Goal: Transaction & Acquisition: Book appointment/travel/reservation

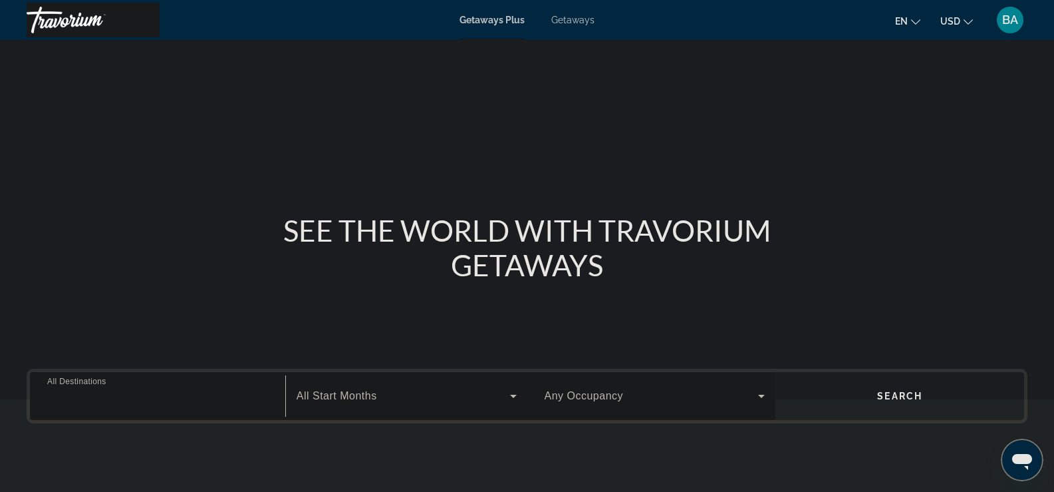
click at [166, 395] on input "Destination All Destinations" at bounding box center [157, 397] width 221 height 16
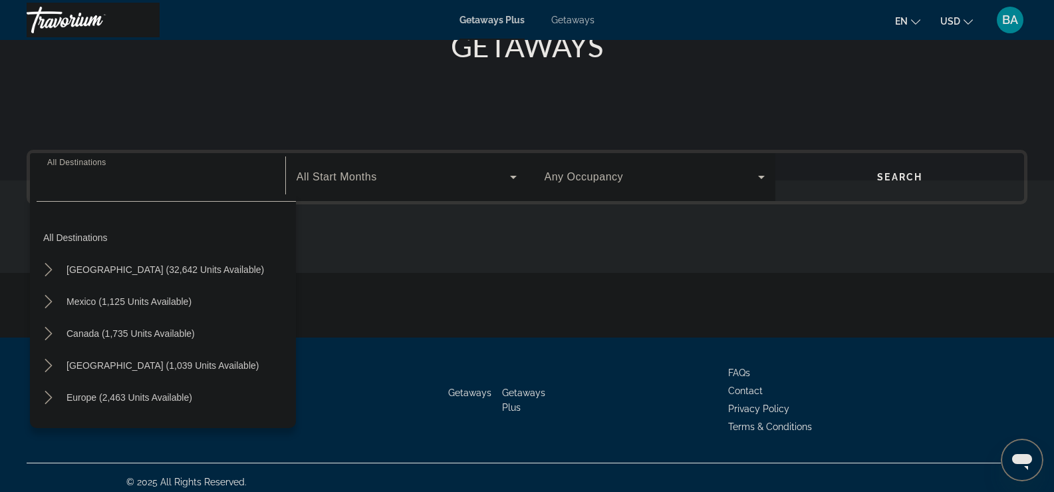
scroll to position [228, 0]
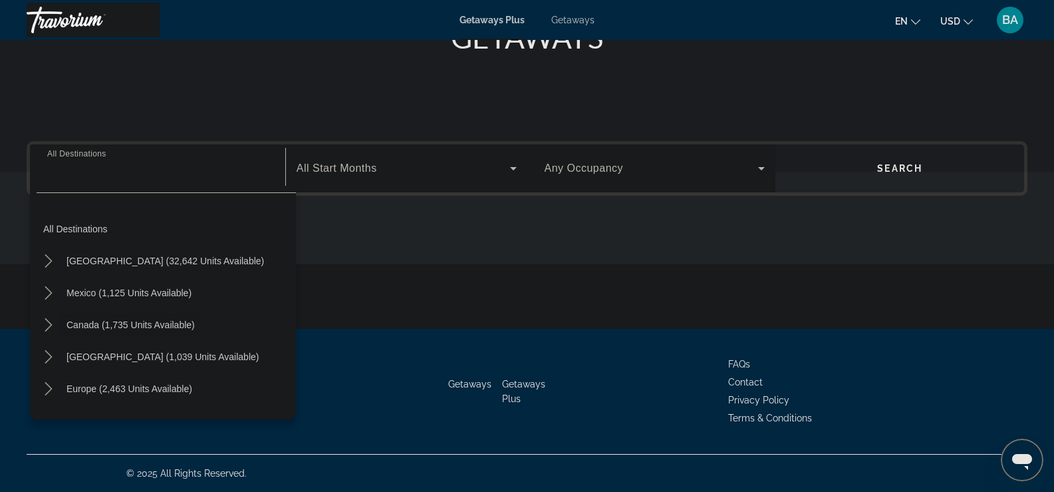
click at [148, 325] on span "Canada (1,735 units available)" at bounding box center [131, 324] width 128 height 11
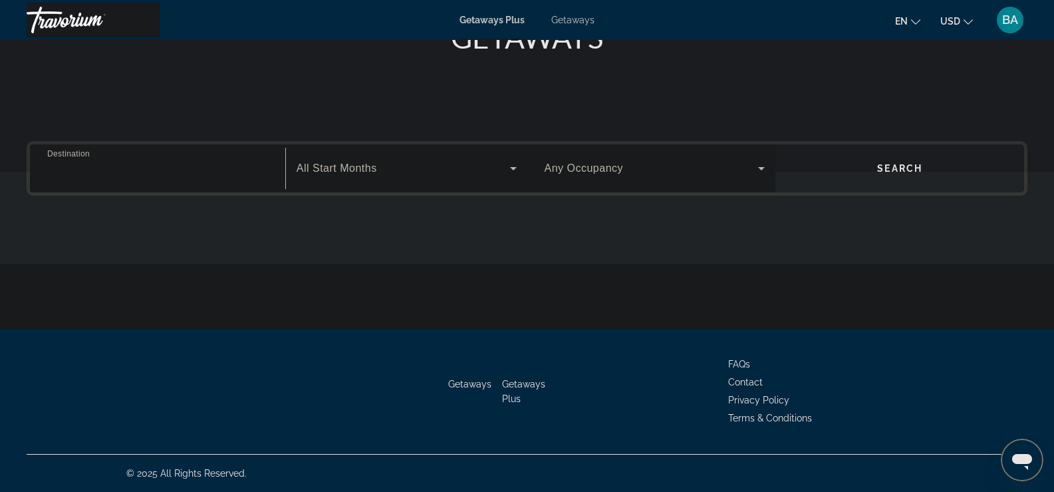
type input "**********"
click at [860, 179] on span "Search widget" at bounding box center [900, 168] width 249 height 32
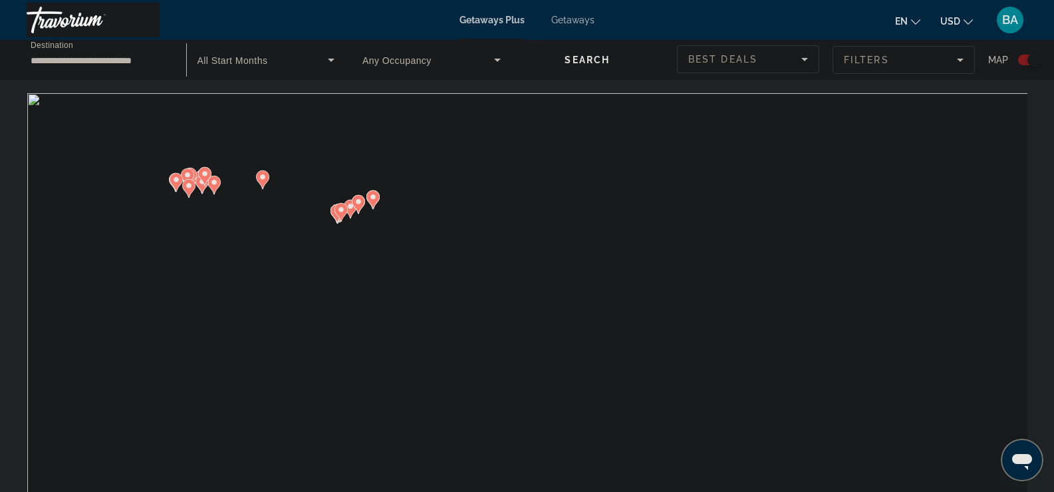
click at [403, 64] on span "Any Occupancy" at bounding box center [397, 60] width 69 height 11
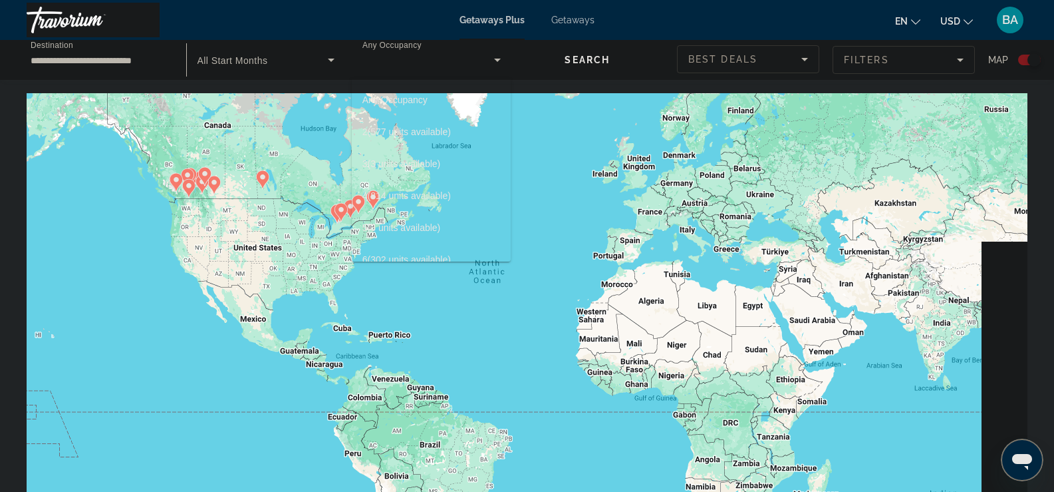
click at [567, 161] on div at bounding box center [527, 246] width 1054 height 492
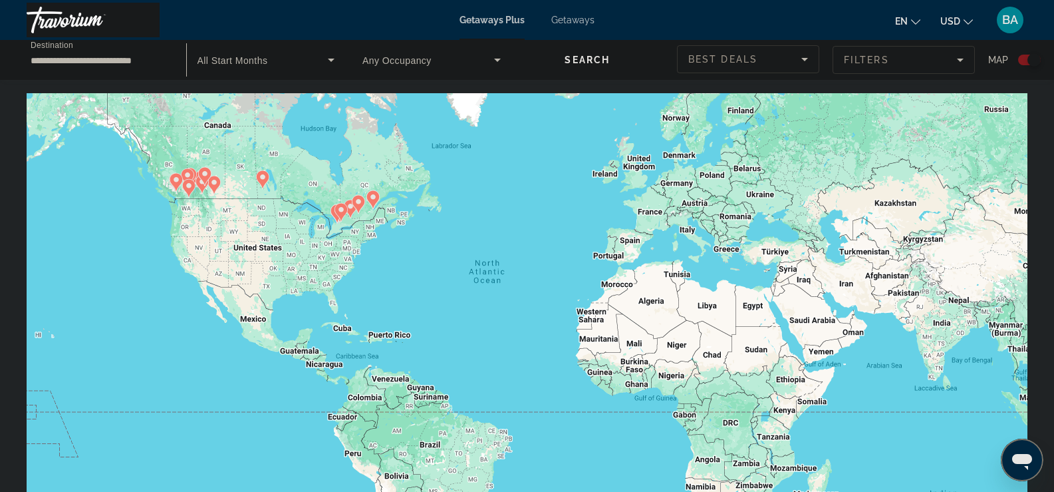
click at [702, 63] on span "Best Deals" at bounding box center [723, 59] width 69 height 11
click at [702, 61] on span "Best Deals" at bounding box center [723, 59] width 69 height 11
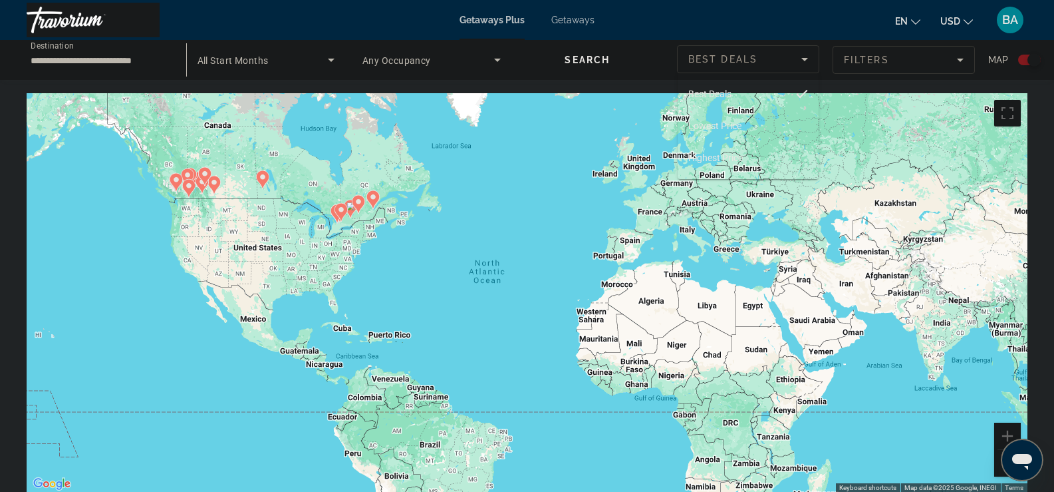
click at [702, 61] on div at bounding box center [527, 246] width 1054 height 492
click at [327, 62] on icon "Search widget" at bounding box center [331, 60] width 16 height 16
click at [279, 126] on span "September 2025 (9 units available)" at bounding box center [247, 132] width 100 height 16
click at [389, 61] on span "Any Occupancy" at bounding box center [397, 60] width 69 height 11
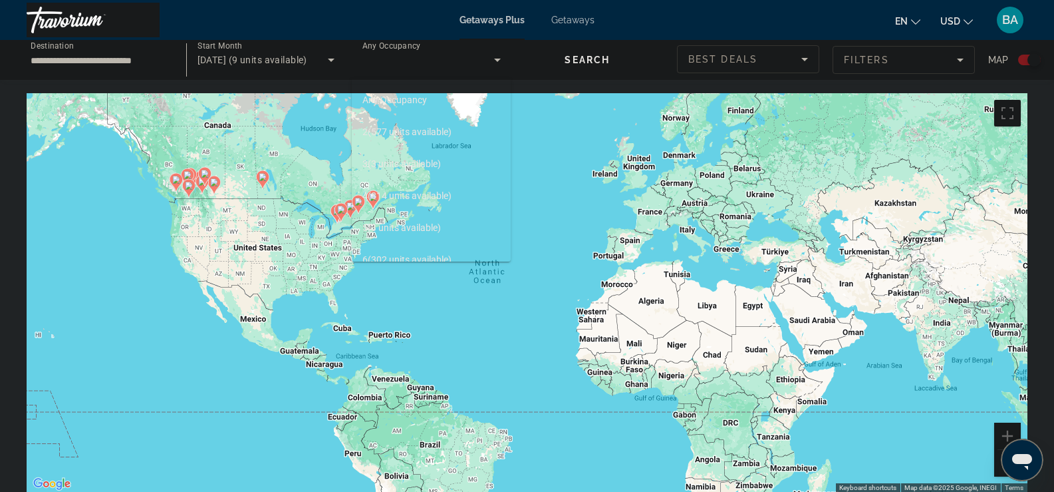
click at [383, 101] on span "Any Occupancy" at bounding box center [395, 99] width 65 height 11
click at [381, 62] on span "Any Occupancy" at bounding box center [397, 60] width 69 height 11
click at [383, 127] on span "2 (577 units available)" at bounding box center [407, 132] width 89 height 16
click at [552, 62] on span "Search widget" at bounding box center [588, 60] width 153 height 32
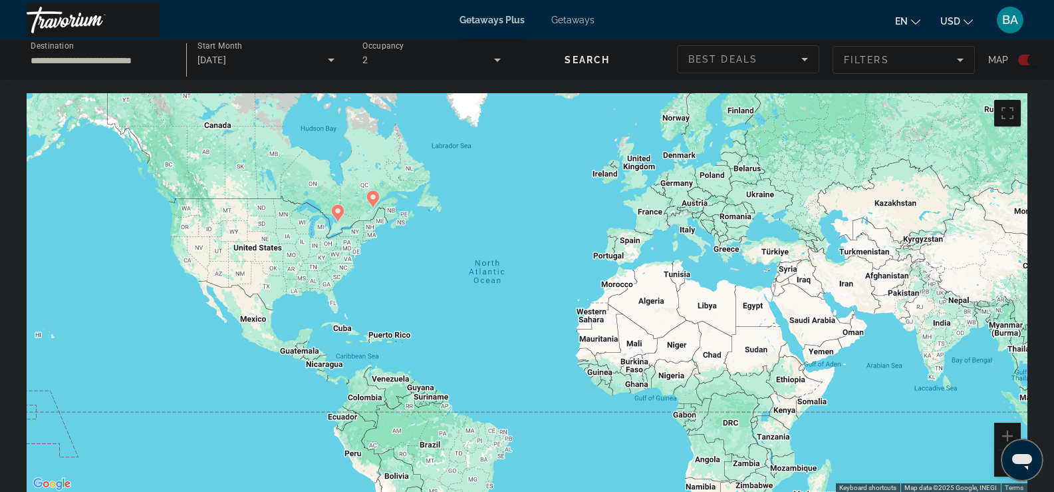
click at [623, 69] on span "Search widget" at bounding box center [588, 60] width 153 height 32
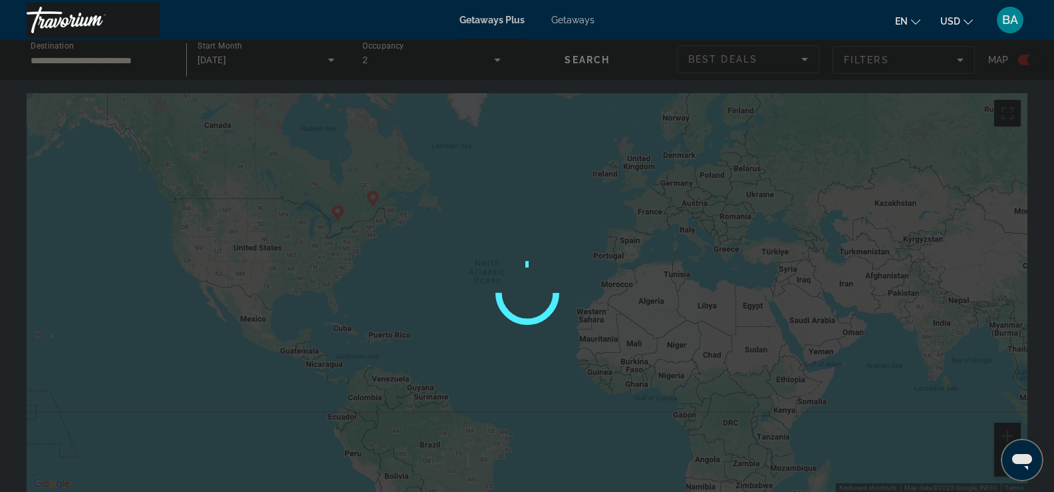
click at [623, 69] on div "Main content" at bounding box center [527, 60] width 1054 height 40
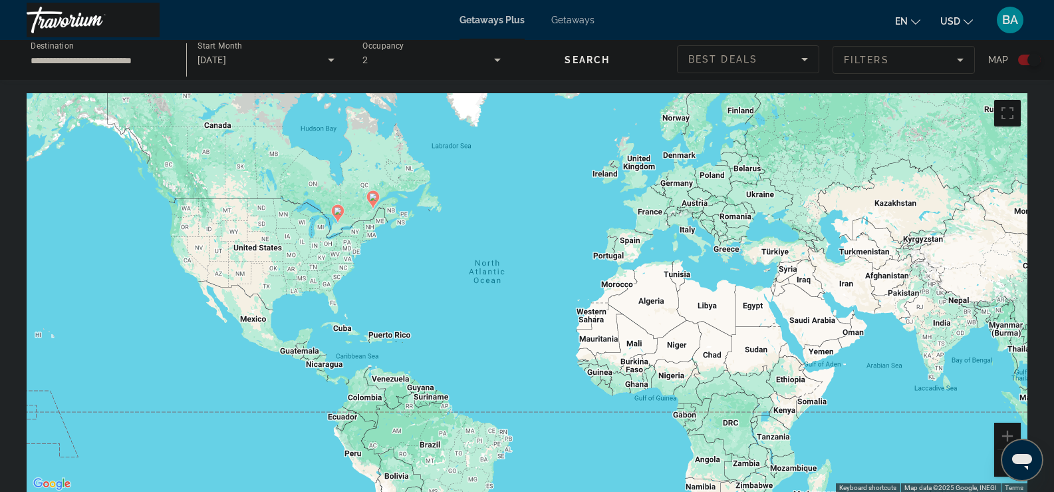
click at [619, 63] on span "Search widget" at bounding box center [588, 60] width 153 height 32
click at [556, 59] on span "Search widget" at bounding box center [588, 60] width 153 height 32
click at [709, 63] on span "Best Deals" at bounding box center [723, 59] width 69 height 11
click at [693, 124] on span "Lowest Price" at bounding box center [715, 125] width 53 height 11
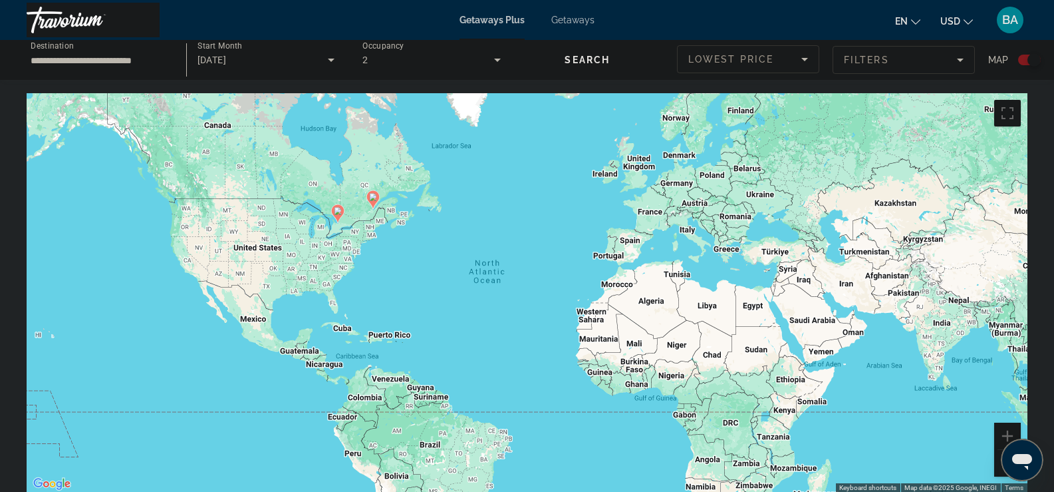
click at [843, 63] on mat-form-field "Filters" at bounding box center [904, 60] width 142 height 28
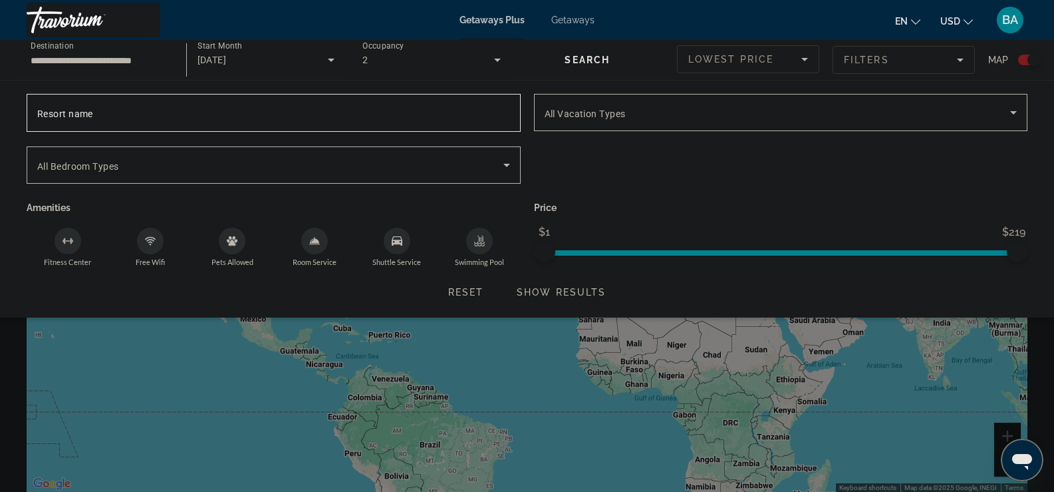
click at [843, 63] on mat-form-field "Filters" at bounding box center [904, 60] width 142 height 28
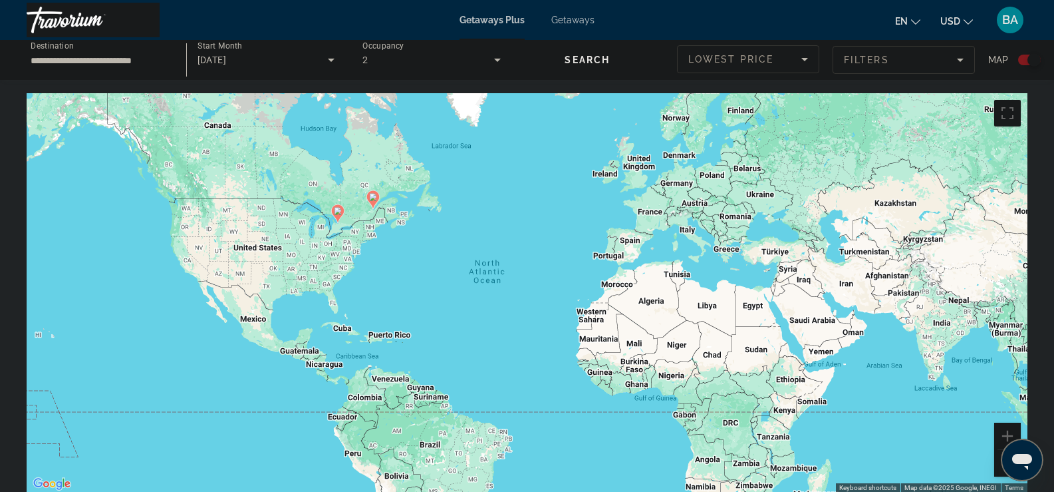
click at [848, 57] on mat-form-field "Filters" at bounding box center [904, 60] width 142 height 28
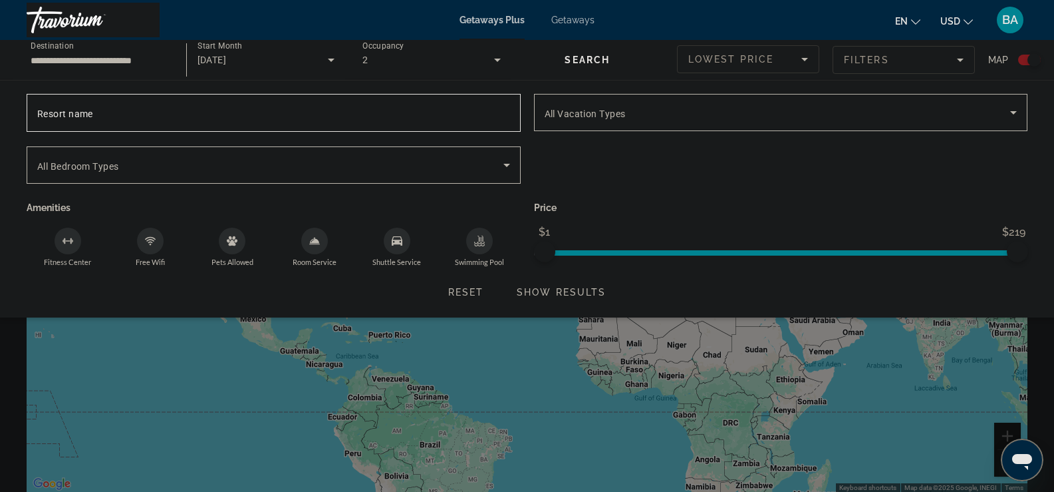
click at [848, 56] on mat-form-field "Filters" at bounding box center [904, 60] width 142 height 28
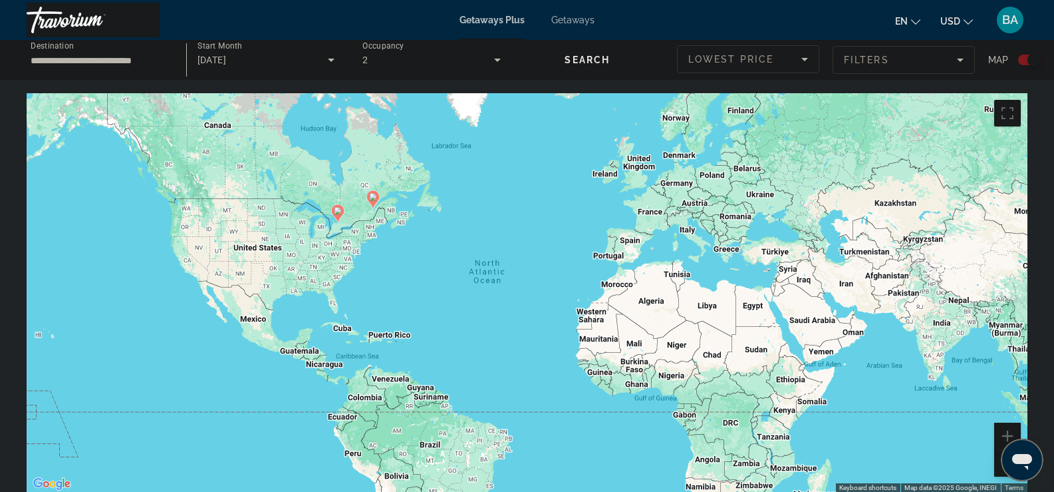
click at [54, 60] on input "**********" at bounding box center [100, 61] width 138 height 16
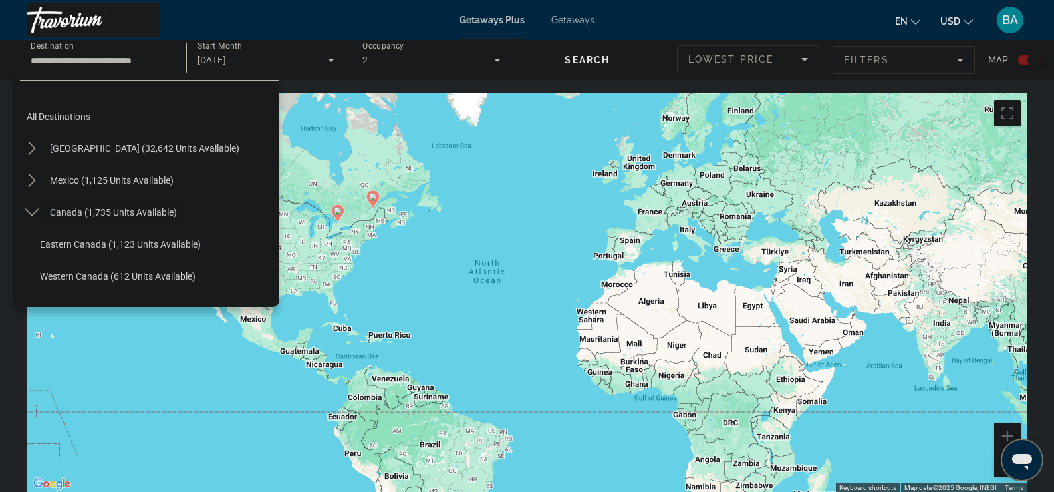
scroll to position [15, 0]
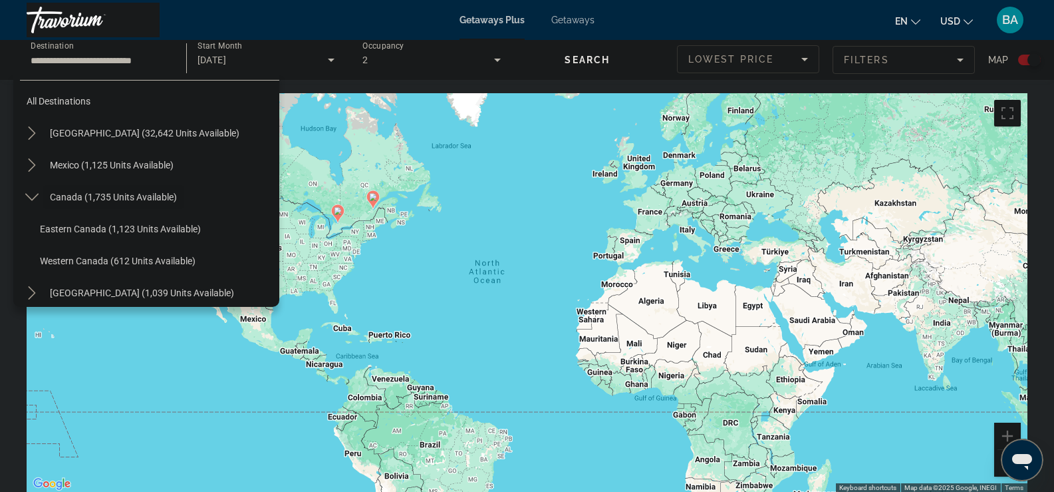
click at [216, 48] on span "Start Month" at bounding box center [220, 45] width 45 height 9
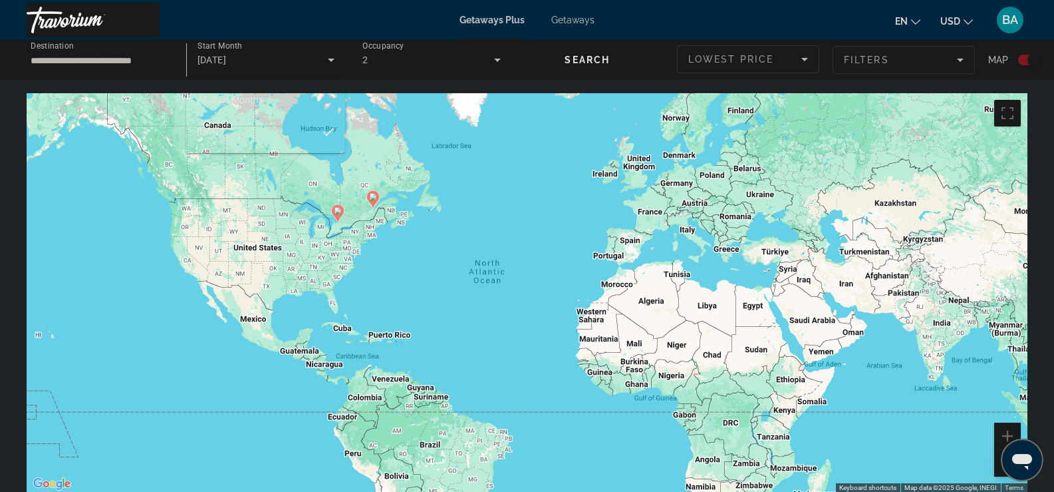
click at [218, 97] on span "All Start Months" at bounding box center [230, 99] width 67 height 11
click at [217, 64] on span "All Start Months" at bounding box center [233, 60] width 71 height 11
click at [217, 64] on body "**********" at bounding box center [527, 246] width 1054 height 492
click at [221, 132] on span "September 2025" at bounding box center [210, 132] width 27 height 16
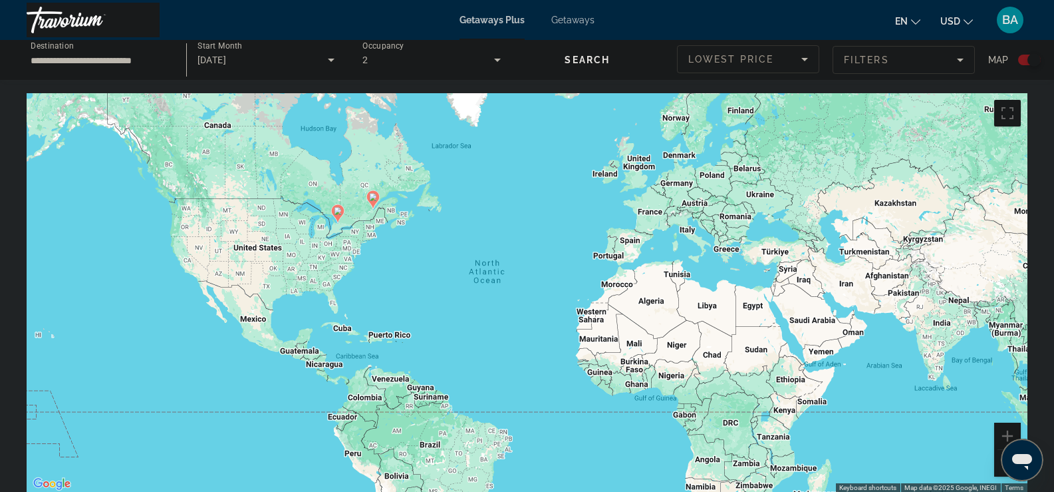
click at [383, 41] on span "Occupancy" at bounding box center [384, 45] width 42 height 9
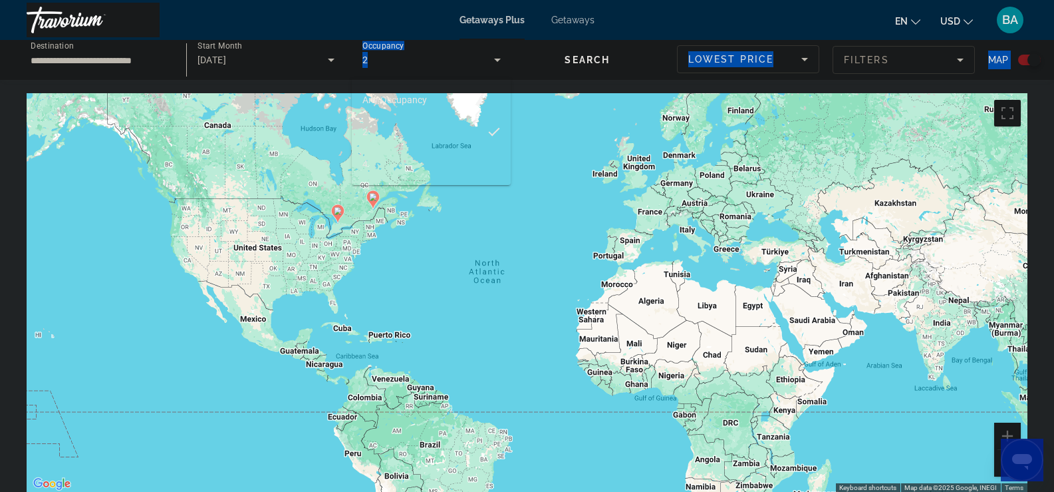
click at [383, 41] on body "**********" at bounding box center [527, 246] width 1054 height 492
click at [386, 101] on span "Any Occupancy" at bounding box center [395, 99] width 65 height 11
click at [567, 20] on span "Getaways" at bounding box center [573, 20] width 43 height 11
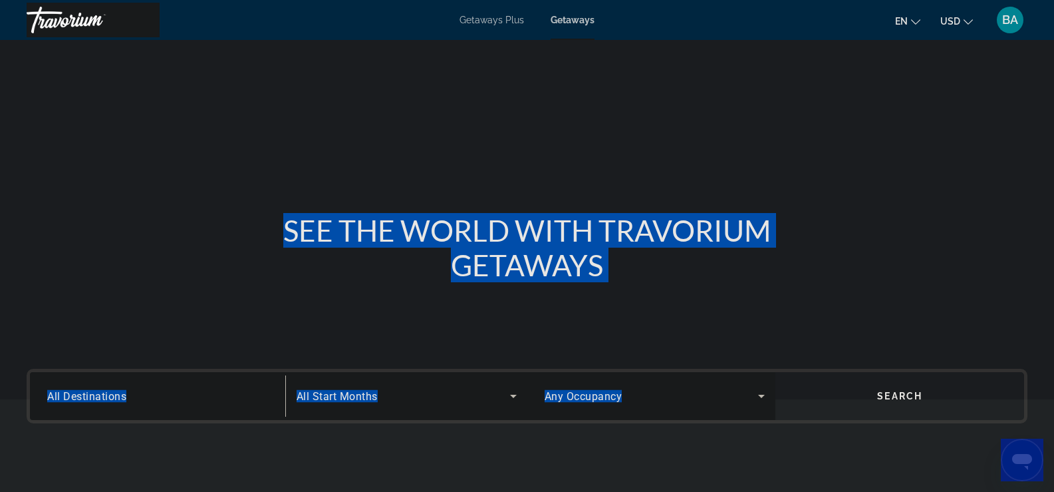
click at [845, 389] on span "Search widget" at bounding box center [900, 396] width 249 height 32
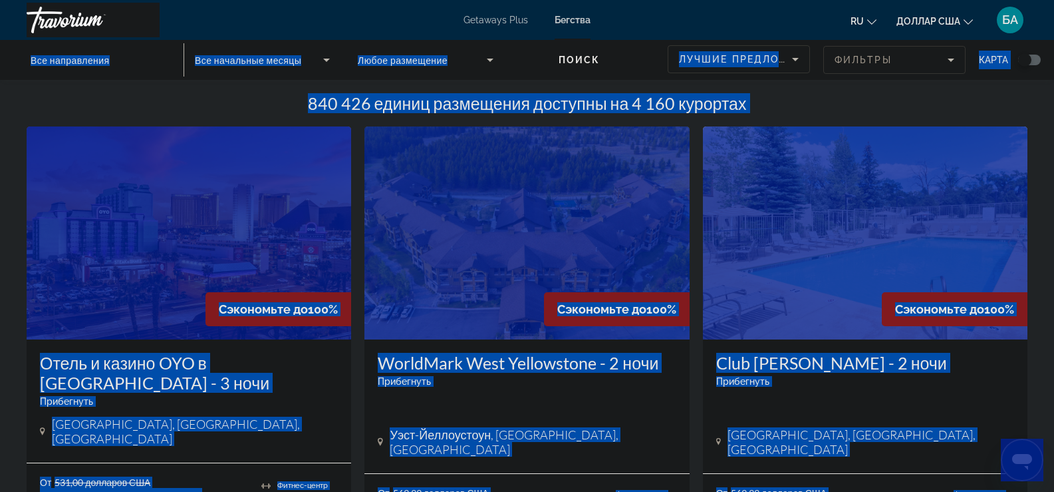
click at [224, 230] on img "Основное содержание" at bounding box center [189, 232] width 325 height 213
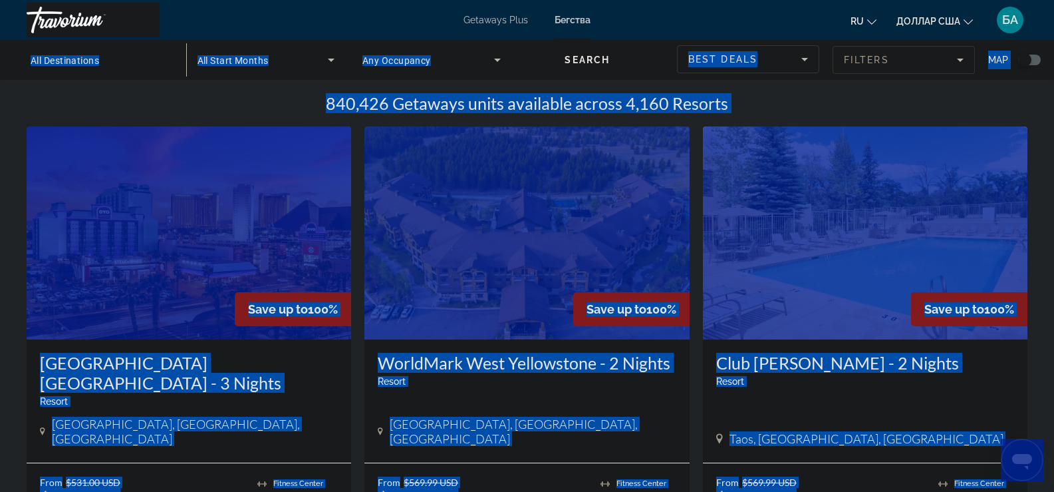
click at [613, 169] on img "Основное содержание" at bounding box center [527, 232] width 325 height 213
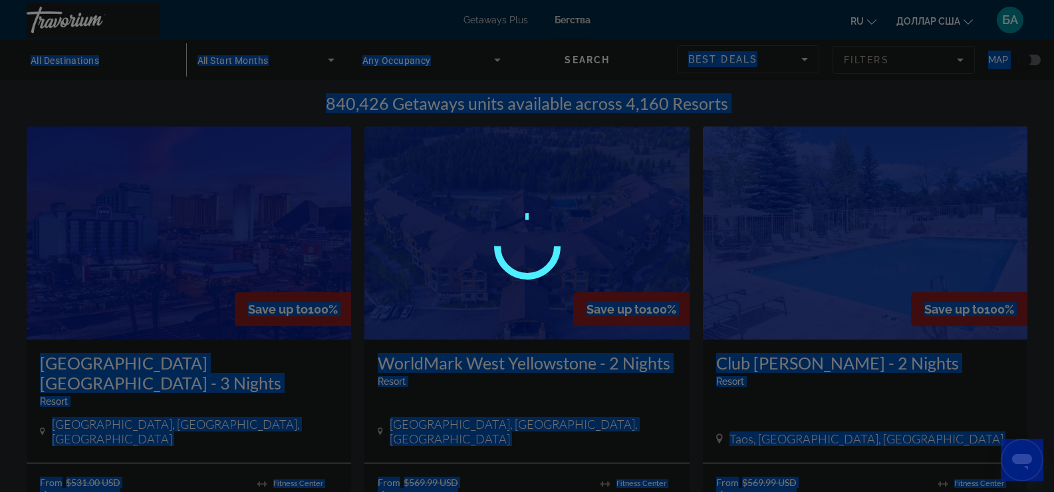
click at [613, 169] on div "Перейти к основному содержанию Getaways Plus Бегства ru Английский Español фран…" at bounding box center [527, 246] width 1054 height 492
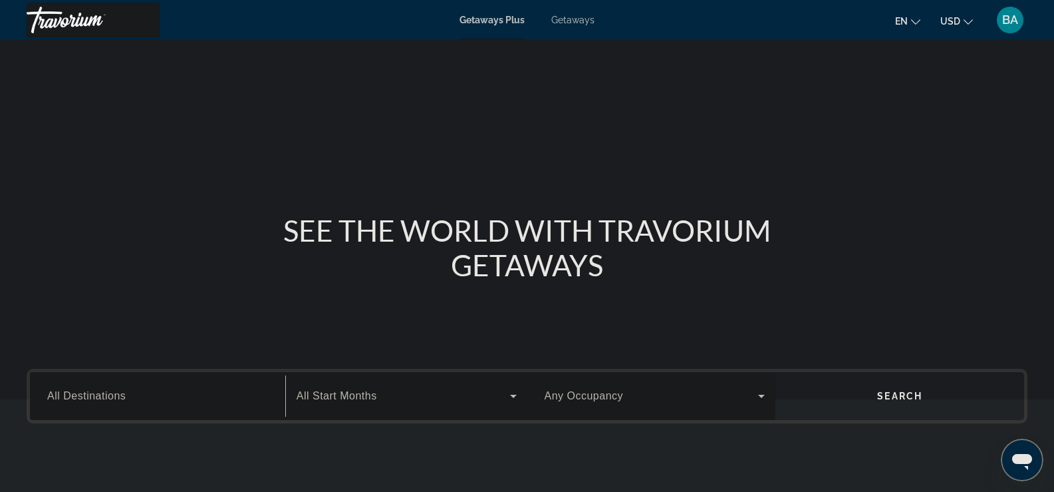
click at [135, 395] on input "Destination All Destinations" at bounding box center [157, 397] width 221 height 16
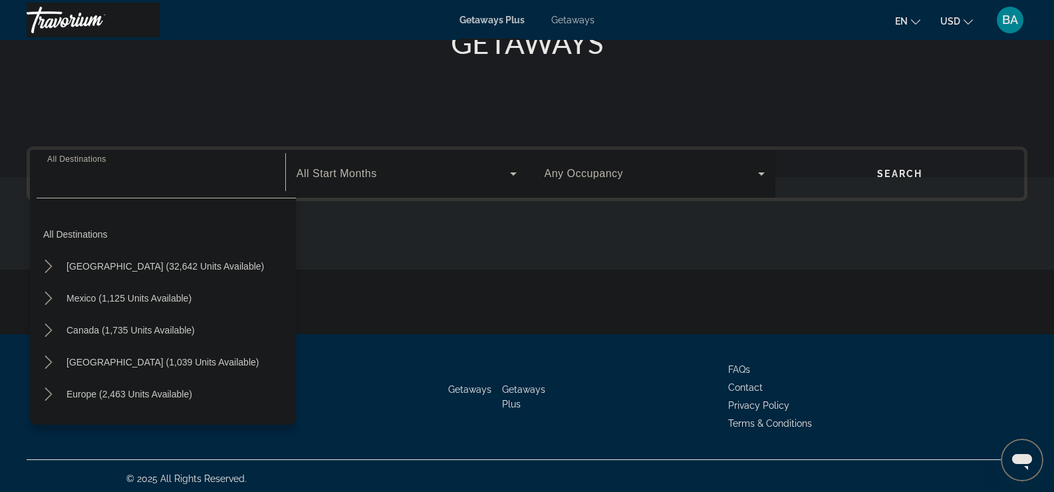
scroll to position [228, 0]
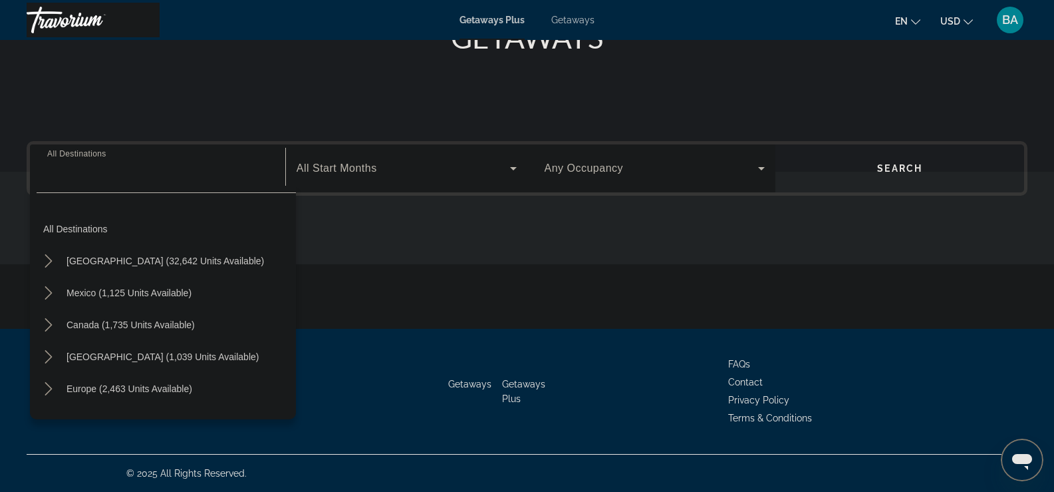
click at [70, 174] on input "Destination All Destinations" at bounding box center [157, 169] width 221 height 16
click at [98, 170] on input "Destination All Destinations" at bounding box center [157, 169] width 221 height 16
click at [92, 170] on input "Destination All Destinations" at bounding box center [157, 169] width 221 height 16
click at [58, 170] on input "Destination All Destinations" at bounding box center [157, 169] width 221 height 16
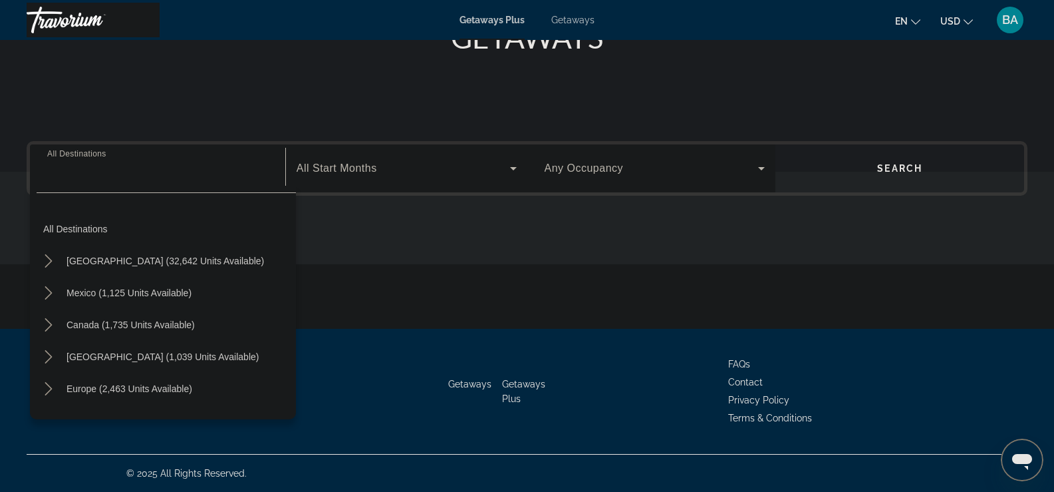
click at [58, 170] on input "Destination All Destinations" at bounding box center [157, 169] width 221 height 16
click at [71, 180] on div "Search widget" at bounding box center [157, 169] width 221 height 38
click at [67, 176] on div "Search widget" at bounding box center [157, 169] width 221 height 38
click at [64, 171] on input "Destination All Destinations" at bounding box center [157, 169] width 221 height 16
click at [77, 171] on input "Destination All Destinations" at bounding box center [157, 169] width 221 height 16
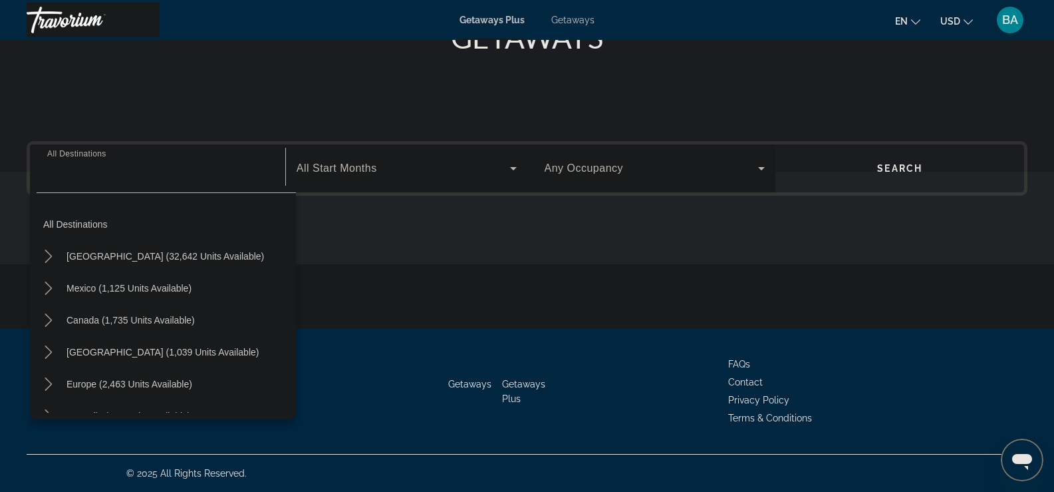
scroll to position [0, 0]
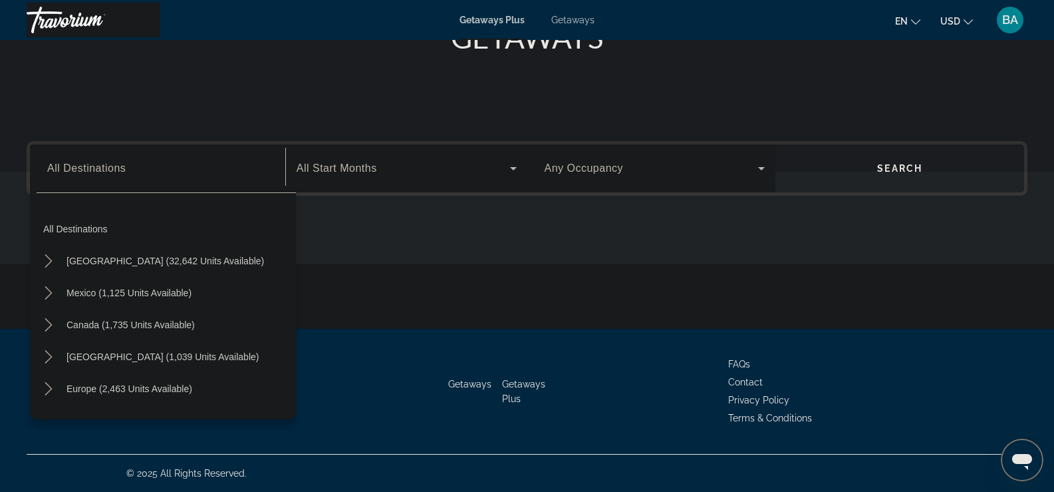
click at [510, 166] on icon "Search widget" at bounding box center [514, 168] width 16 height 16
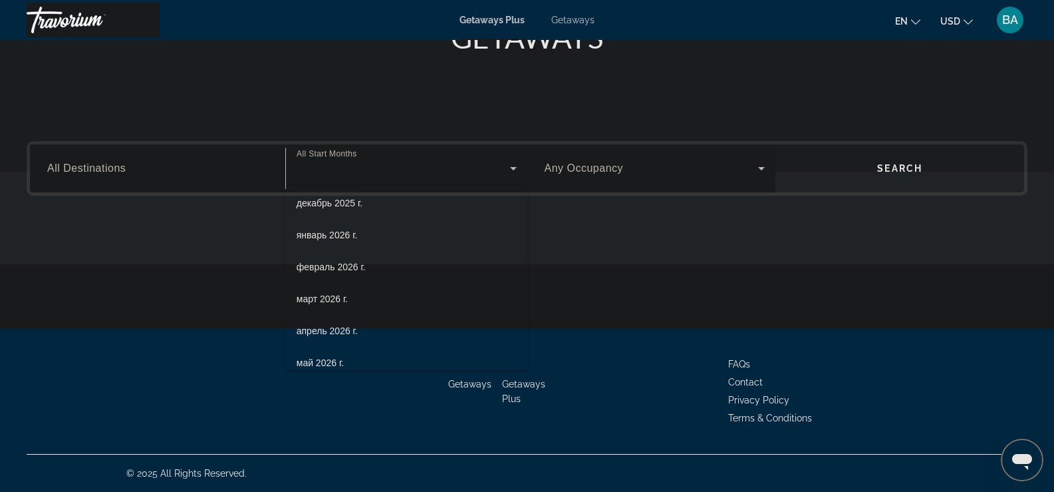
scroll to position [200, 0]
click at [335, 293] on span "май 2026 г." at bounding box center [320, 296] width 47 height 16
click at [148, 174] on input "Destination All Destinations" at bounding box center [157, 169] width 221 height 16
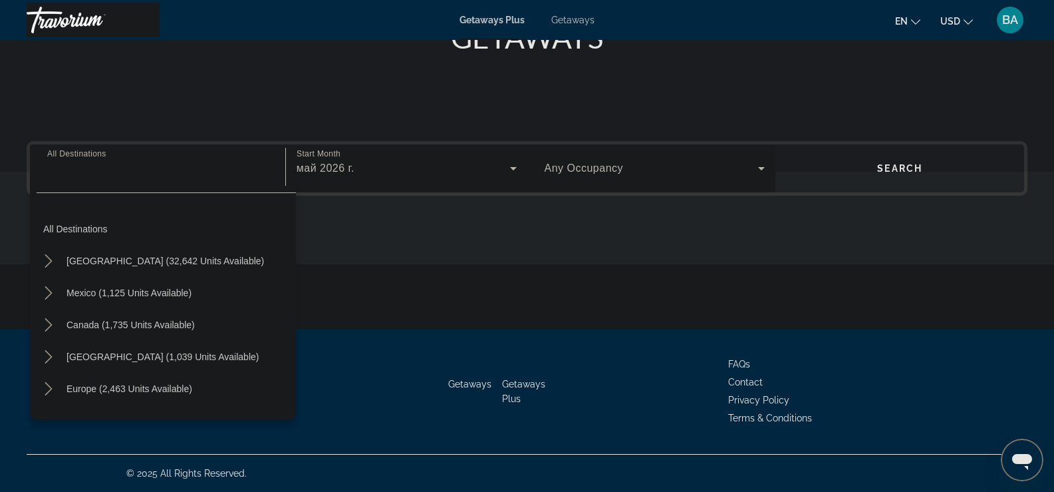
drag, startPoint x: 124, startPoint y: 164, endPoint x: 124, endPoint y: 152, distance: 12.0
click at [124, 161] on input "Destination All Destinations" at bounding box center [157, 169] width 221 height 16
click at [124, 152] on div "Search widget" at bounding box center [157, 169] width 221 height 38
click at [71, 149] on div "Destination All Destinations All destinations [GEOGRAPHIC_DATA] (32,642 units a…" at bounding box center [158, 168] width 242 height 48
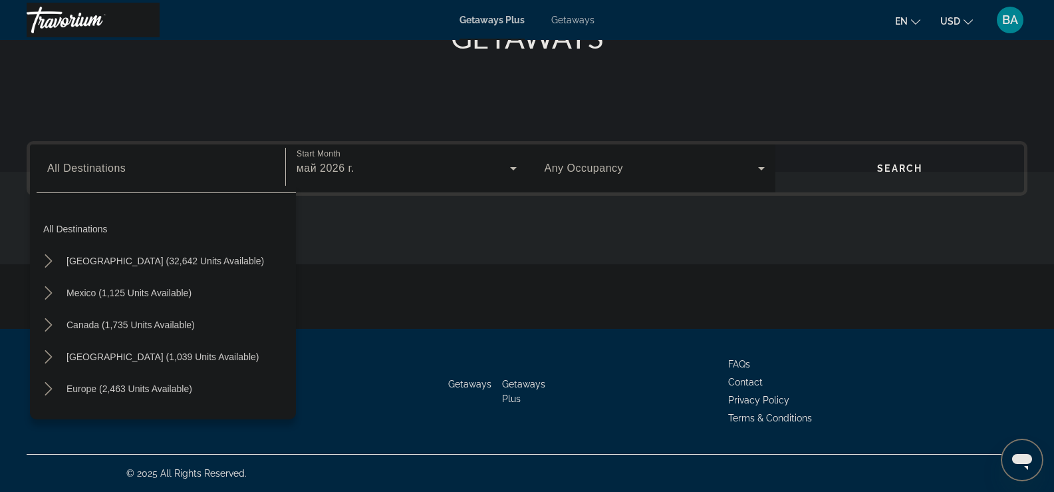
click at [758, 164] on icon "Search widget" at bounding box center [762, 168] width 16 height 16
click at [758, 164] on body "Skip to main content Getaways Plus Getaways en English Español Français Italian…" at bounding box center [527, 18] width 1054 height 492
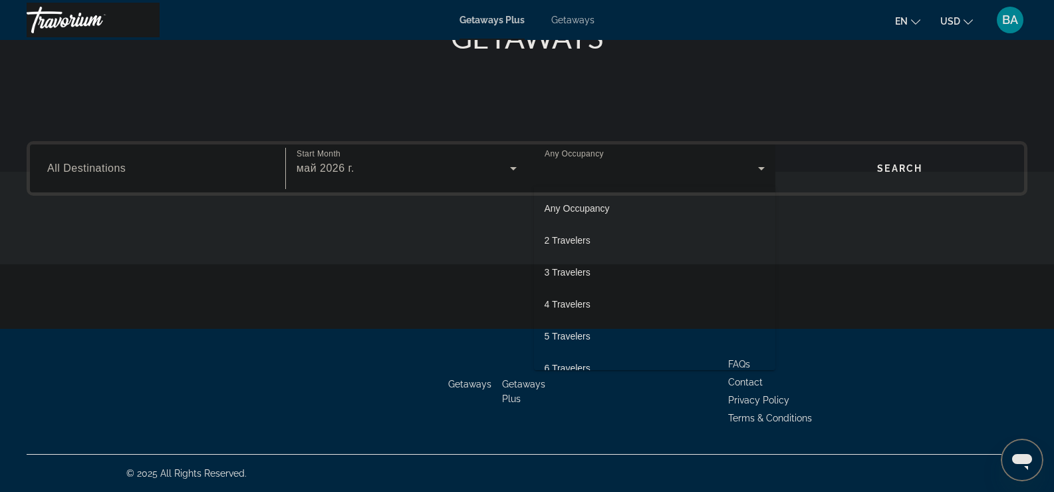
click at [624, 230] on mat-option "2 Travelers" at bounding box center [655, 240] width 242 height 32
click at [114, 167] on span "All Destinations" at bounding box center [86, 167] width 79 height 11
click at [114, 167] on input "Destination All Destinations" at bounding box center [157, 169] width 221 height 16
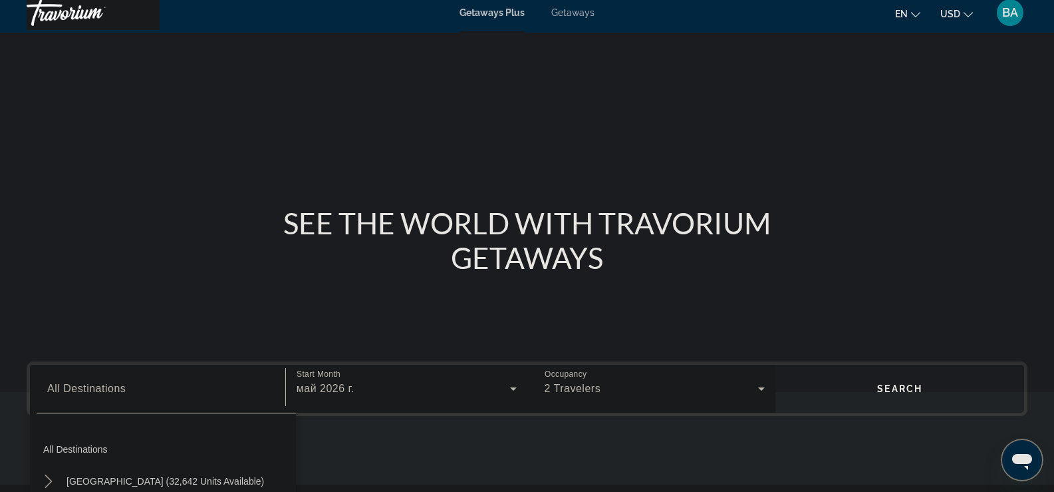
scroll to position [0, 0]
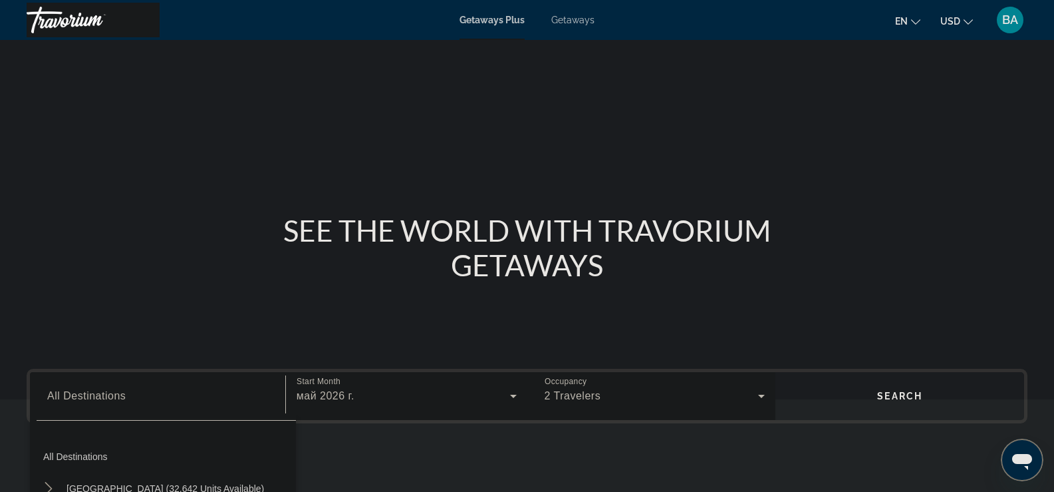
click at [579, 17] on span "Getaways" at bounding box center [573, 20] width 43 height 11
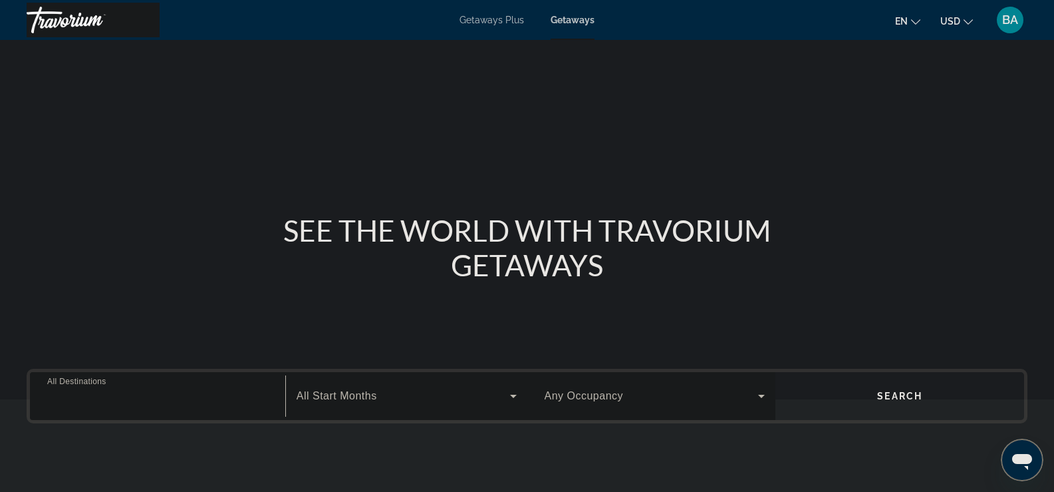
click at [84, 389] on input "Destination All Destinations" at bounding box center [157, 397] width 221 height 16
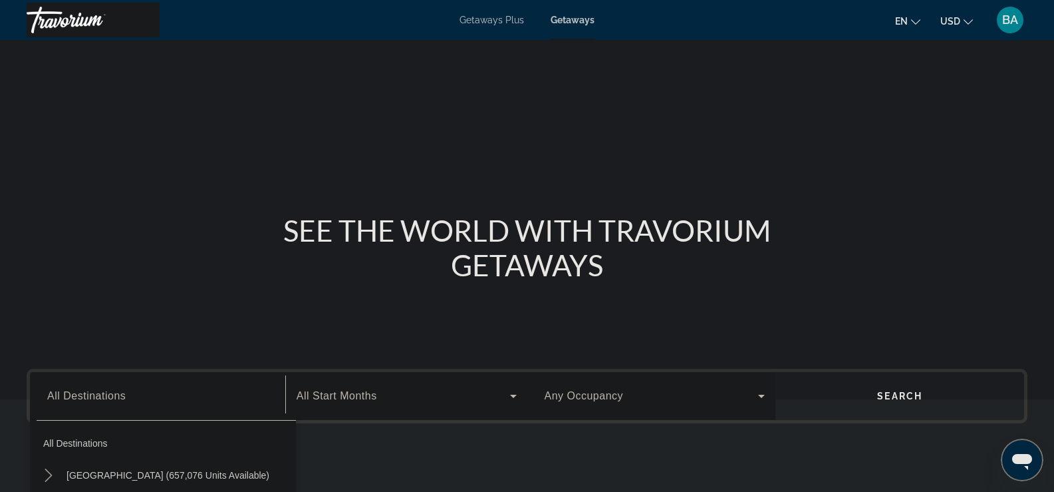
click at [500, 18] on span "Getaways Plus" at bounding box center [492, 20] width 65 height 11
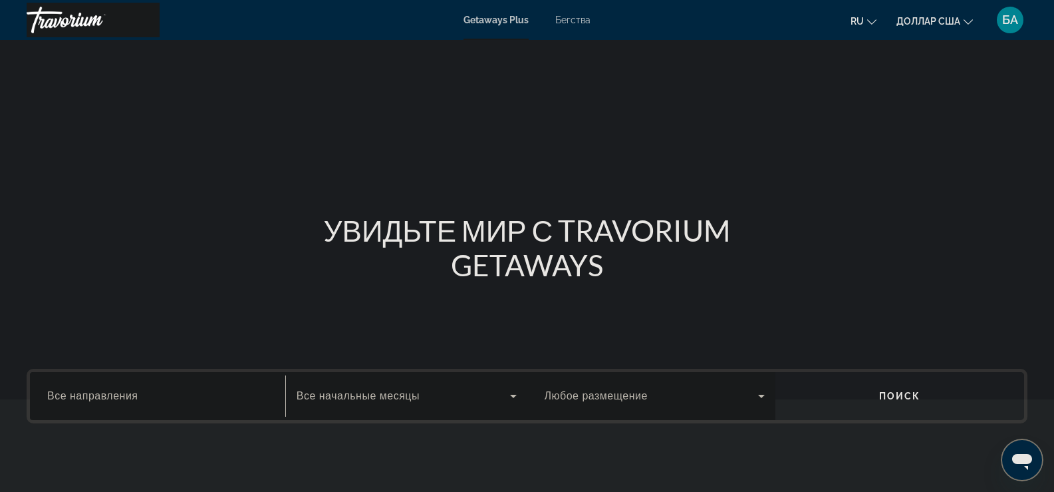
click at [162, 399] on input "Место назначения Все направления" at bounding box center [157, 397] width 221 height 16
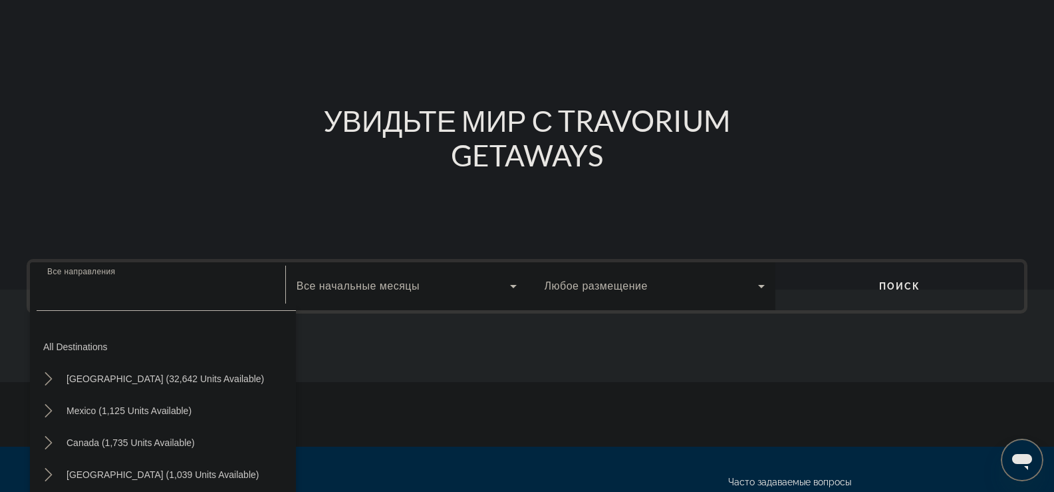
click at [162, 310] on div "Место назначения Все направления All destinations [GEOGRAPHIC_DATA] (32,642 uni…" at bounding box center [158, 286] width 242 height 48
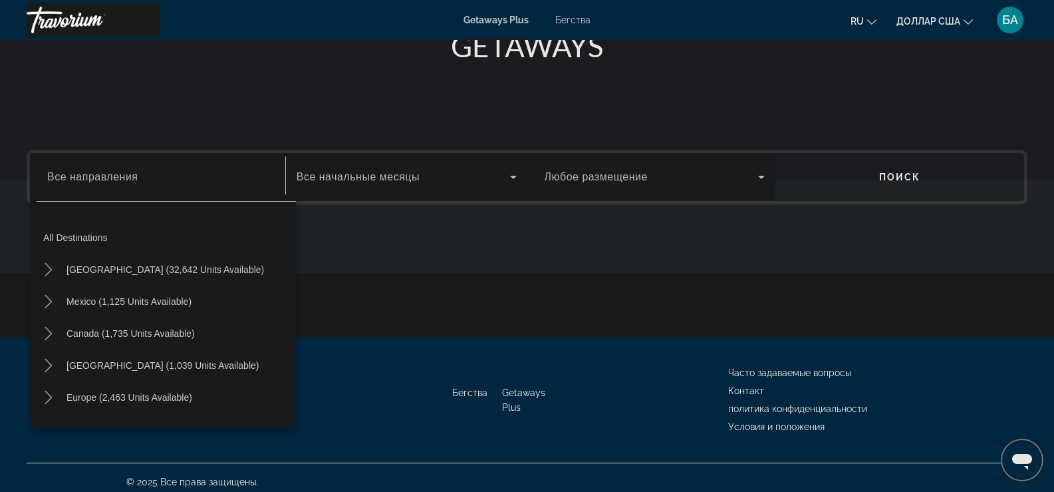
scroll to position [228, 0]
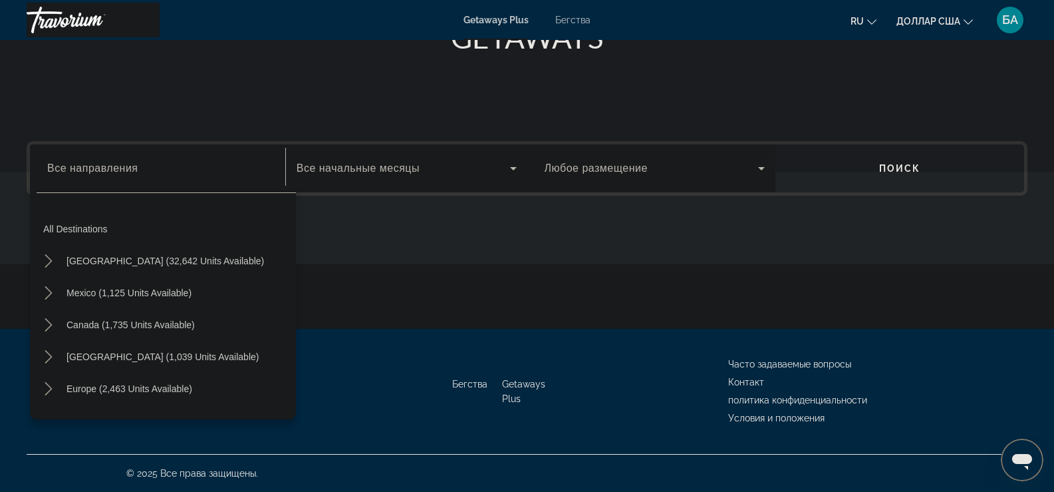
click at [80, 166] on font "Все направления" at bounding box center [92, 167] width 91 height 11
click at [80, 166] on input "Место назначения Все направления" at bounding box center [157, 169] width 221 height 16
click at [123, 173] on input "Место назначения Все направления" at bounding box center [157, 169] width 221 height 16
click at [122, 173] on input "Место назначения Все направления" at bounding box center [157, 169] width 221 height 16
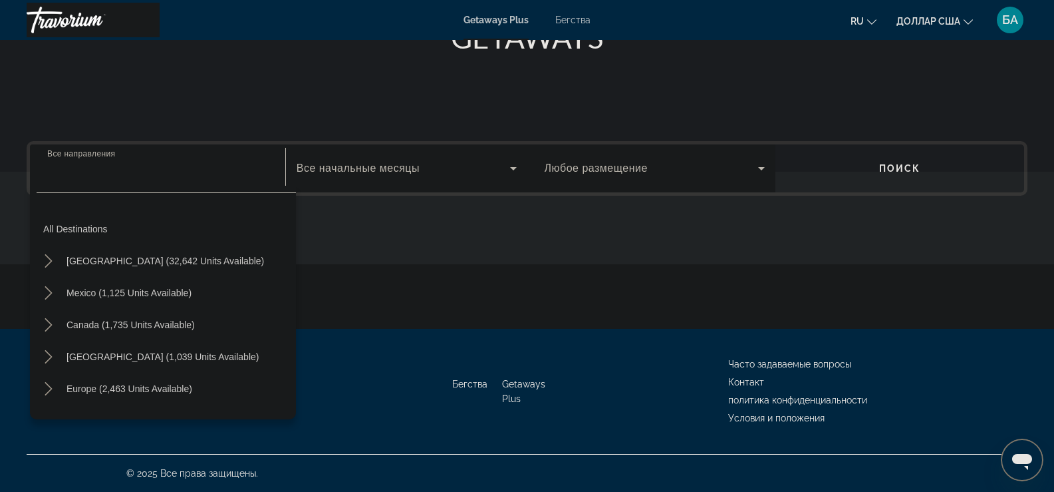
click at [122, 173] on input "Место назначения Все направления" at bounding box center [157, 169] width 221 height 16
click at [120, 171] on input "Место назначения Все направления" at bounding box center [157, 169] width 221 height 16
click at [120, 168] on input "Место назначения Все направления" at bounding box center [157, 169] width 221 height 16
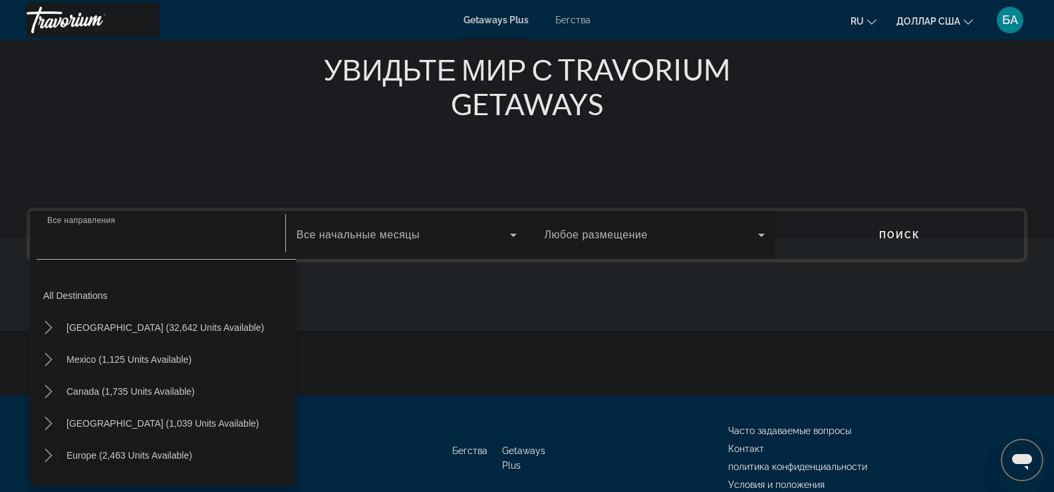
scroll to position [67, 0]
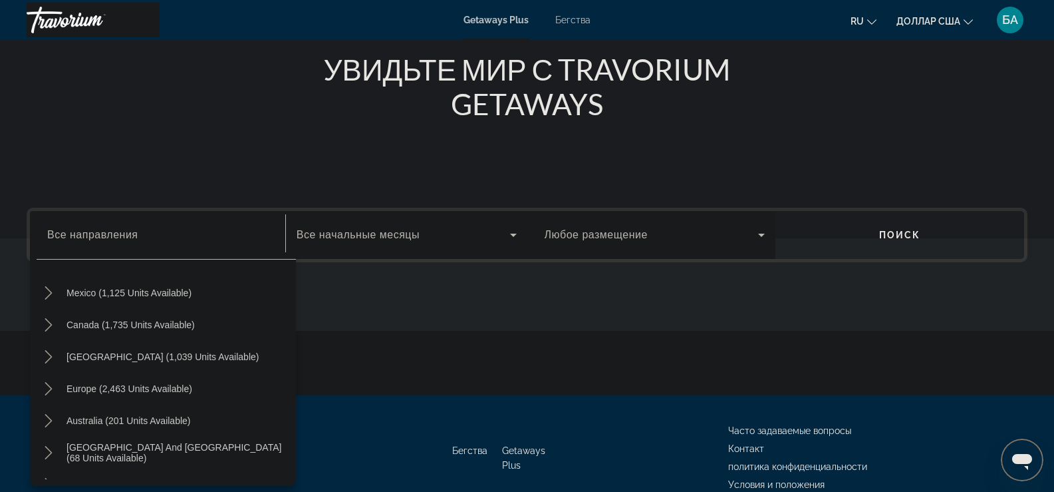
click at [595, 232] on font "Любое размещение" at bounding box center [596, 234] width 103 height 11
click at [595, 232] on body "Перейти к основному содержанию Getaways Plus Бегства ru Английский Español фран…" at bounding box center [527, 85] width 1054 height 492
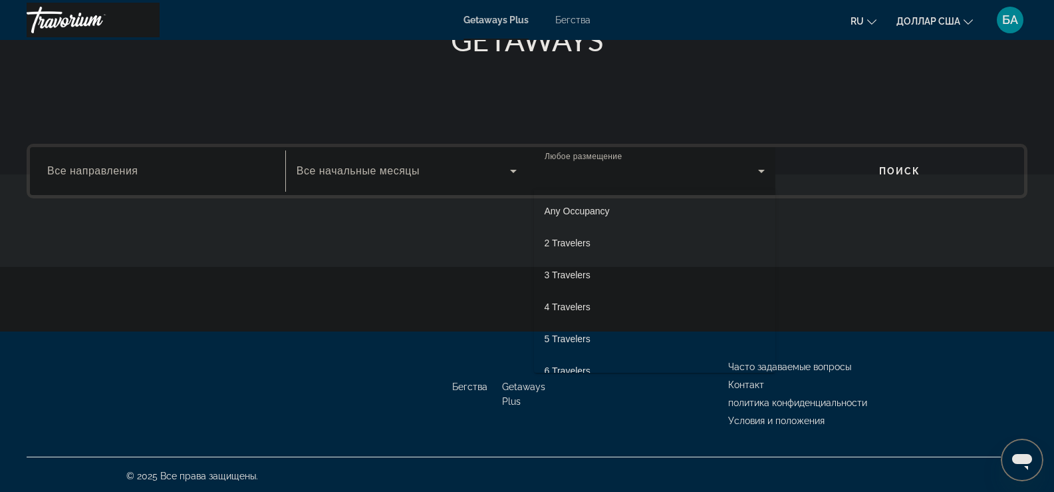
scroll to position [228, 0]
click at [607, 238] on font "2 путешественника" at bounding box center [586, 240] width 83 height 11
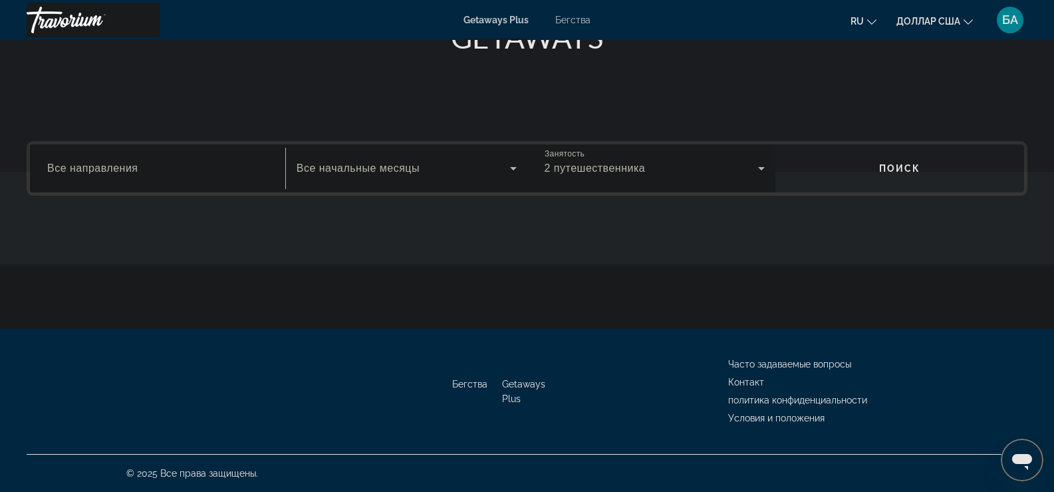
click at [116, 171] on font "Все направления" at bounding box center [92, 167] width 91 height 11
click at [116, 171] on input "Место назначения Все направления" at bounding box center [157, 169] width 221 height 16
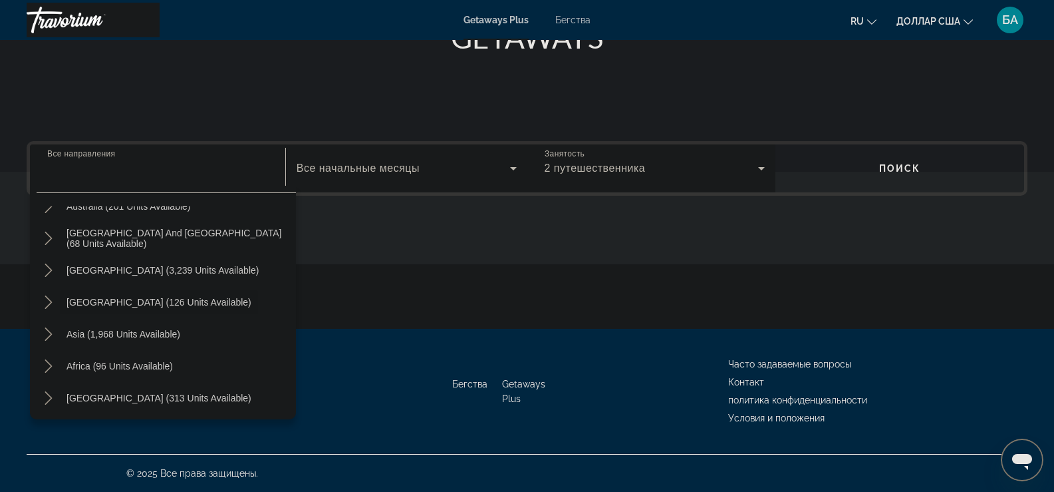
scroll to position [216, 0]
click at [147, 330] on span "Asia (1,968 units available)" at bounding box center [124, 332] width 114 height 11
type input "**********"
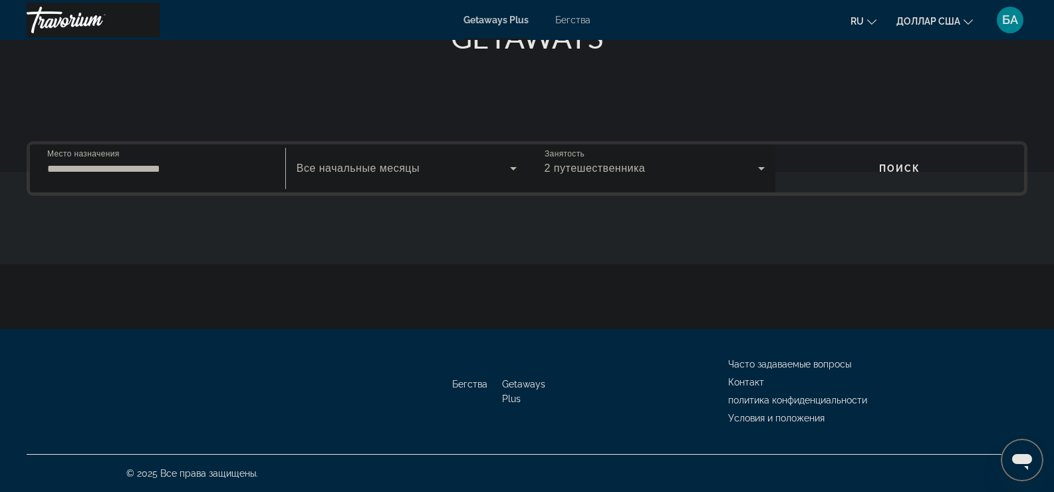
click at [900, 168] on font "Поиск" at bounding box center [901, 168] width 42 height 11
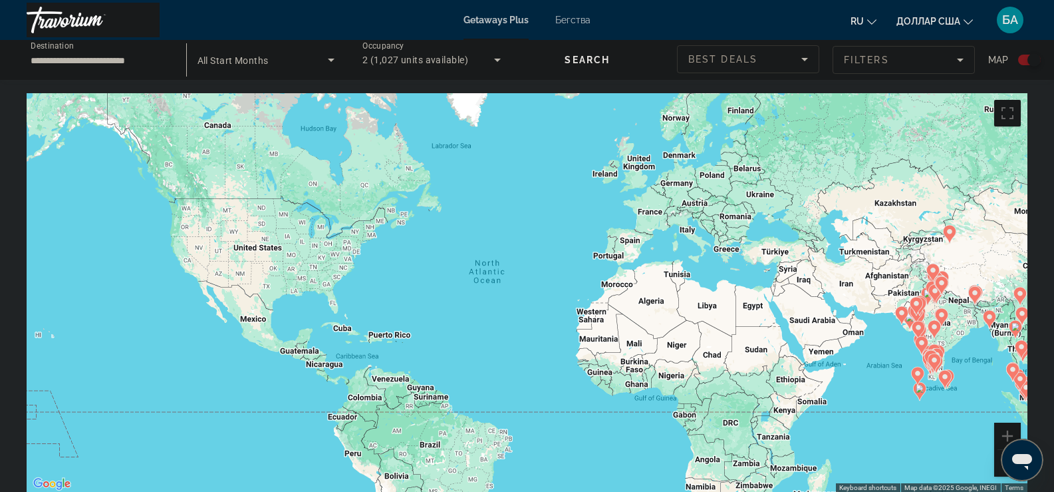
click at [583, 17] on font "Бегства" at bounding box center [573, 20] width 35 height 11
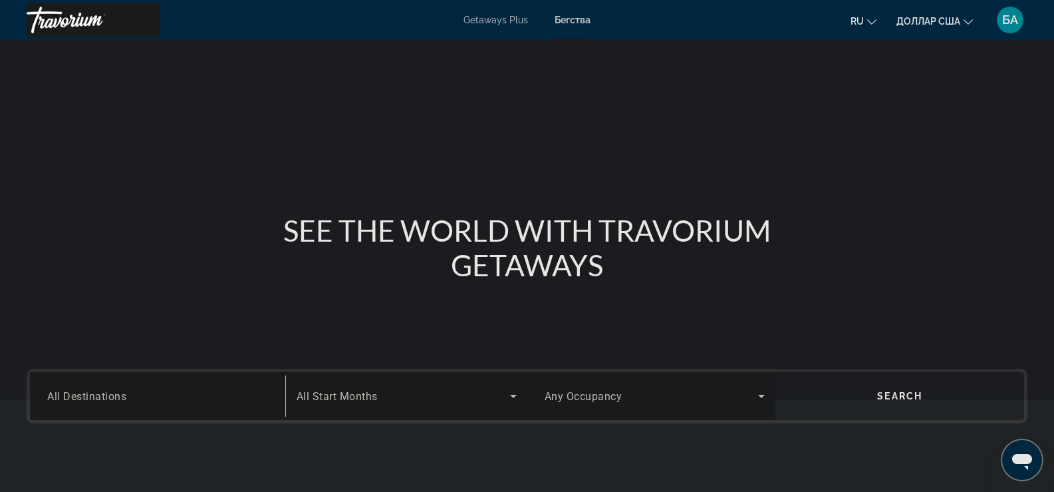
click at [508, 17] on font "Getaways Plus" at bounding box center [496, 20] width 65 height 11
click at [576, 19] on font "Бегства" at bounding box center [573, 20] width 35 height 11
click at [338, 423] on div "Destination All Destinations Start Month All Start Months Occupancy Any Occupan…" at bounding box center [527, 446] width 1054 height 154
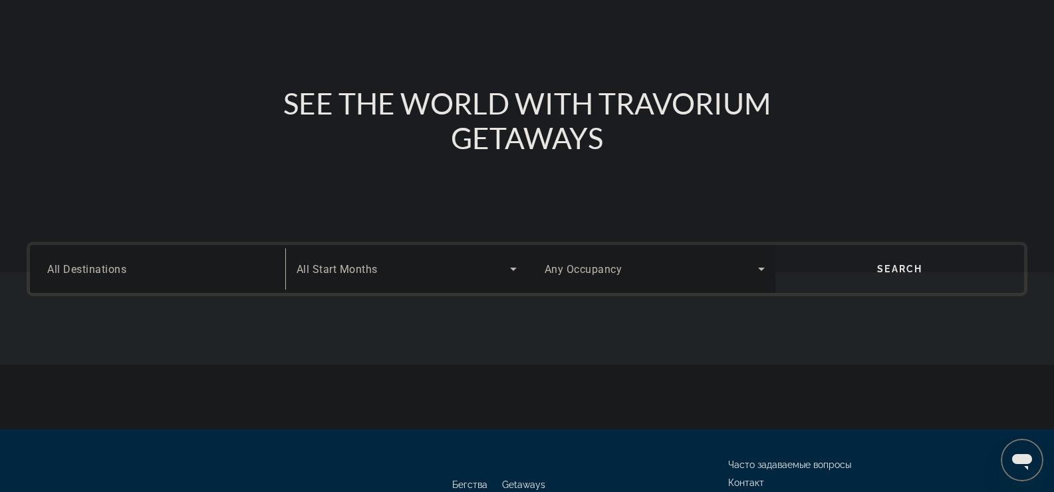
scroll to position [133, 0]
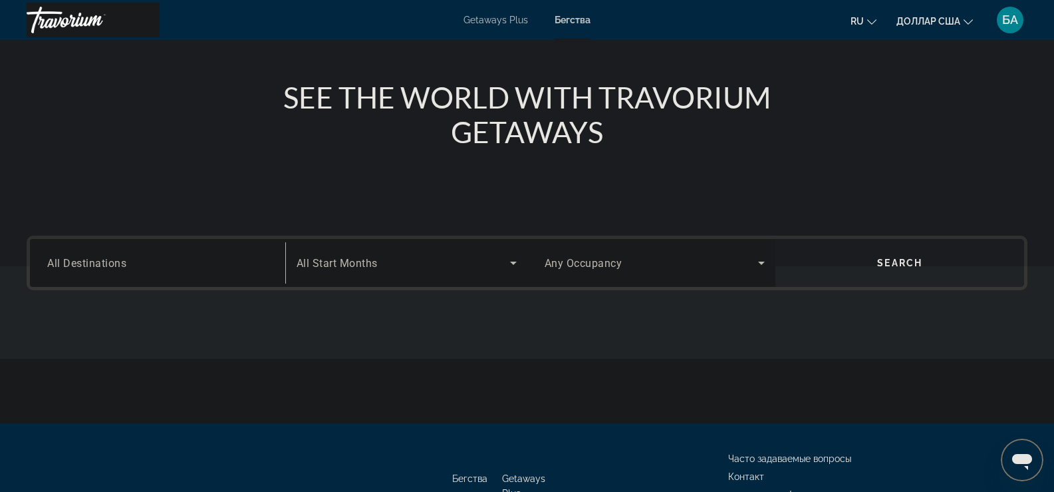
click at [186, 263] on input "Destination All Destinations" at bounding box center [157, 263] width 221 height 16
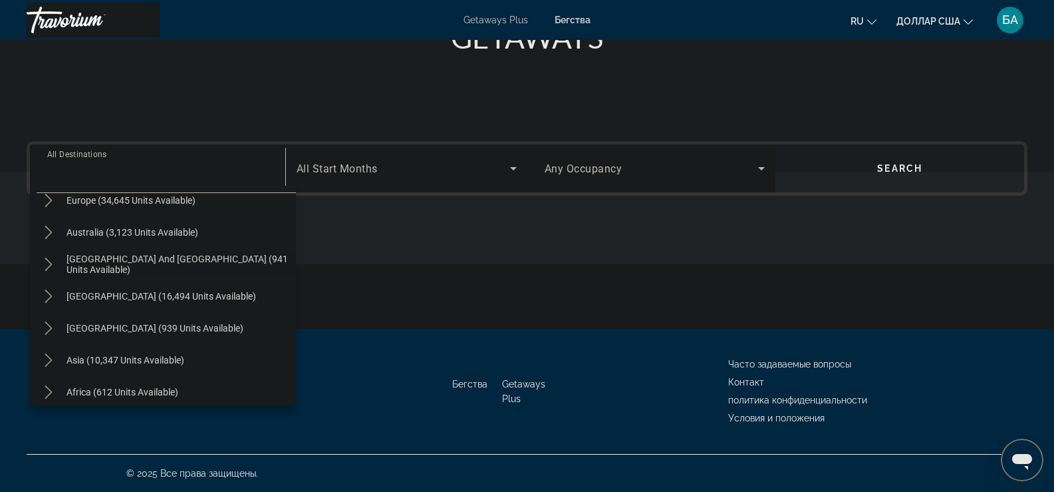
scroll to position [216, 0]
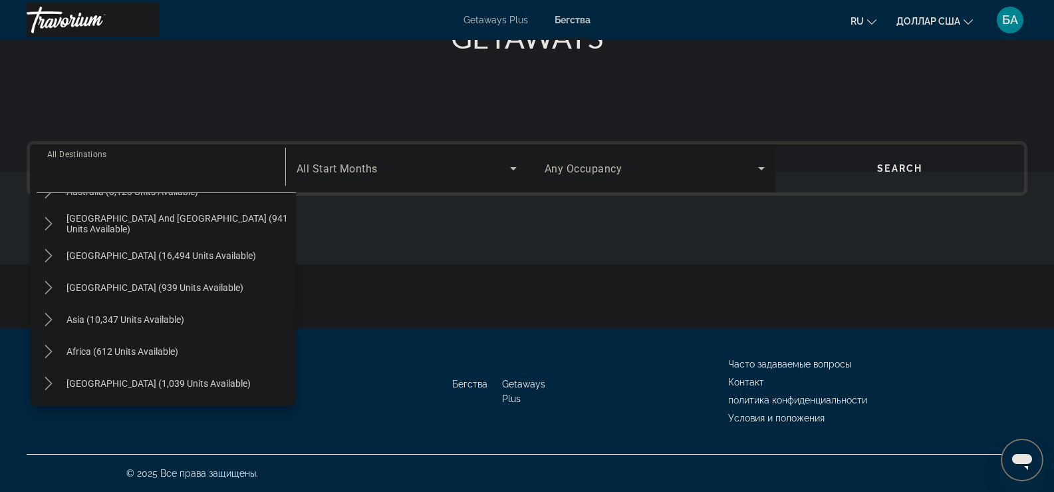
click at [114, 323] on span "Asia (10,347 units available)" at bounding box center [126, 319] width 118 height 11
type input "**********"
click at [114, 323] on div "Основное содержание" at bounding box center [527, 279] width 1001 height 100
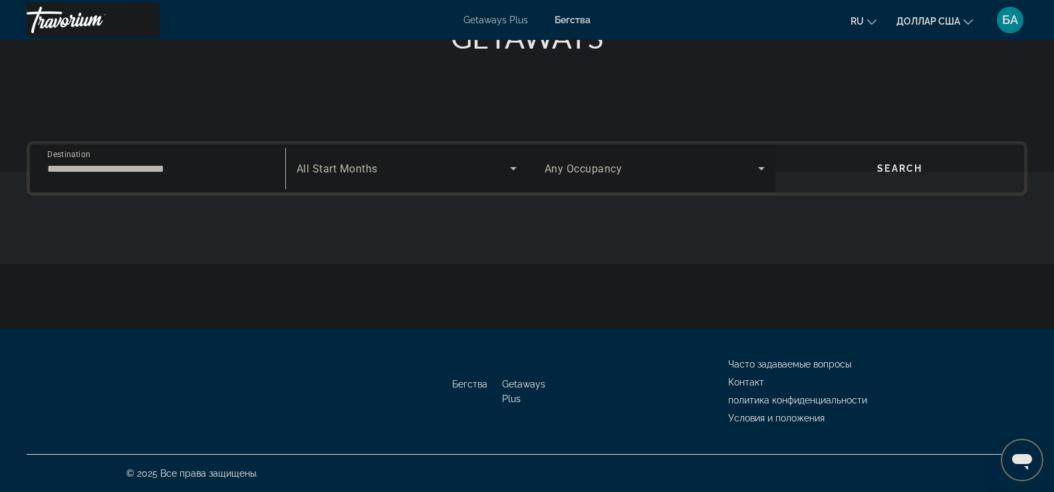
click at [596, 170] on span "Any Occupancy" at bounding box center [584, 168] width 78 height 13
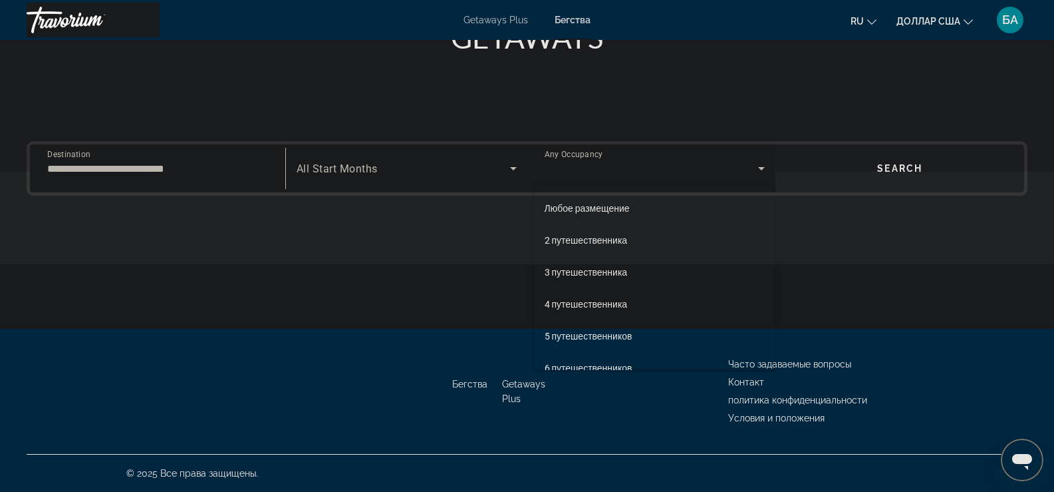
drag, startPoint x: 585, startPoint y: 239, endPoint x: 588, endPoint y: 210, distance: 29.4
click at [588, 210] on div "Любое размещение 2 путешественника 3 путешественника 4 путешественника 5 путеше…" at bounding box center [655, 278] width 242 height 183
click at [588, 210] on font "Любое размещение" at bounding box center [587, 208] width 85 height 11
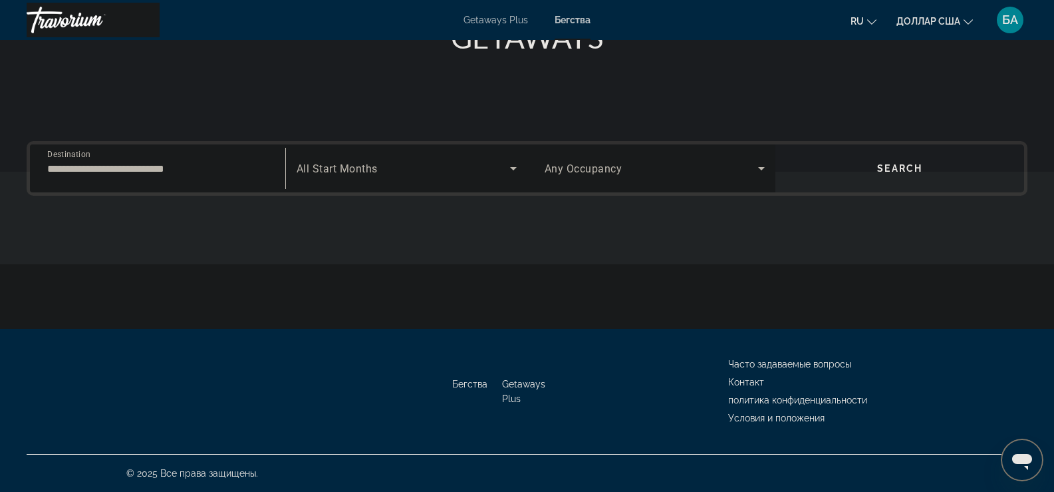
click at [914, 177] on span "Search widget" at bounding box center [900, 168] width 249 height 32
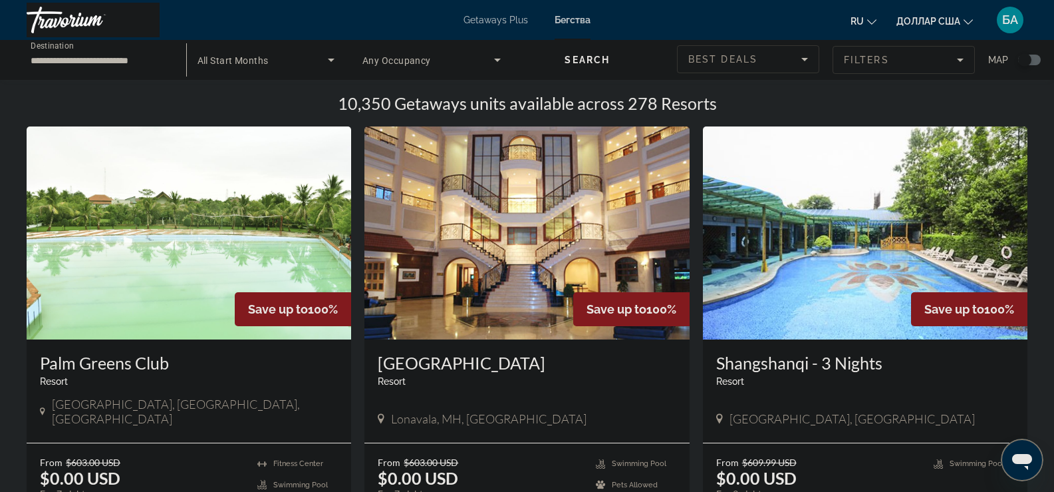
click at [497, 60] on icon "Search widget" at bounding box center [497, 60] width 7 height 3
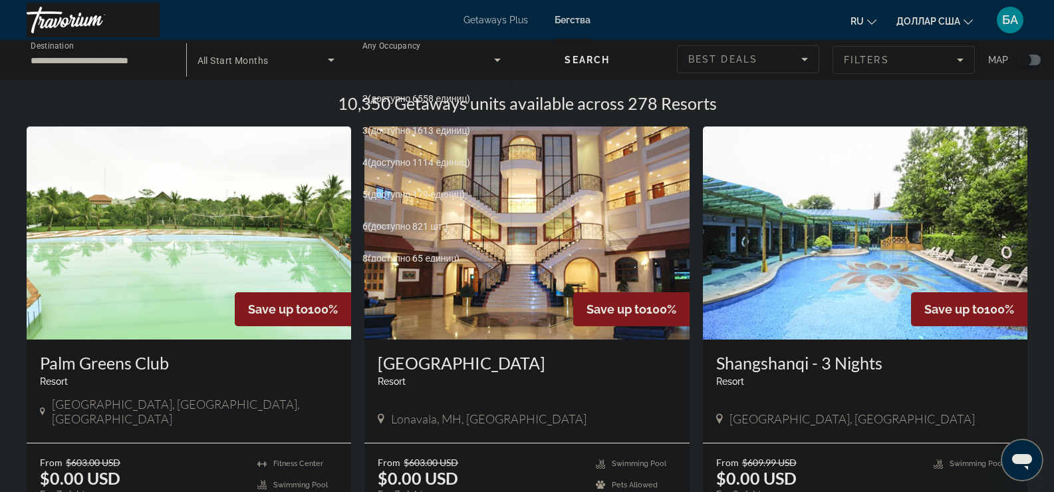
scroll to position [51, 0]
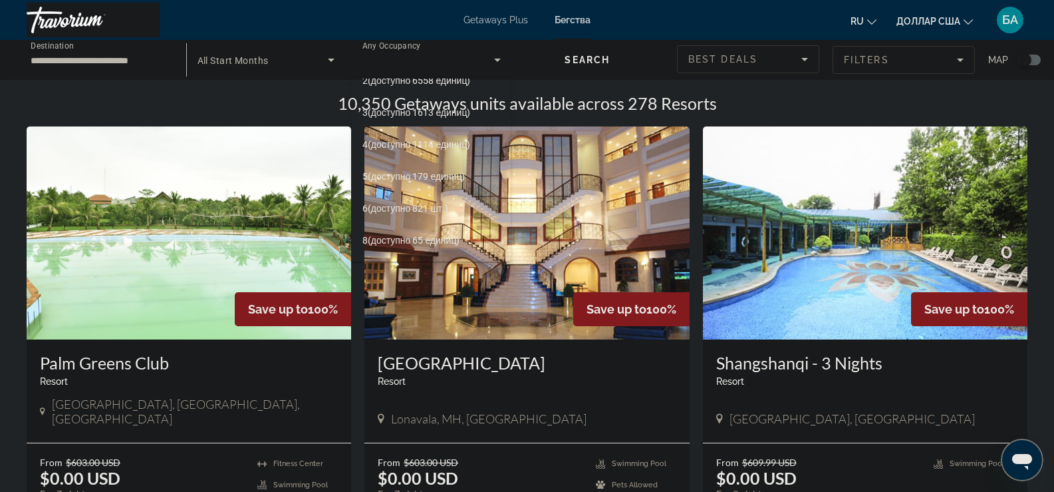
click at [419, 242] on font "(доступно 65 единиц)" at bounding box center [414, 240] width 92 height 11
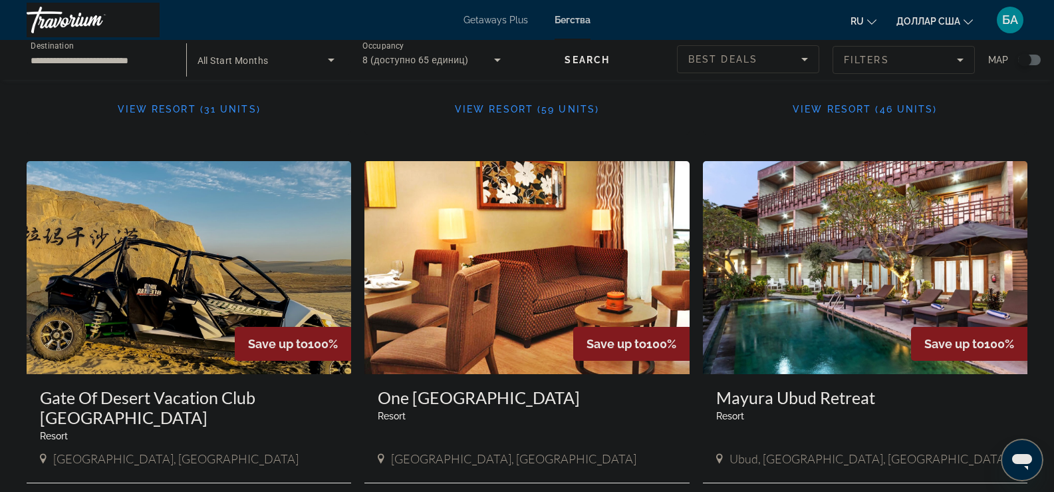
scroll to position [466, 0]
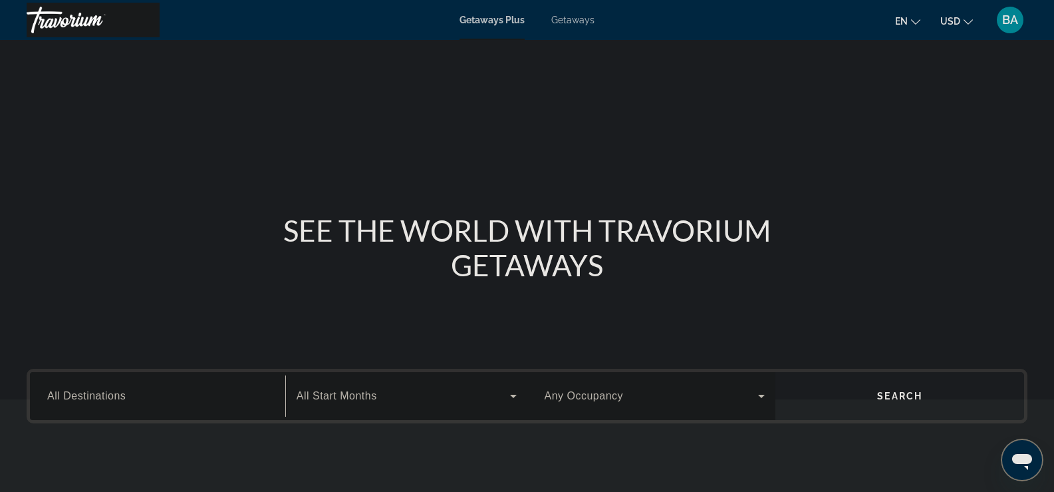
click at [142, 389] on input "Destination All Destinations" at bounding box center [157, 397] width 221 height 16
click at [144, 389] on input "Destination All Destinations" at bounding box center [157, 397] width 221 height 16
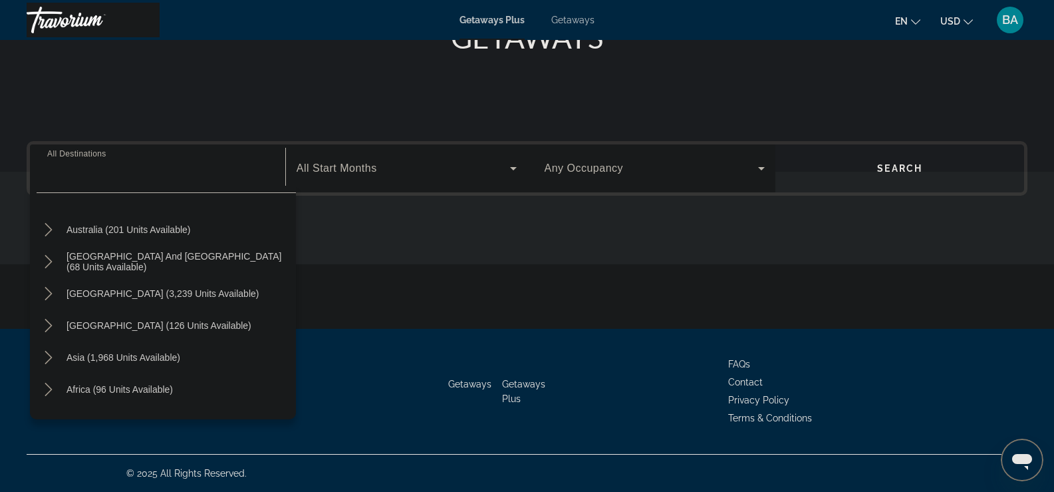
scroll to position [200, 0]
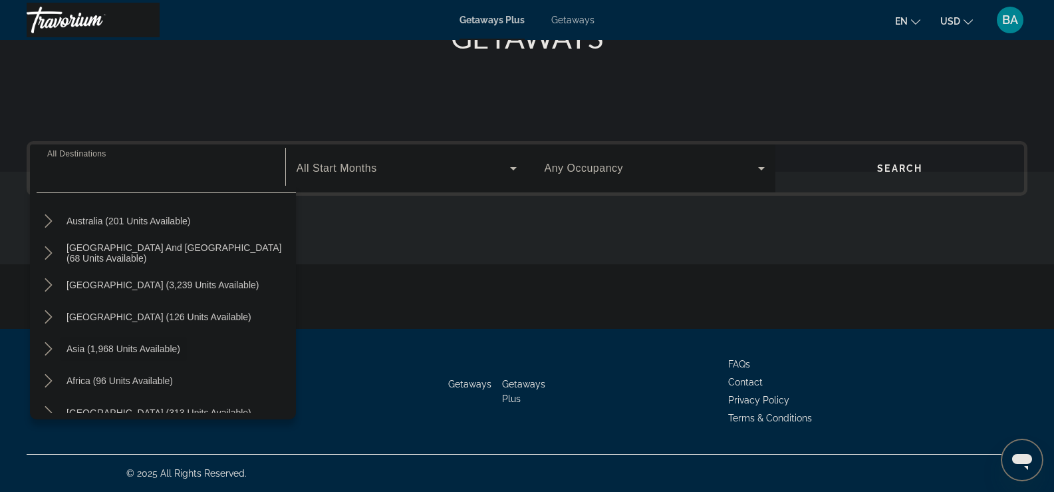
click at [133, 352] on span "Asia (1,968 units available)" at bounding box center [124, 348] width 114 height 11
type input "**********"
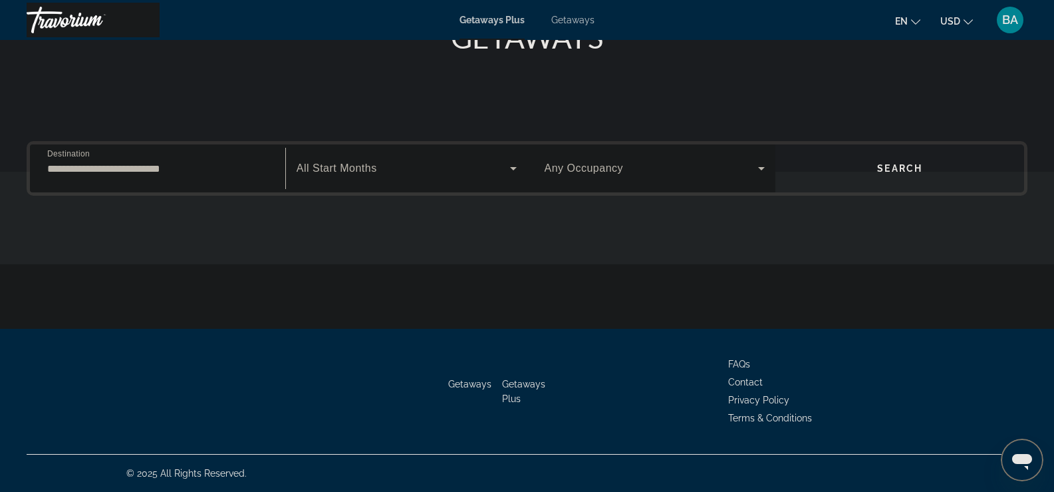
click at [133, 352] on div "Getaways Getaways Plus FAQs Contact Privacy Policy Terms & Conditions" at bounding box center [527, 391] width 1001 height 125
click at [361, 173] on span "All Start Months" at bounding box center [337, 167] width 81 height 11
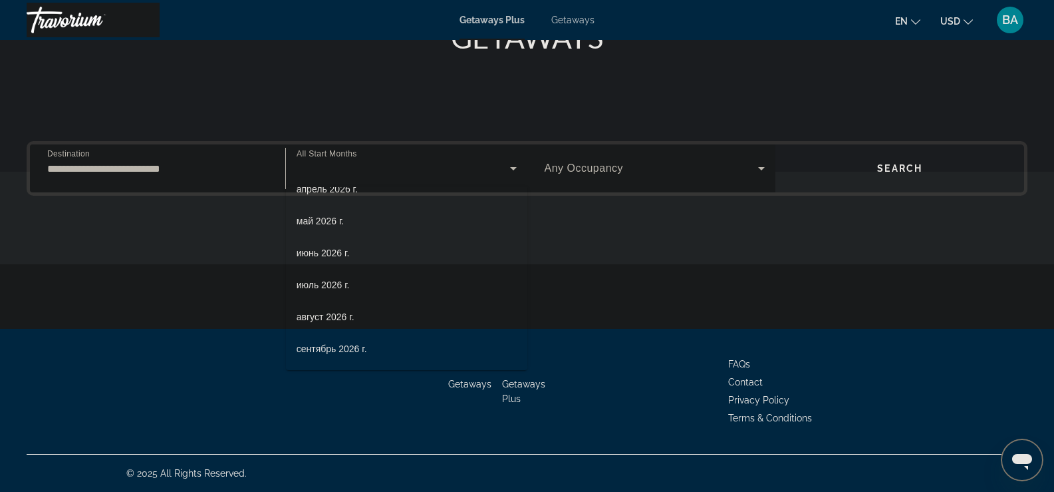
click at [330, 224] on span "май 2026 г." at bounding box center [320, 221] width 47 height 16
click at [659, 171] on span "Search widget" at bounding box center [652, 168] width 214 height 16
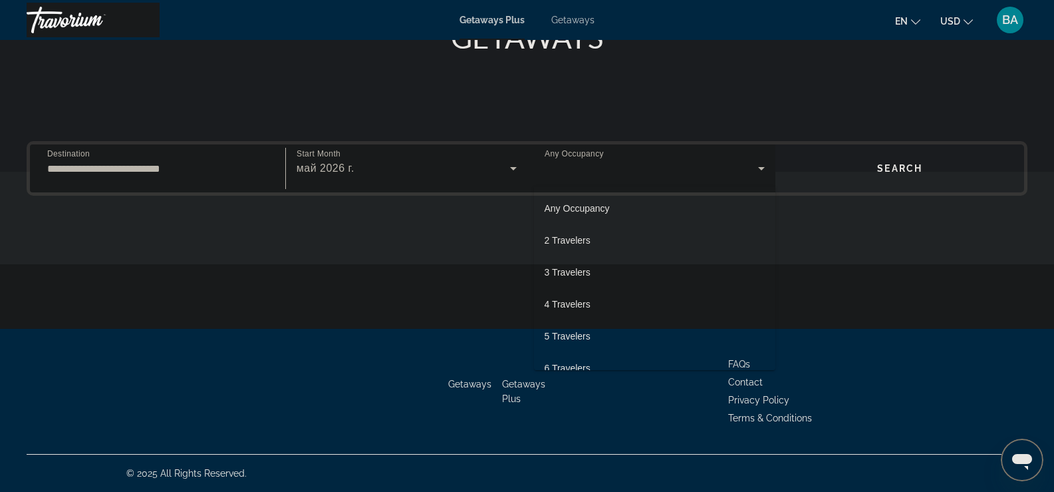
scroll to position [147, 0]
click at [569, 353] on span "10 Travelers" at bounding box center [570, 349] width 51 height 16
click at [876, 162] on span "Search widget" at bounding box center [900, 168] width 249 height 32
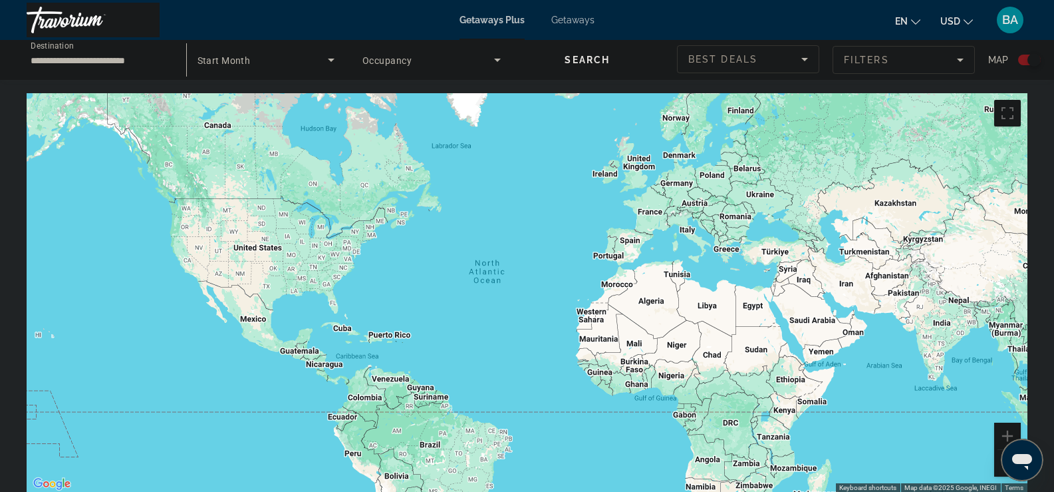
click at [94, 61] on input "**********" at bounding box center [100, 61] width 138 height 16
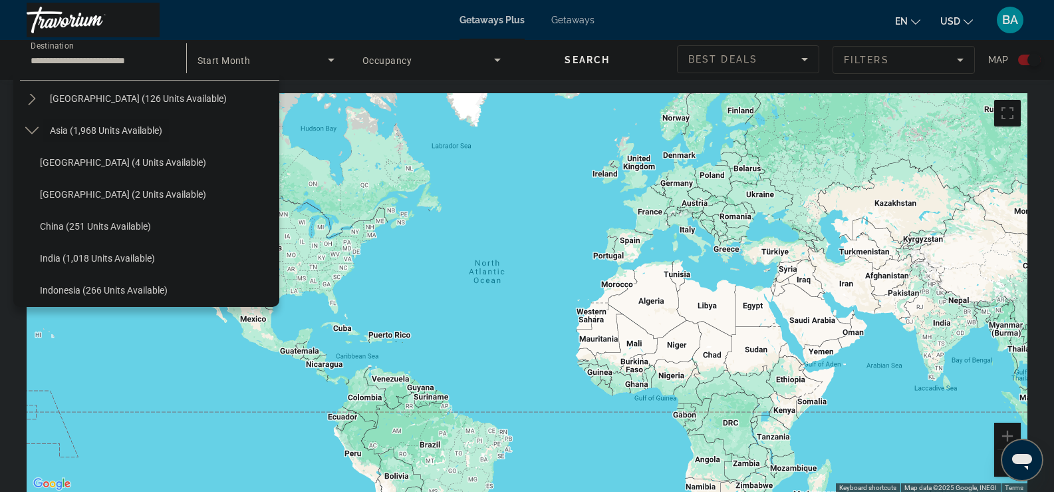
scroll to position [372, 0]
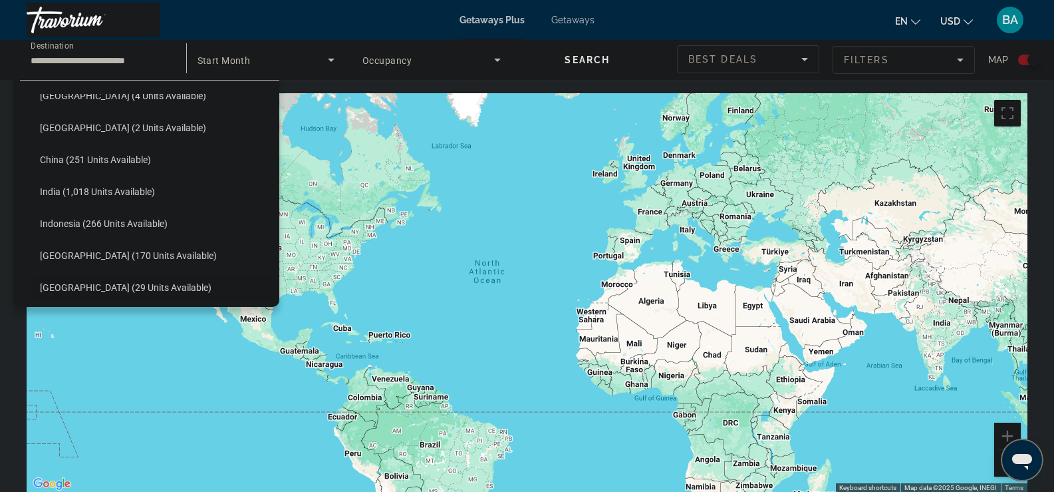
click at [98, 288] on span "Maldives (29 units available)" at bounding box center [126, 287] width 172 height 11
type input "**********"
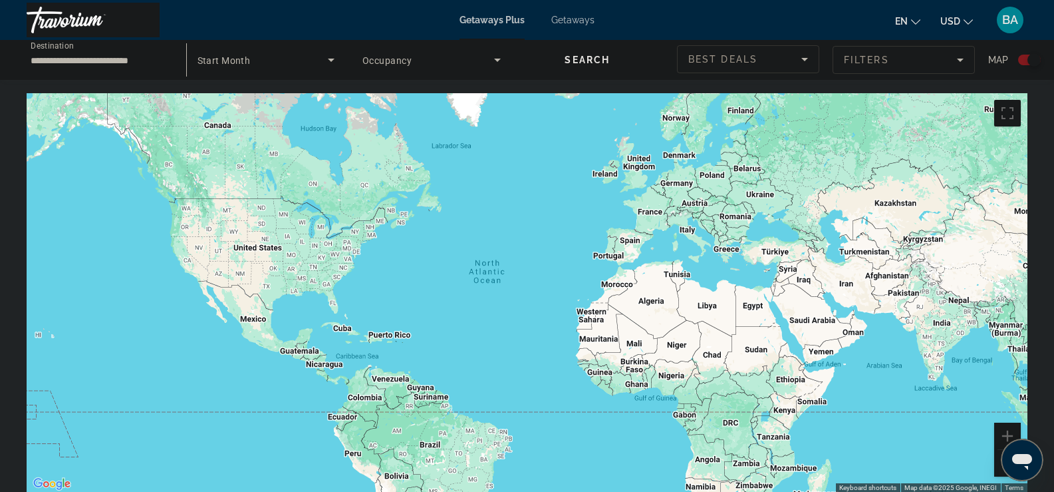
click at [632, 60] on span "Search widget" at bounding box center [588, 60] width 153 height 32
click at [243, 62] on span "Start Month" at bounding box center [224, 60] width 53 height 11
click at [243, 62] on div at bounding box center [527, 246] width 1054 height 492
click at [392, 59] on span "Occupancy" at bounding box center [387, 60] width 49 height 11
click at [425, 96] on span "Any Occupancy" at bounding box center [395, 99] width 65 height 11
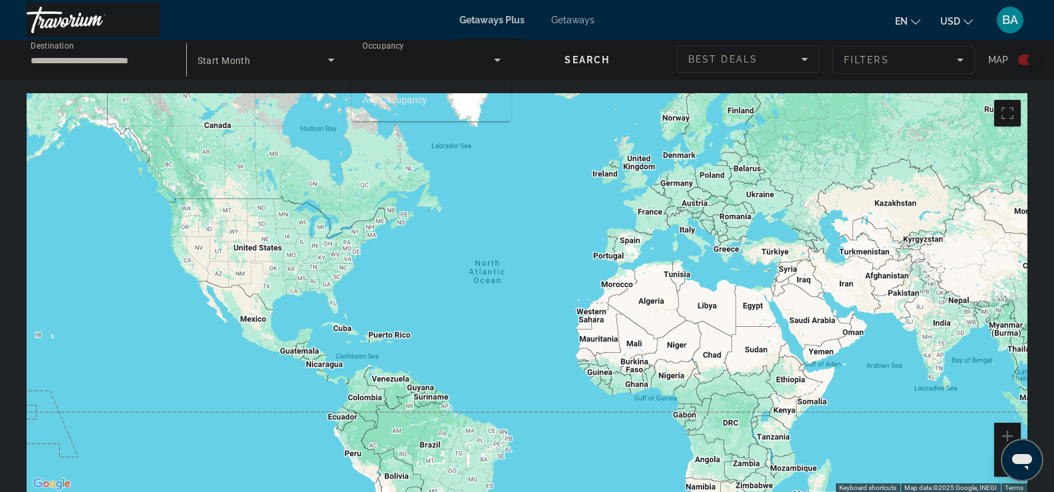
click at [426, 96] on span "Any Occupancy" at bounding box center [395, 99] width 65 height 11
click at [715, 63] on span "Best Deals" at bounding box center [723, 59] width 69 height 11
click at [715, 63] on body "**********" at bounding box center [527, 246] width 1054 height 492
click at [705, 124] on span "Lowest Price" at bounding box center [715, 125] width 53 height 11
click at [854, 59] on mat-form-field "Filters" at bounding box center [904, 60] width 142 height 28
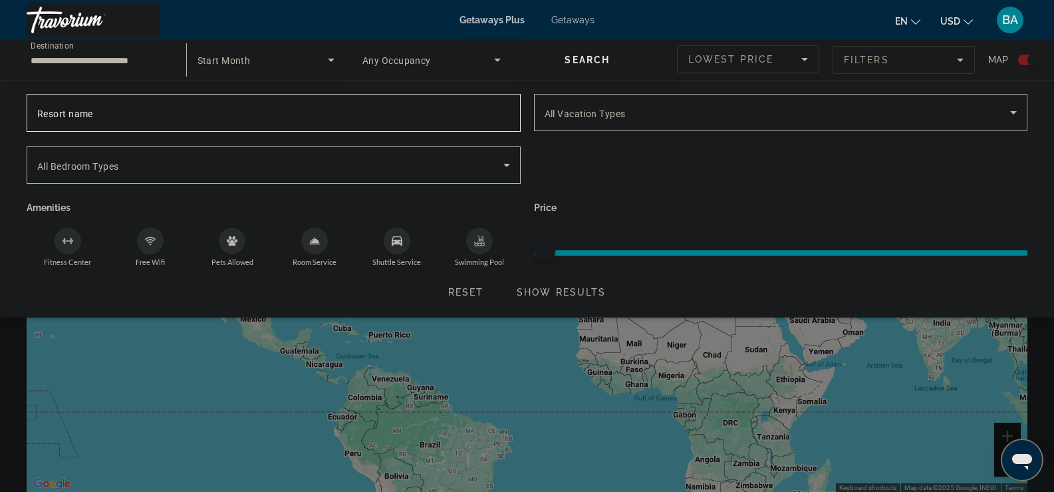
click at [854, 59] on mat-form-field "Filters" at bounding box center [904, 60] width 142 height 28
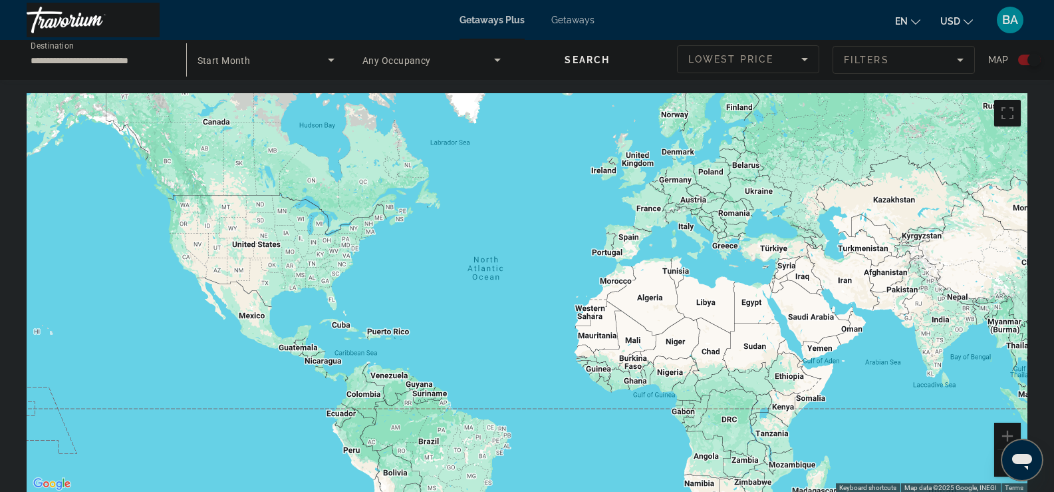
drag, startPoint x: 494, startPoint y: 186, endPoint x: 494, endPoint y: 178, distance: 7.3
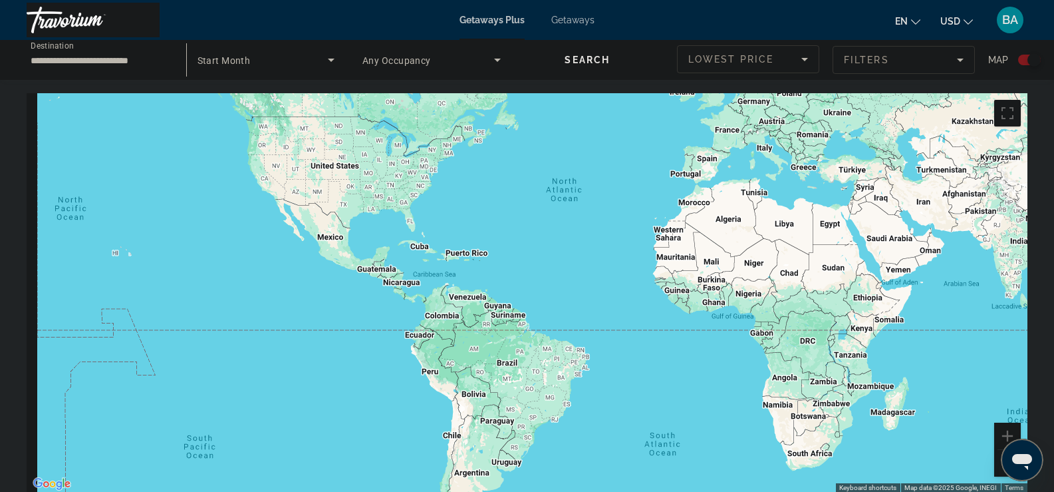
drag, startPoint x: 500, startPoint y: 166, endPoint x: 571, endPoint y: 92, distance: 102.6
click at [578, 92] on div "**********" at bounding box center [527, 268] width 1054 height 536
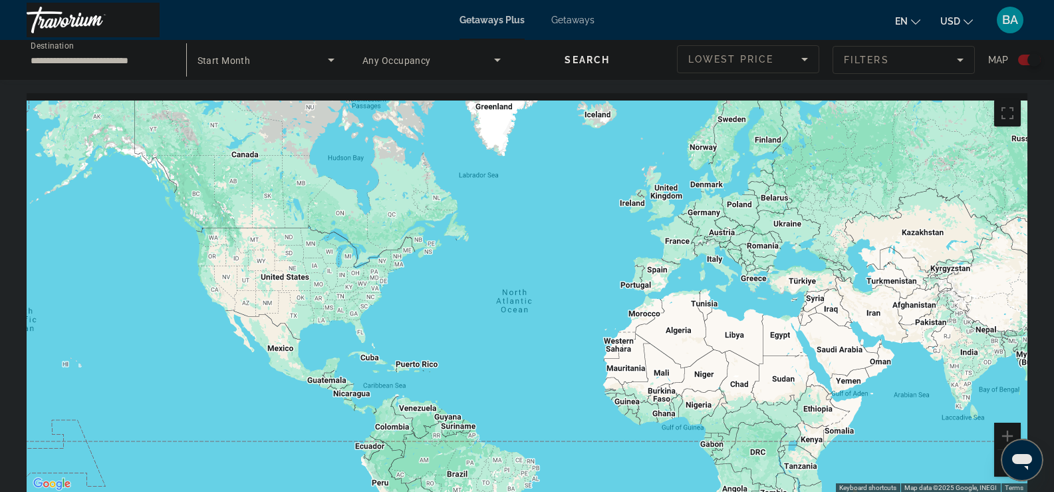
drag, startPoint x: 611, startPoint y: 292, endPoint x: 552, endPoint y: 423, distance: 143.8
click at [549, 454] on div "Main content" at bounding box center [527, 292] width 1001 height 399
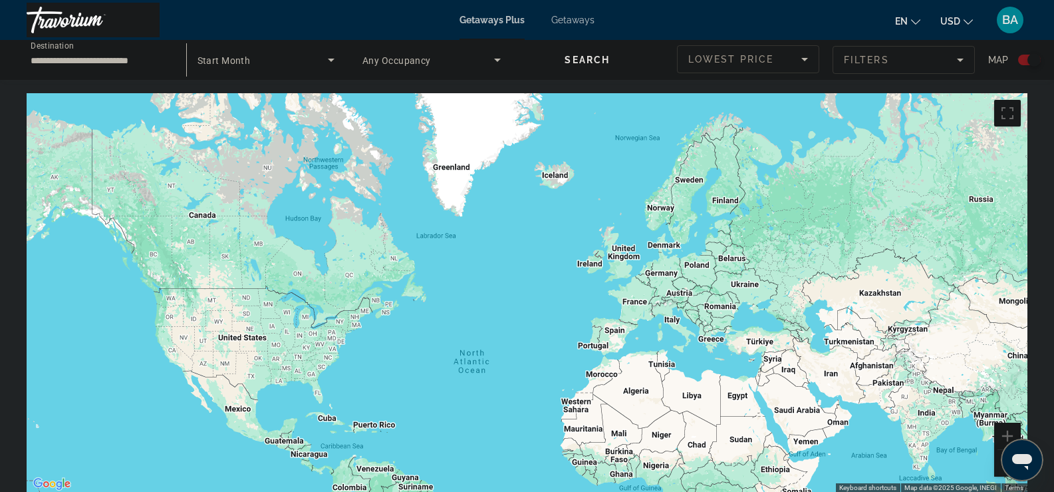
click at [594, 60] on span "Search" at bounding box center [587, 60] width 45 height 11
click at [495, 62] on icon "Search widget" at bounding box center [498, 60] width 16 height 16
click at [495, 62] on div at bounding box center [527, 246] width 1054 height 492
click at [717, 65] on div "Lowest Price" at bounding box center [745, 59] width 113 height 16
click at [706, 153] on span "Highest Price" at bounding box center [716, 157] width 55 height 11
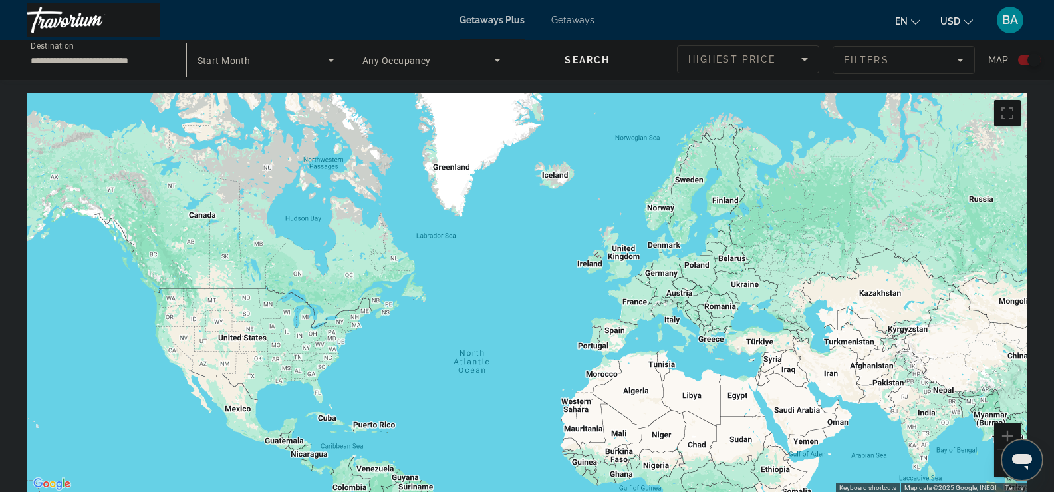
click at [584, 62] on span "Search" at bounding box center [587, 60] width 45 height 11
click at [584, 59] on span "Search" at bounding box center [587, 60] width 45 height 11
click at [498, 64] on icon "Search widget" at bounding box center [498, 60] width 16 height 16
click at [498, 64] on body "**********" at bounding box center [527, 246] width 1054 height 492
click at [448, 95] on mat-option "Any Occupancy" at bounding box center [431, 100] width 159 height 32
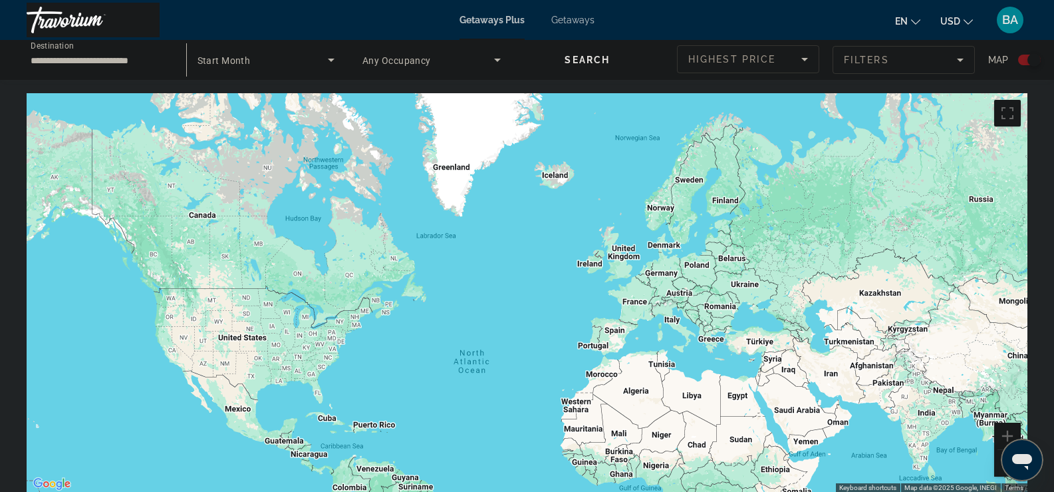
click at [331, 61] on icon "Search widget" at bounding box center [331, 60] width 7 height 3
click at [259, 102] on span "All Start Months" at bounding box center [230, 99] width 67 height 11
click at [407, 59] on span "Any Occupancy" at bounding box center [397, 60] width 69 height 11
click at [394, 96] on span "Any Occupancy" at bounding box center [395, 99] width 65 height 11
click at [804, 57] on icon "Sort by" at bounding box center [805, 59] width 16 height 16
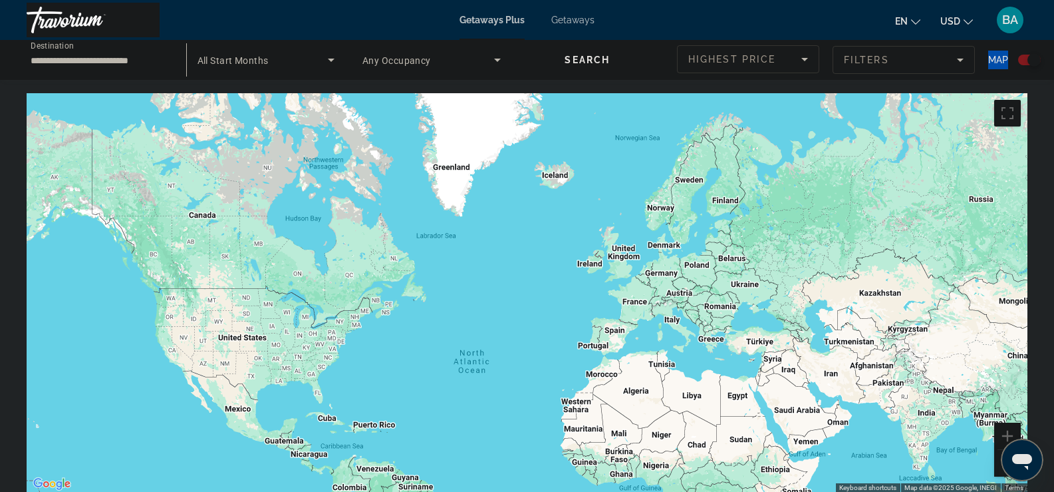
click at [804, 57] on body "**********" at bounding box center [527, 246] width 1054 height 492
click at [804, 57] on icon "Sort by" at bounding box center [805, 59] width 16 height 16
click at [727, 126] on span "Lowest Price" at bounding box center [715, 125] width 53 height 11
click at [881, 58] on mat-form-field "Filters" at bounding box center [904, 60] width 142 height 28
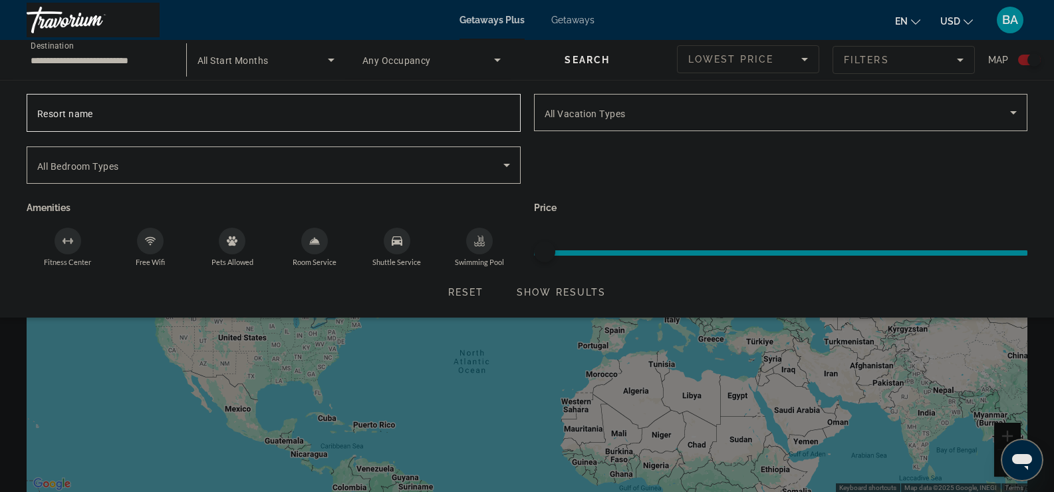
click at [881, 59] on mat-form-field "Filters" at bounding box center [904, 60] width 142 height 28
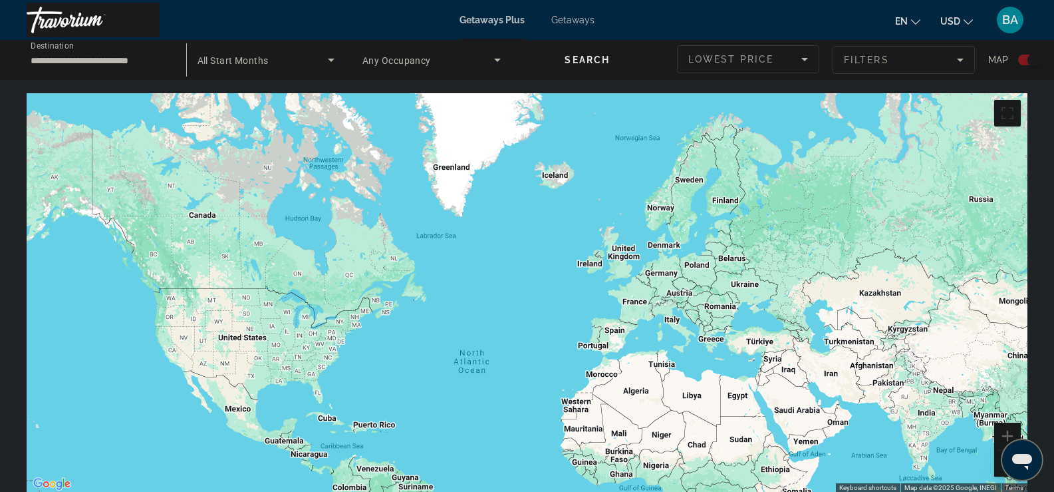
drag, startPoint x: 1015, startPoint y: 110, endPoint x: 1018, endPoint y: 192, distance: 81.2
click at [1016, 114] on button "Toggle fullscreen view" at bounding box center [1008, 113] width 27 height 27
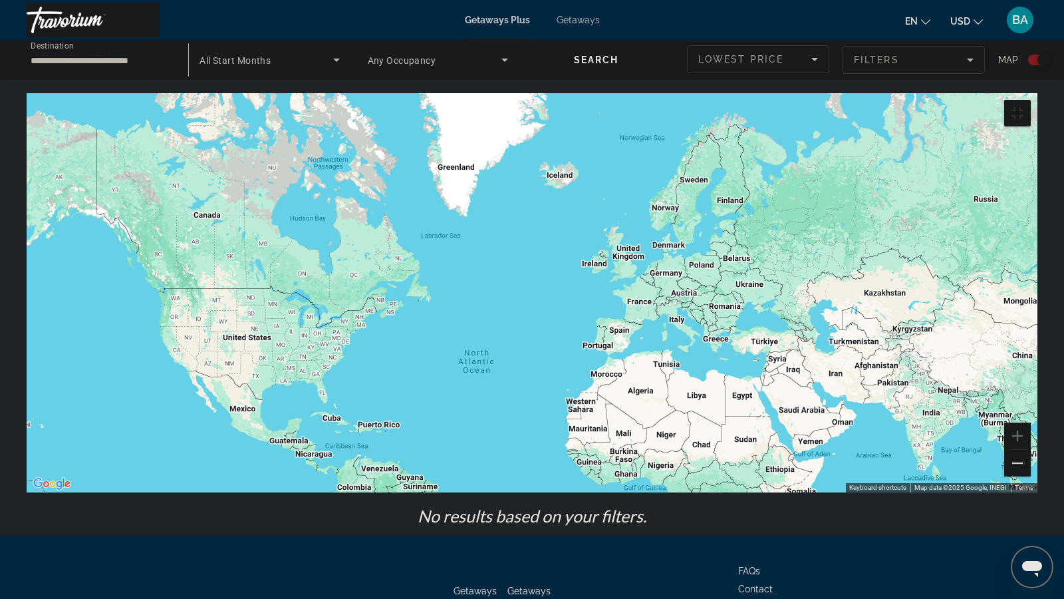
click at [1031, 100] on button "Toggle fullscreen view" at bounding box center [1018, 113] width 27 height 27
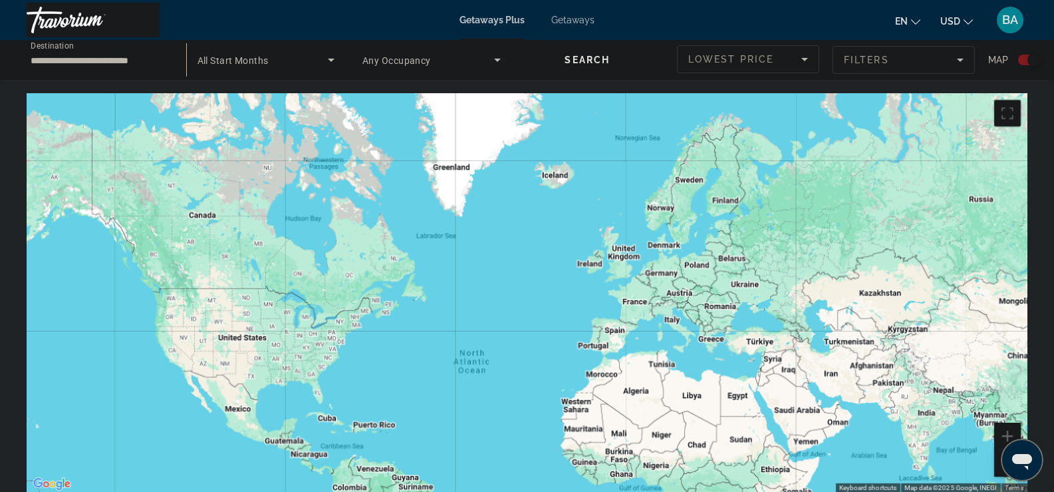
drag, startPoint x: 0, startPoint y: 518, endPoint x: 518, endPoint y: 299, distance: 562.6
click at [516, 300] on div "Main content" at bounding box center [527, 292] width 1001 height 399
click at [613, 64] on span "Search widget" at bounding box center [588, 60] width 153 height 32
click at [727, 61] on span "Lowest Price" at bounding box center [731, 59] width 85 height 11
click at [727, 61] on body "**********" at bounding box center [527, 246] width 1054 height 492
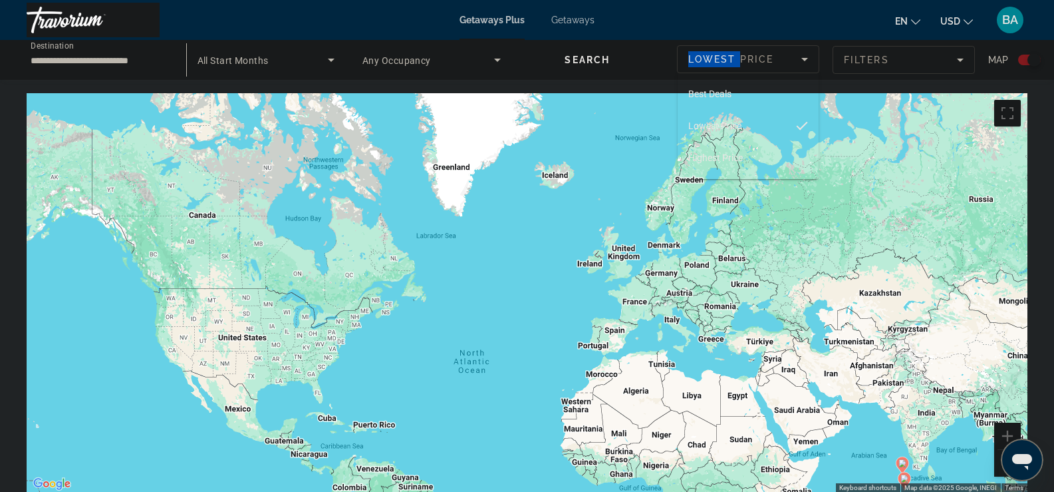
click at [729, 94] on span "Best Deals" at bounding box center [710, 93] width 43 height 11
click at [752, 59] on span "Best Deals" at bounding box center [723, 59] width 69 height 11
click at [560, 405] on div at bounding box center [527, 246] width 1054 height 492
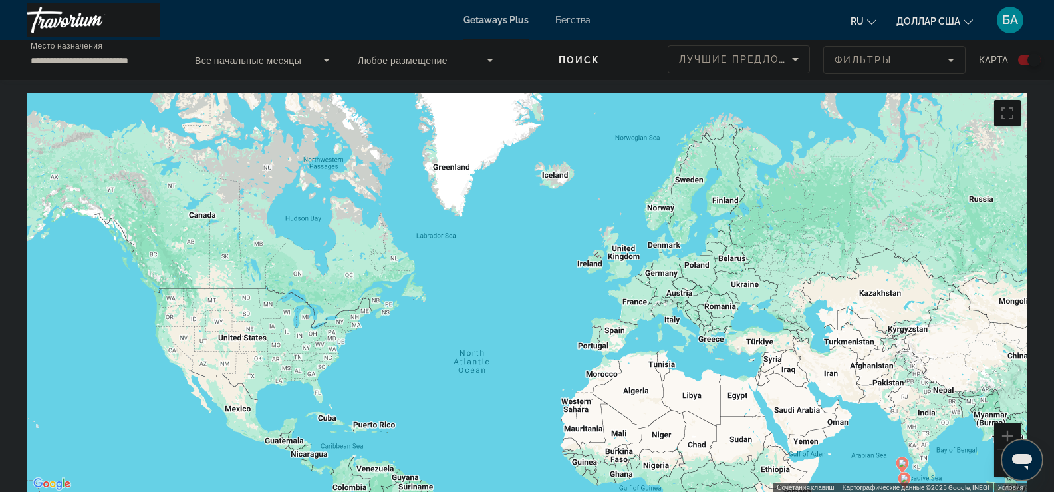
click at [587, 61] on font "Поиск" at bounding box center [580, 60] width 42 height 11
click at [480, 61] on span "Виджет поиска" at bounding box center [422, 60] width 129 height 16
click at [429, 100] on font "Любое размещение" at bounding box center [400, 99] width 85 height 11
click at [488, 59] on icon "Виджет поиска" at bounding box center [490, 60] width 7 height 3
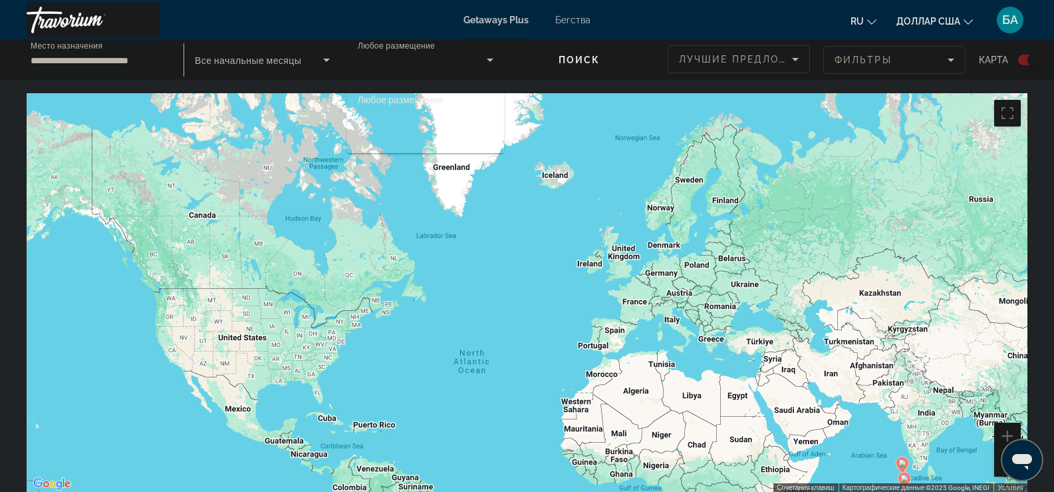
click at [381, 132] on mat-option "2" at bounding box center [425, 132] width 157 height 32
click at [382, 132] on mat-option "2" at bounding box center [425, 132] width 157 height 32
click at [486, 61] on icon "Виджет поиска" at bounding box center [490, 60] width 16 height 16
click at [434, 98] on font "Любое размещение" at bounding box center [400, 99] width 85 height 11
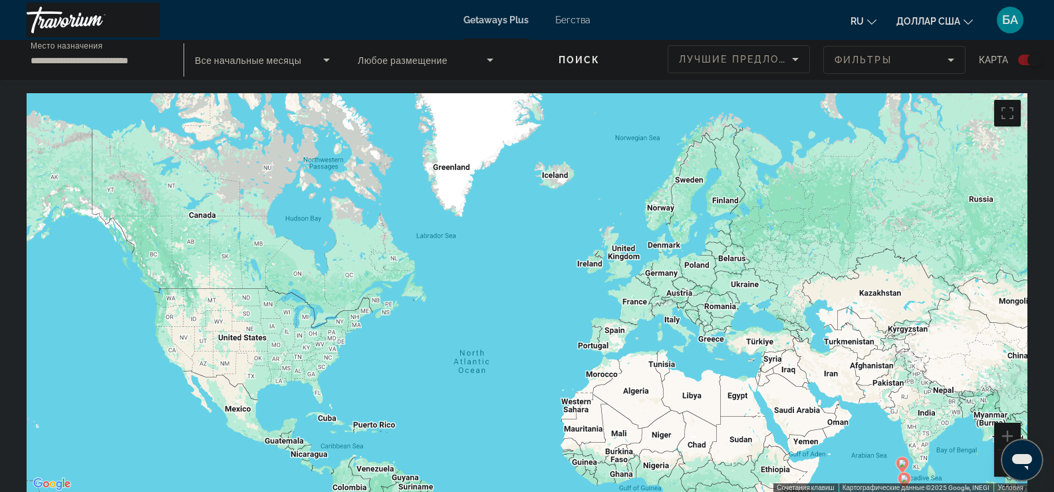
click at [321, 61] on icon "Виджет поиска" at bounding box center [327, 60] width 16 height 16
click at [231, 163] on font "Ноябрь 2025 г." at bounding box center [227, 163] width 64 height 11
click at [749, 63] on font "Лучшие предложения" at bounding box center [750, 59] width 142 height 11
click at [735, 123] on font "Самая низкая цена" at bounding box center [720, 125] width 82 height 11
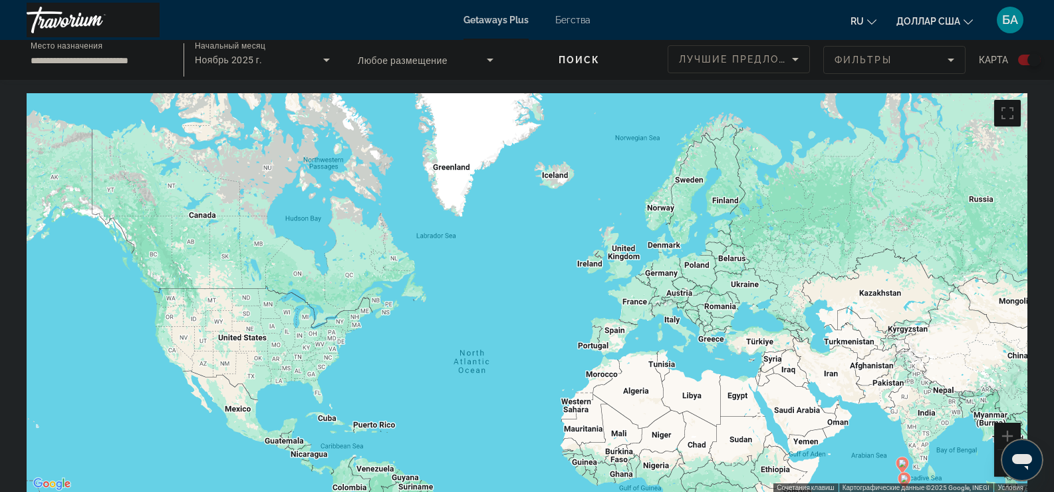
click at [861, 57] on mat-form-field "Фильтры" at bounding box center [895, 60] width 142 height 28
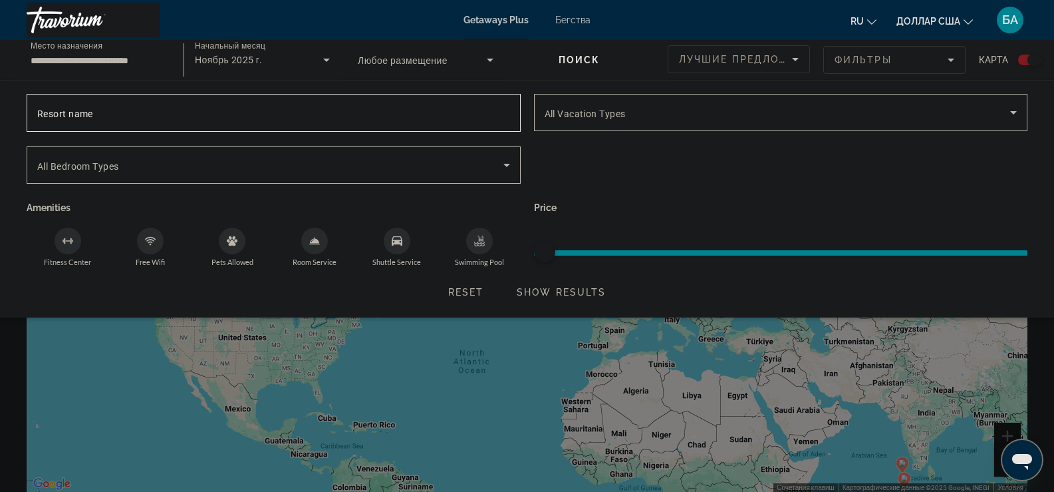
click at [949, 59] on mat-form-field "Фильтры" at bounding box center [895, 60] width 142 height 28
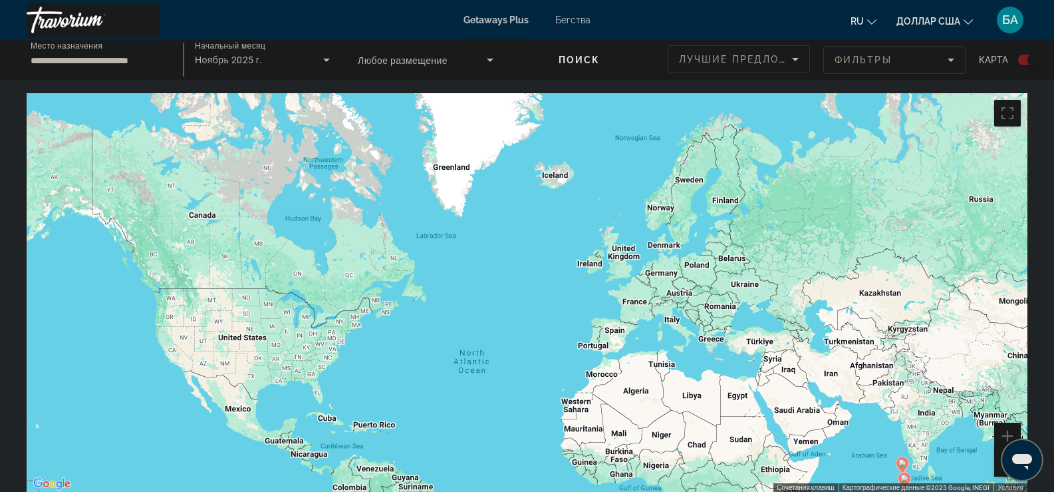
click at [947, 59] on mat-form-field "Фильтры" at bounding box center [895, 60] width 142 height 28
click at [989, 59] on font "Карта" at bounding box center [993, 60] width 29 height 11
click at [1022, 65] on div "Виджет поиска" at bounding box center [1030, 60] width 23 height 11
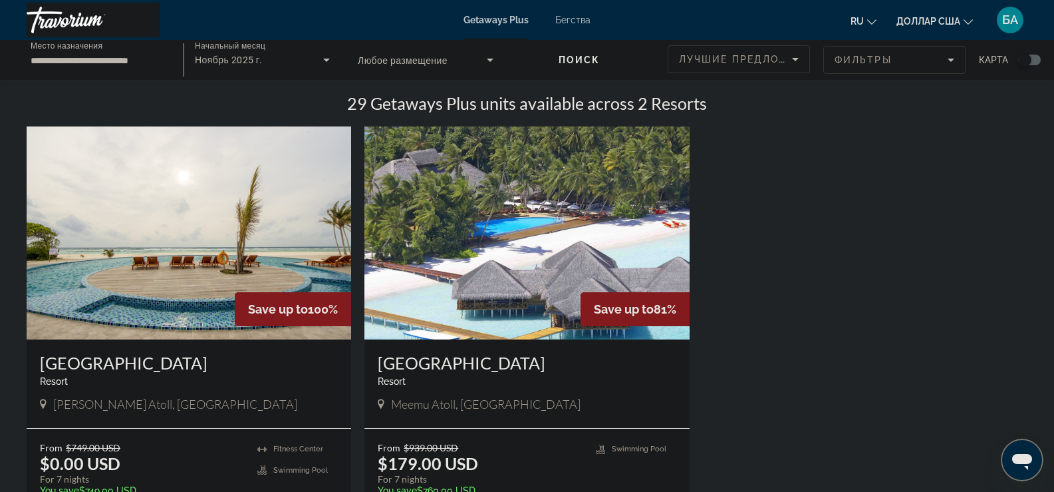
click at [180, 226] on img "Основное содержание" at bounding box center [189, 232] width 325 height 213
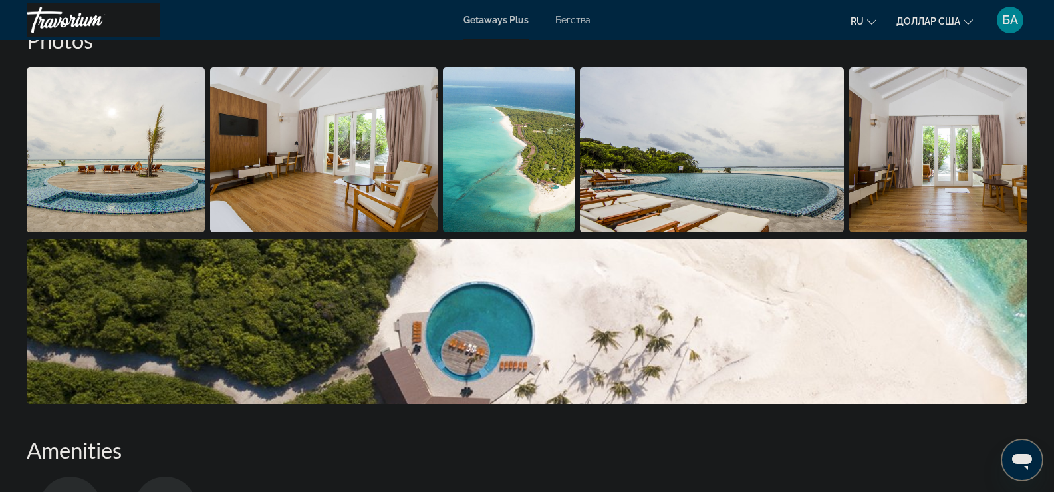
scroll to position [732, 0]
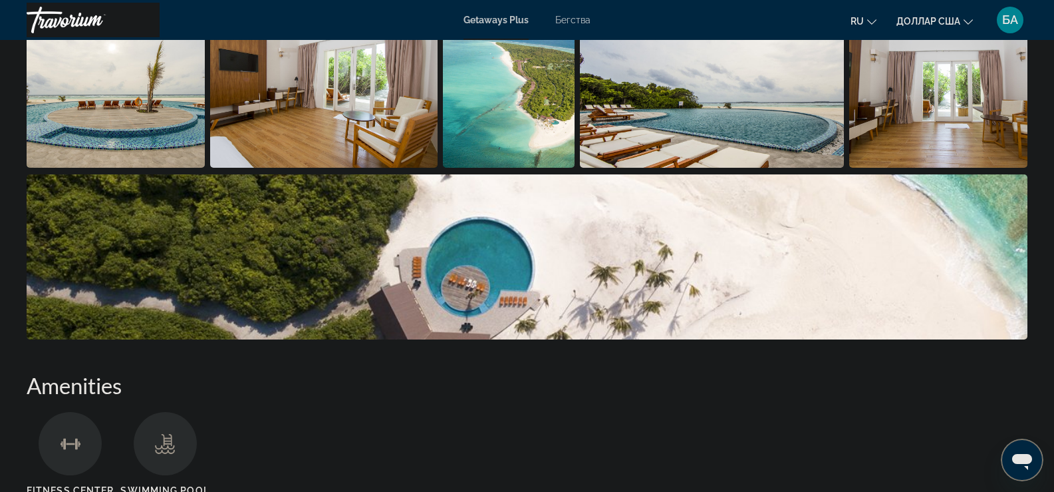
click at [140, 86] on img "Open full-screen image slider" at bounding box center [116, 85] width 178 height 165
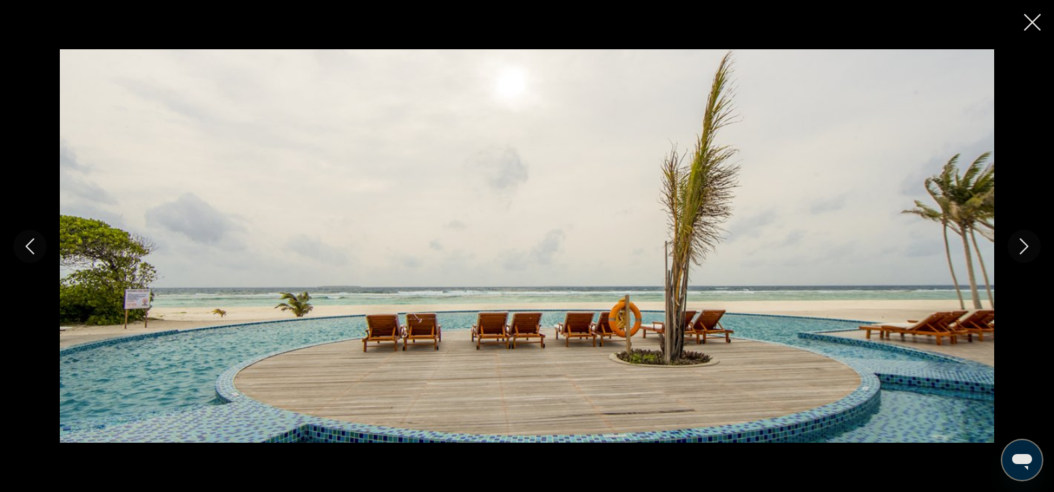
click at [1017, 248] on icon "Next image" at bounding box center [1025, 246] width 16 height 16
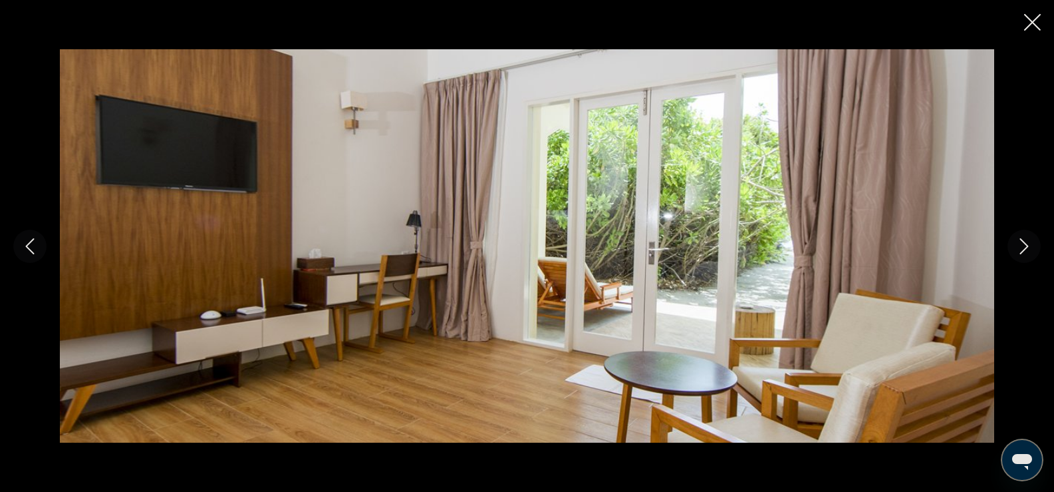
click at [1017, 248] on icon "Next image" at bounding box center [1025, 246] width 16 height 16
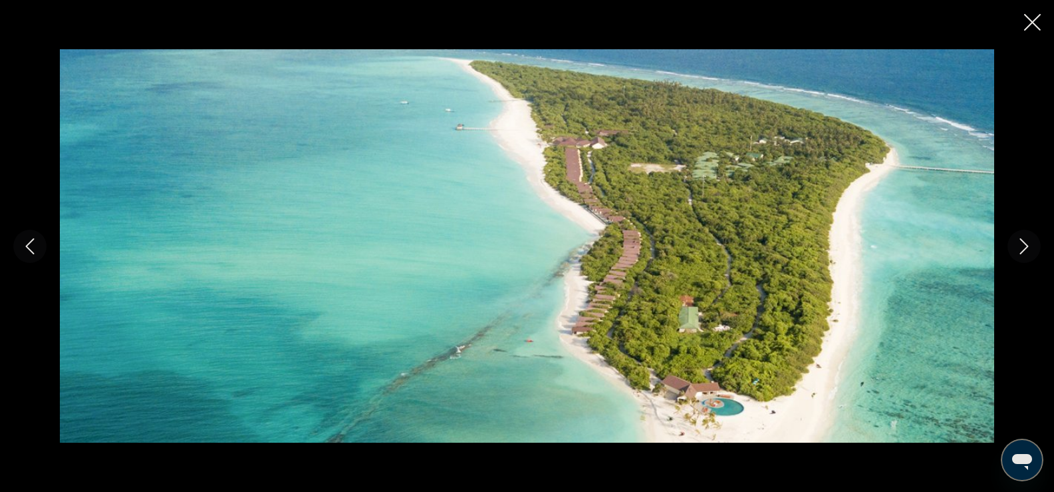
click at [1017, 248] on icon "Next image" at bounding box center [1025, 246] width 16 height 16
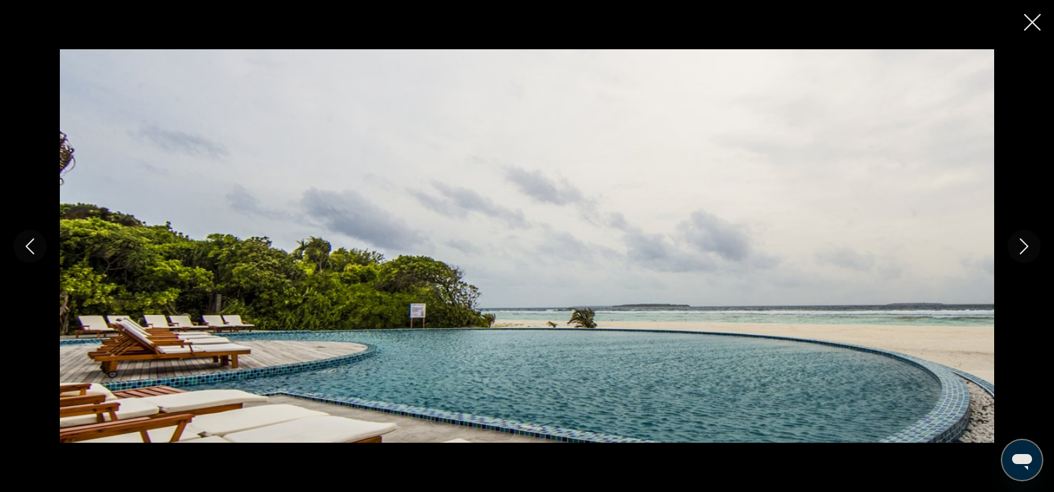
click at [36, 247] on icon "Previous image" at bounding box center [30, 246] width 16 height 16
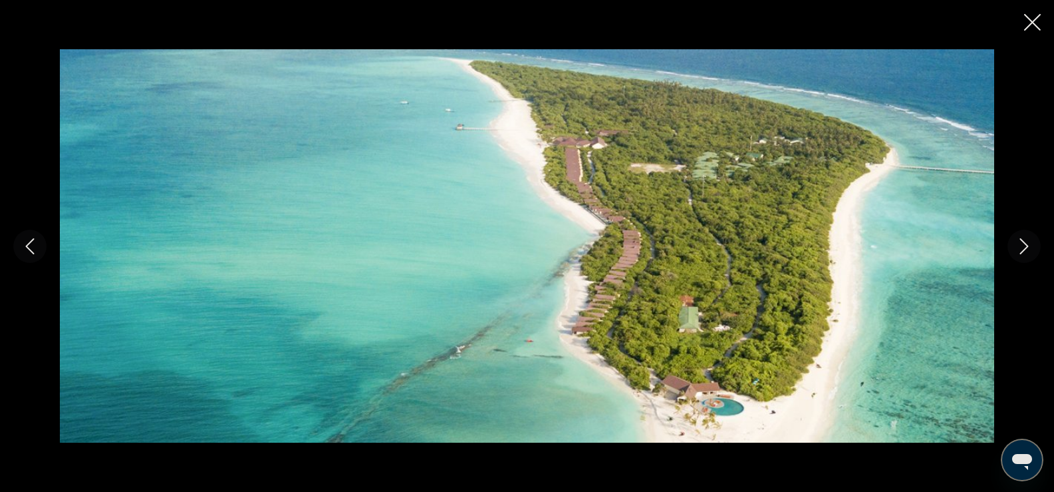
click at [1017, 239] on icon "Next image" at bounding box center [1025, 246] width 16 height 16
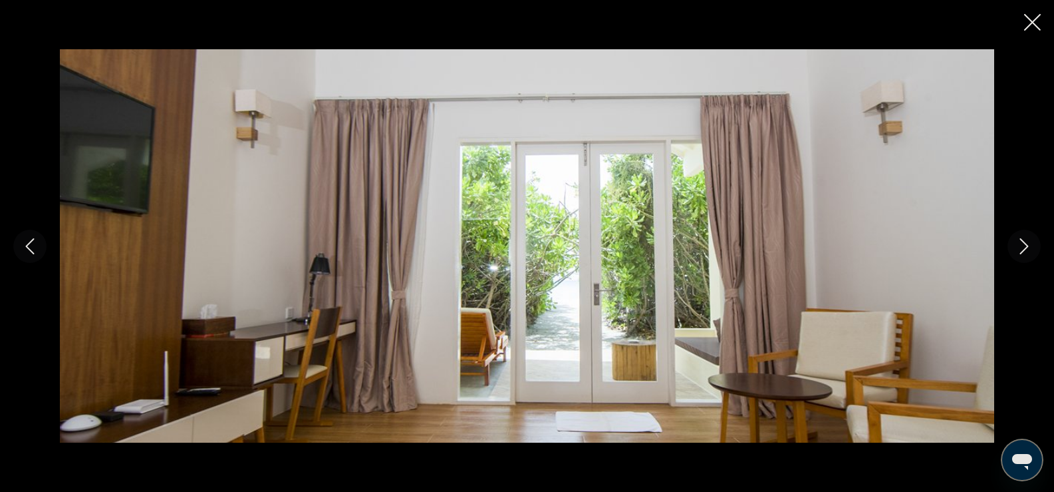
click at [1017, 239] on icon "Next image" at bounding box center [1025, 246] width 16 height 16
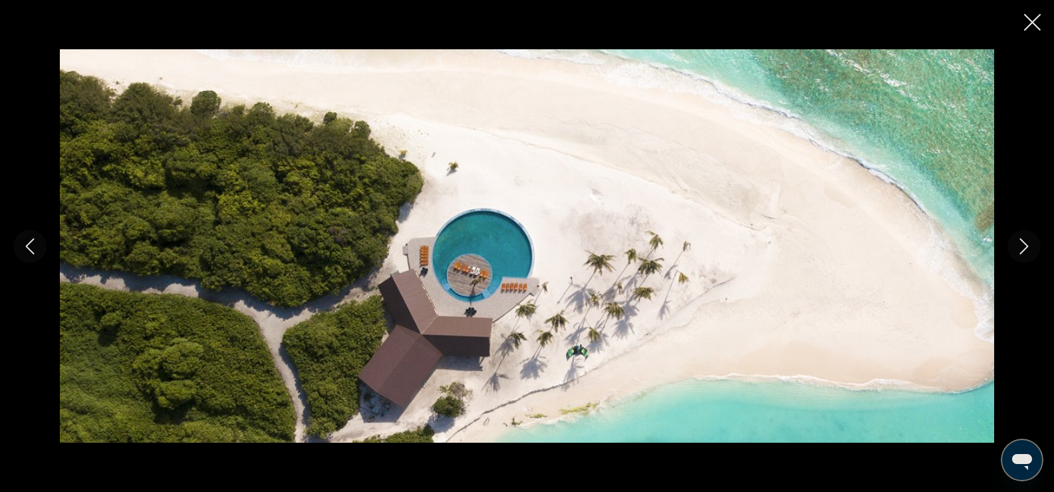
click at [1016, 238] on button "Next image" at bounding box center [1024, 246] width 33 height 33
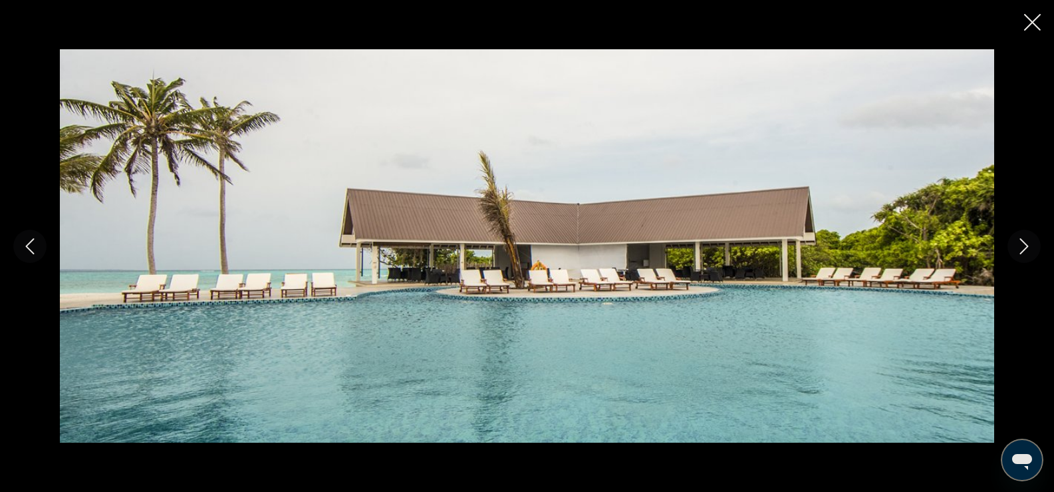
click at [1015, 238] on button "Next image" at bounding box center [1024, 246] width 33 height 33
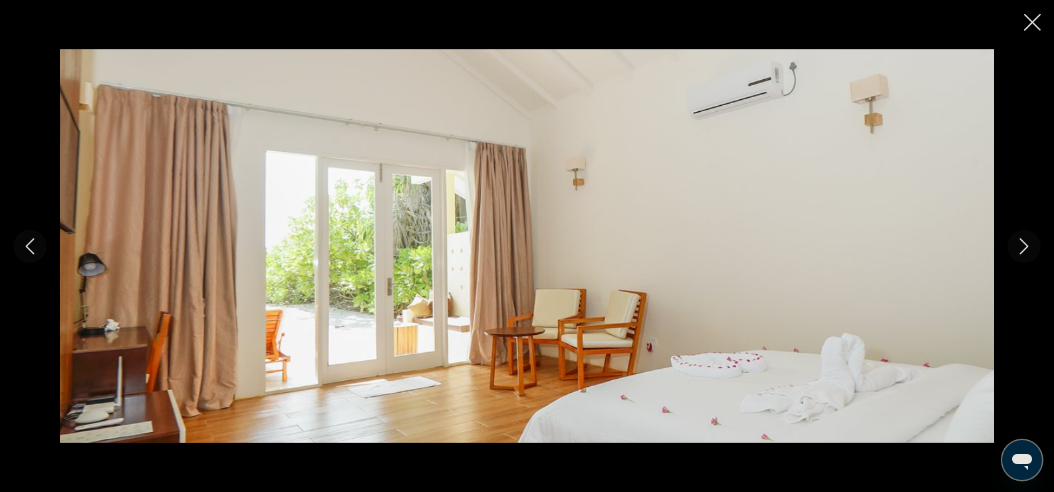
click at [1015, 238] on button "Next image" at bounding box center [1024, 246] width 33 height 33
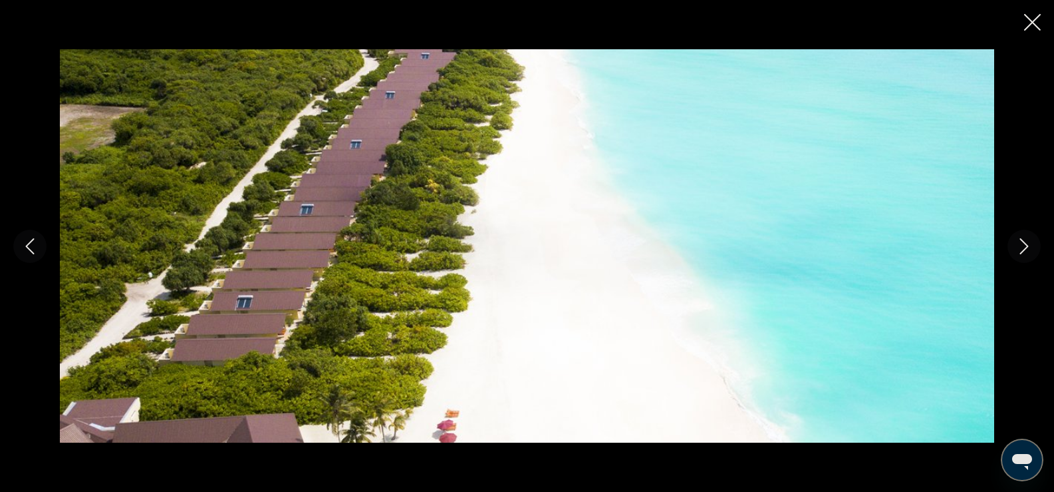
click at [1015, 238] on button "Next image" at bounding box center [1024, 246] width 33 height 33
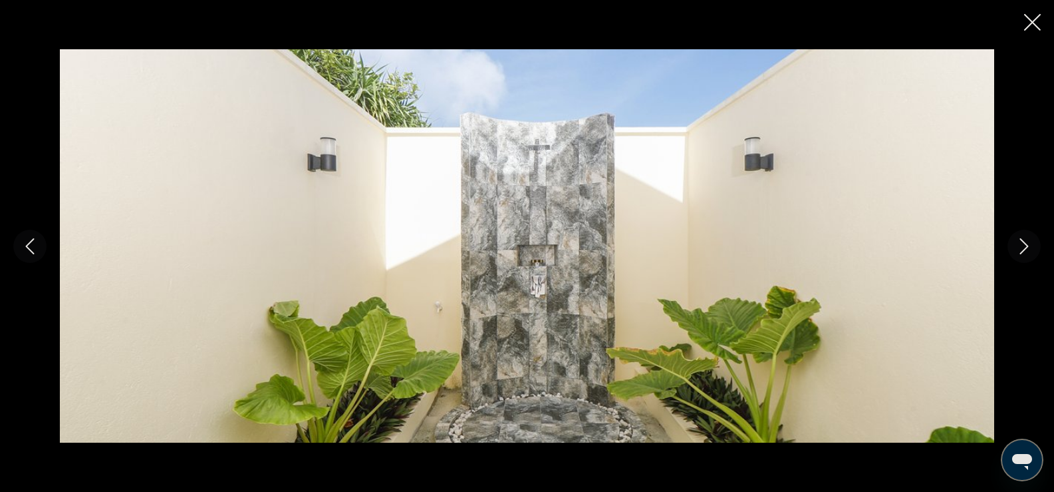
click at [1015, 238] on button "Next image" at bounding box center [1024, 246] width 33 height 33
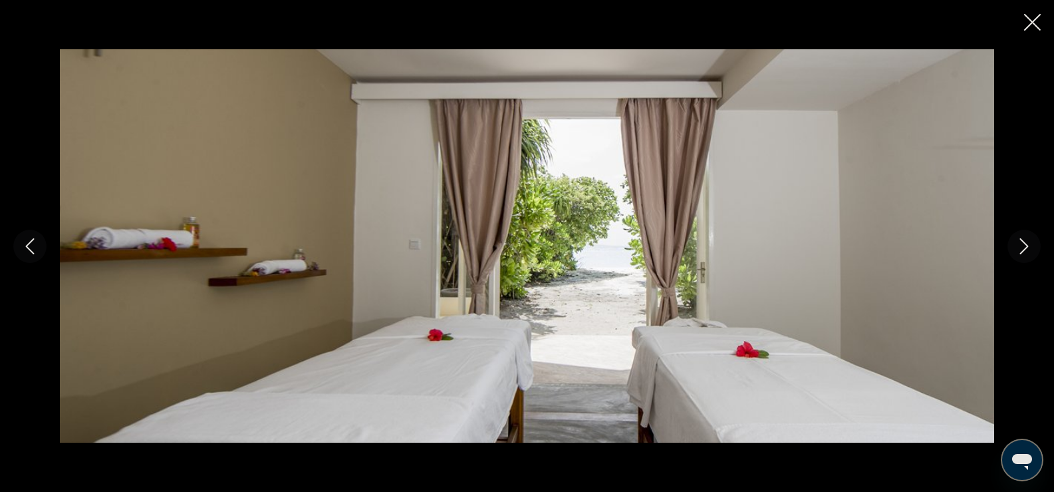
click at [1015, 238] on button "Next image" at bounding box center [1024, 246] width 33 height 33
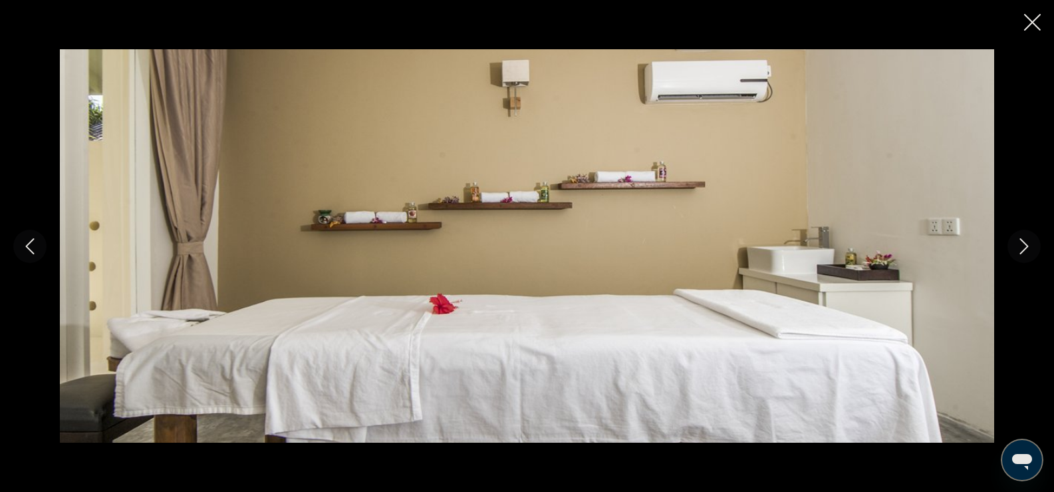
click at [1015, 238] on button "Next image" at bounding box center [1024, 246] width 33 height 33
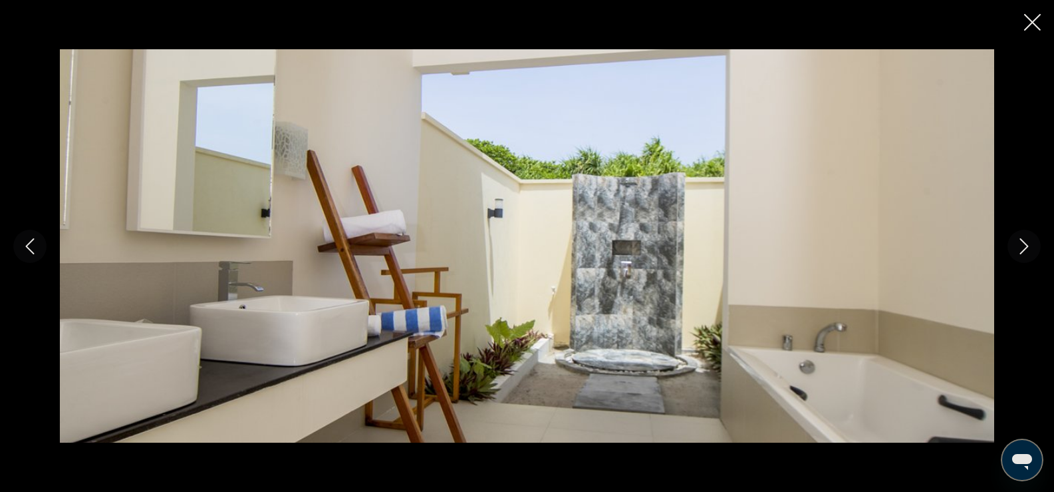
click at [1015, 238] on button "Next image" at bounding box center [1024, 246] width 33 height 33
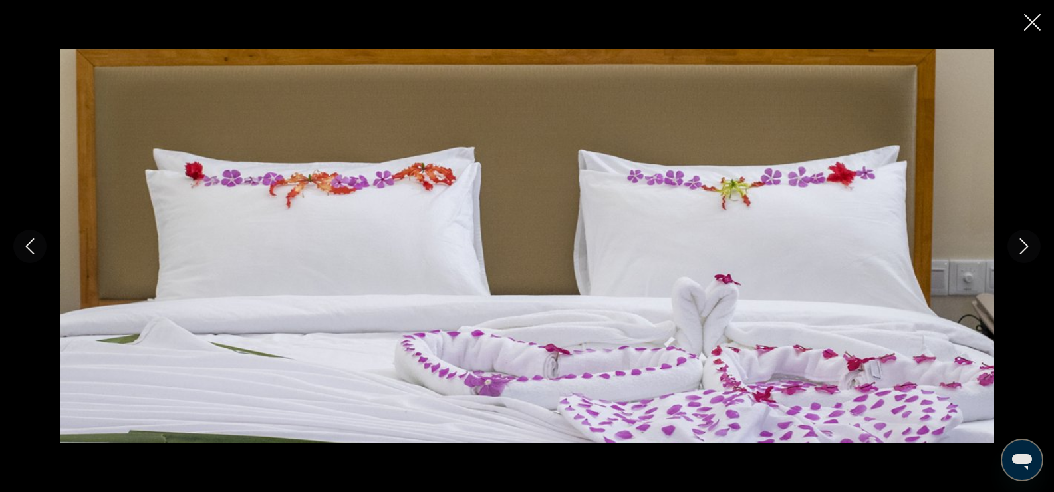
click at [1015, 238] on button "Next image" at bounding box center [1024, 246] width 33 height 33
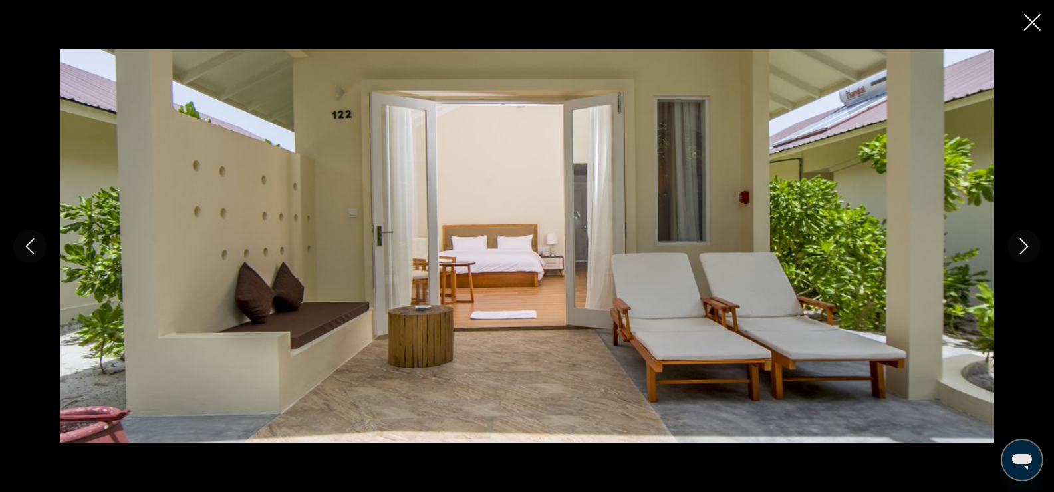
click at [1015, 238] on button "Next image" at bounding box center [1024, 246] width 33 height 33
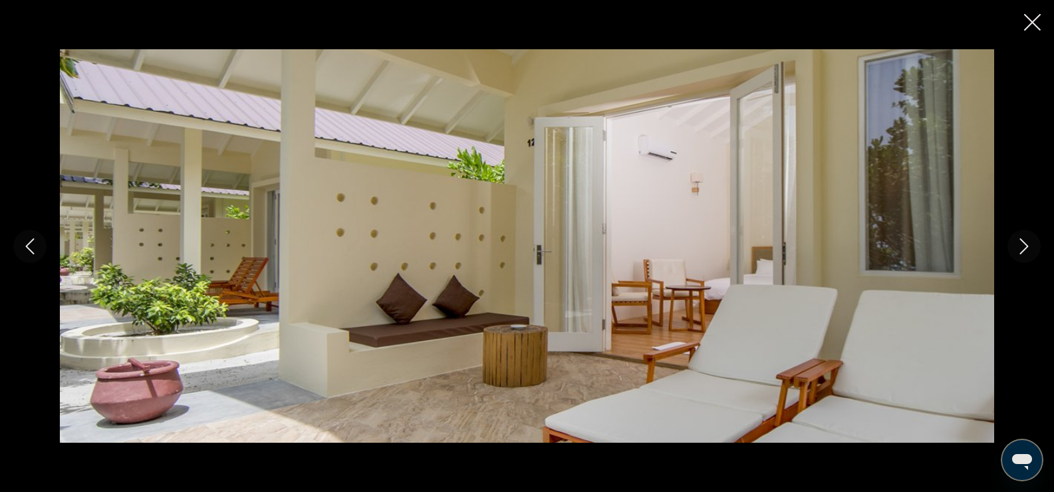
click at [1015, 238] on button "Next image" at bounding box center [1024, 246] width 33 height 33
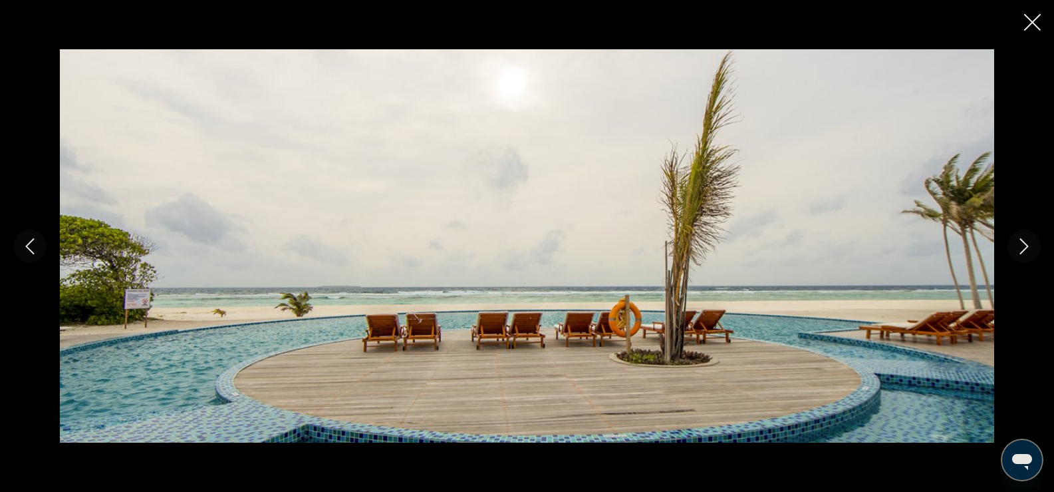
click at [1015, 238] on button "Next image" at bounding box center [1024, 246] width 33 height 33
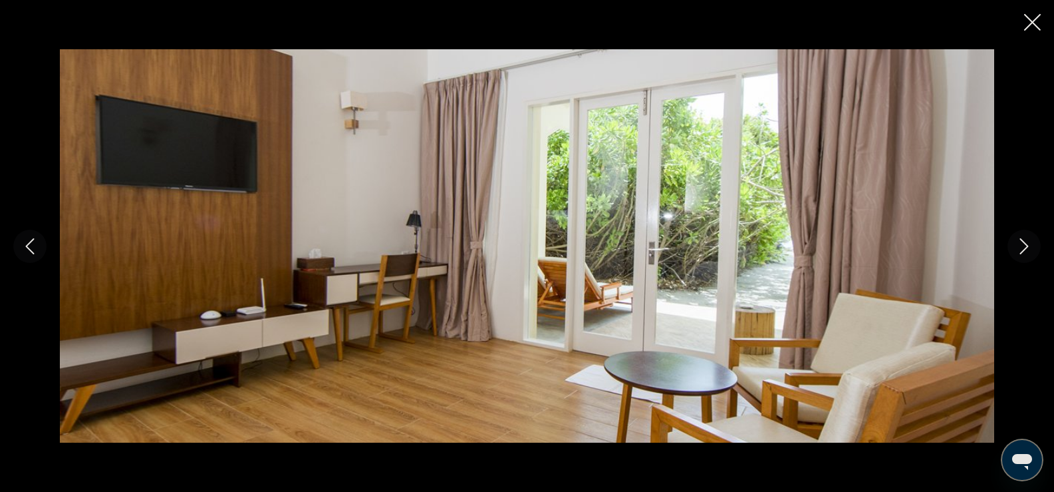
click at [1015, 238] on button "Next image" at bounding box center [1024, 246] width 33 height 33
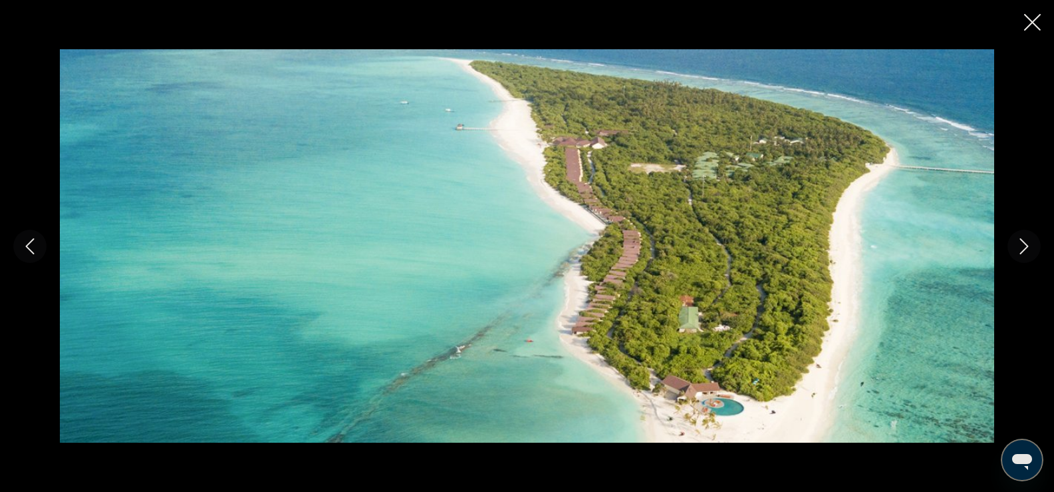
click at [1036, 27] on icon "Close slideshow" at bounding box center [1033, 22] width 17 height 17
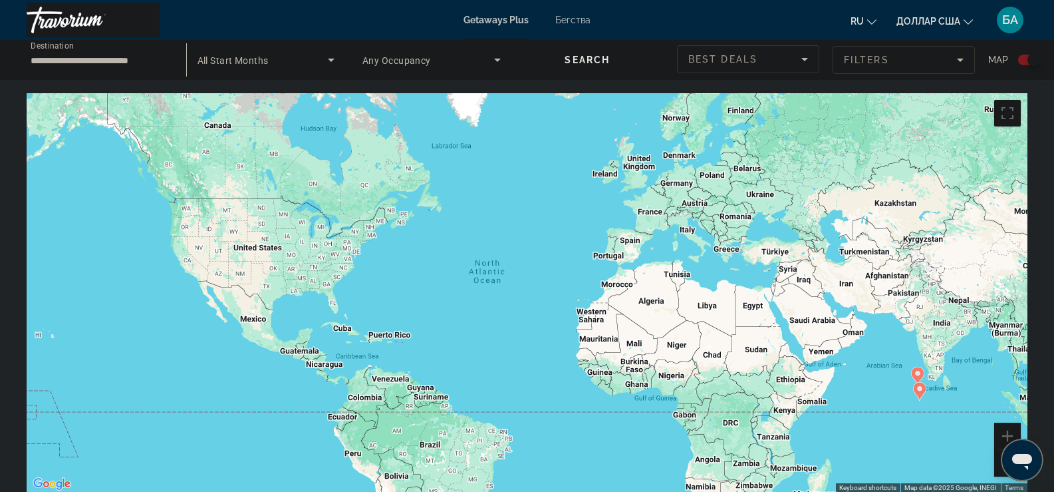
click at [1025, 64] on div "Search widget" at bounding box center [1030, 60] width 23 height 11
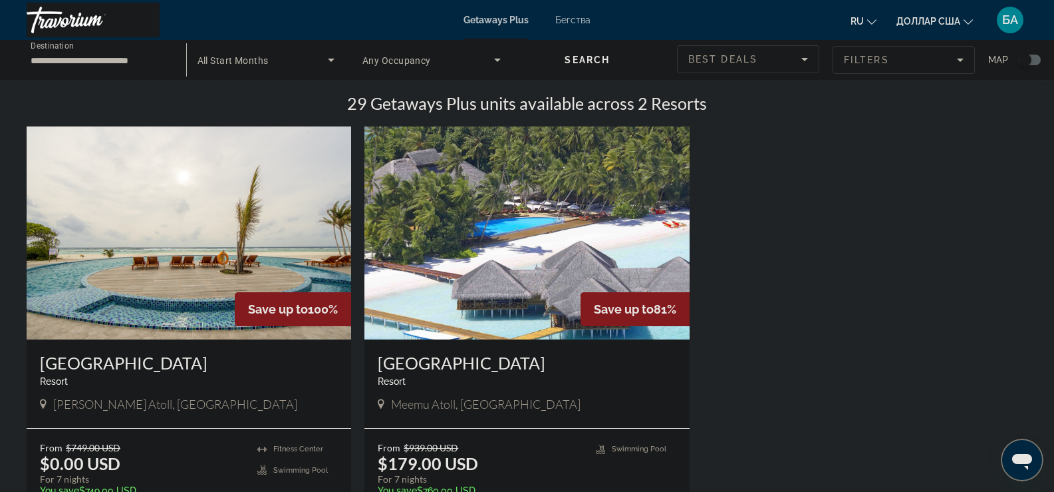
click at [493, 277] on img "Основное содержание" at bounding box center [527, 232] width 325 height 213
click at [493, 277] on div "**********" at bounding box center [527, 246] width 1054 height 492
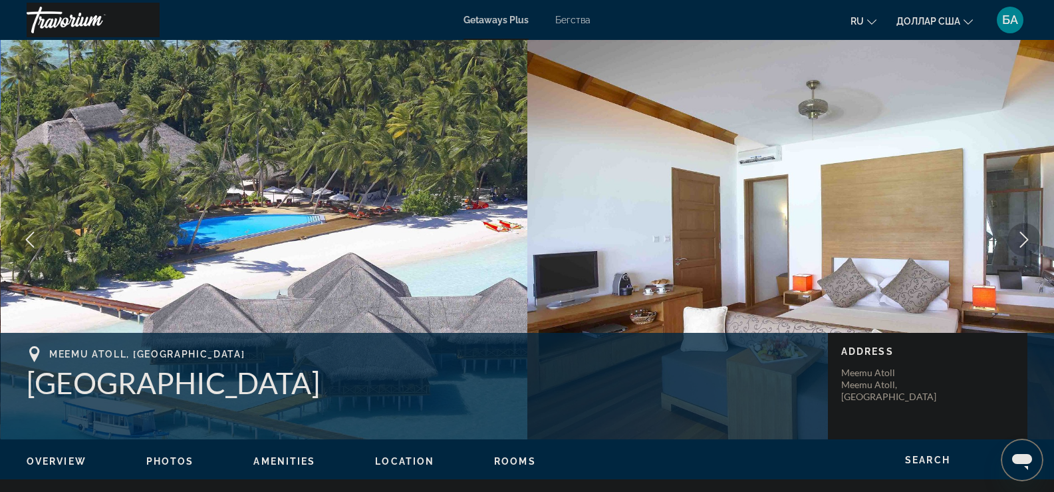
click at [220, 190] on img "Основное содержание" at bounding box center [265, 239] width 528 height 399
click at [256, 171] on img "Основное содержание" at bounding box center [265, 239] width 528 height 399
click at [271, 158] on img "Основное содержание" at bounding box center [265, 239] width 528 height 399
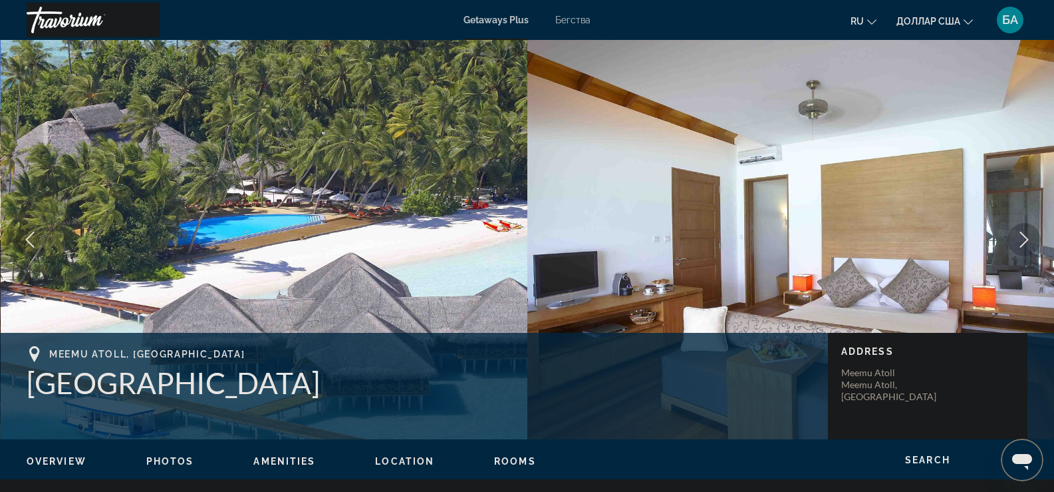
click at [1020, 242] on icon "Next image" at bounding box center [1025, 240] width 16 height 16
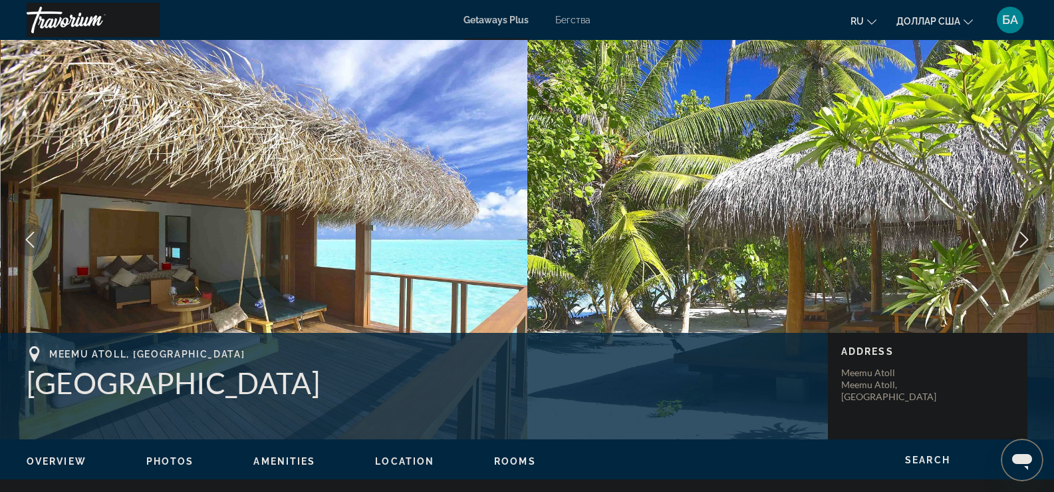
click at [1025, 243] on icon "Next image" at bounding box center [1025, 240] width 9 height 16
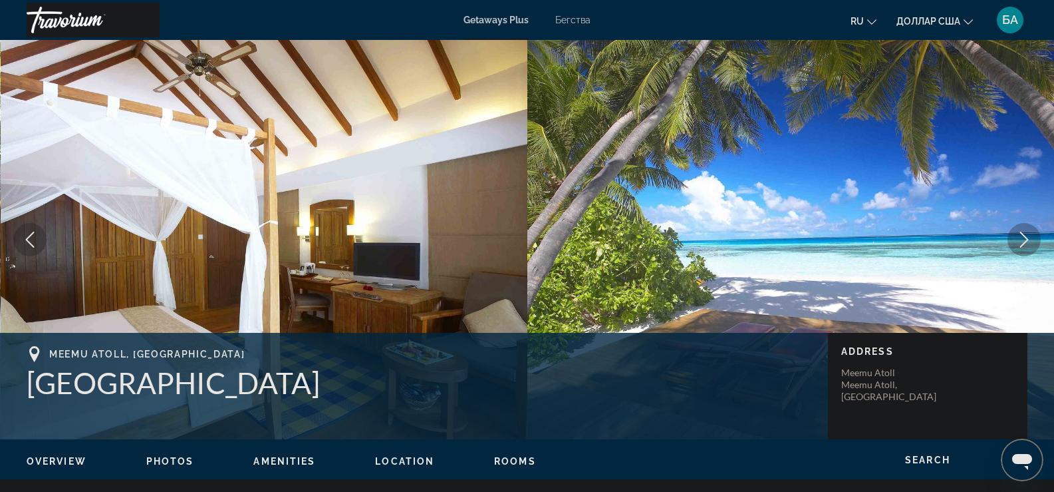
click at [31, 245] on icon "Previous image" at bounding box center [30, 240] width 16 height 16
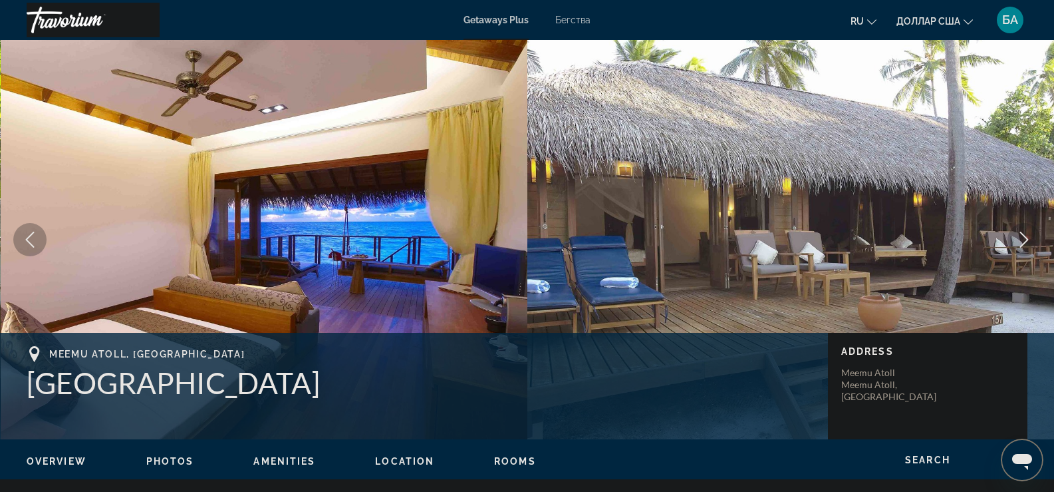
click at [1022, 241] on icon "Next image" at bounding box center [1025, 240] width 16 height 16
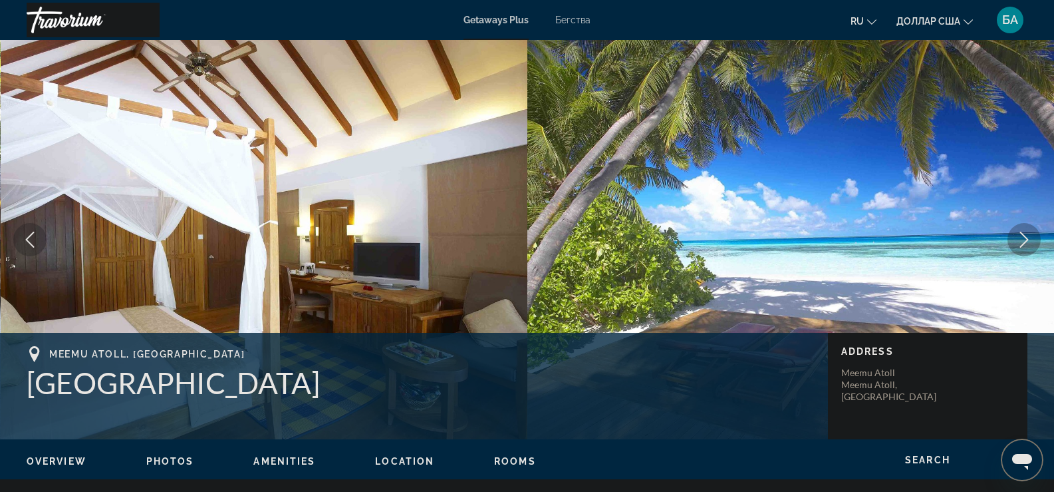
click at [1022, 241] on icon "Next image" at bounding box center [1025, 240] width 16 height 16
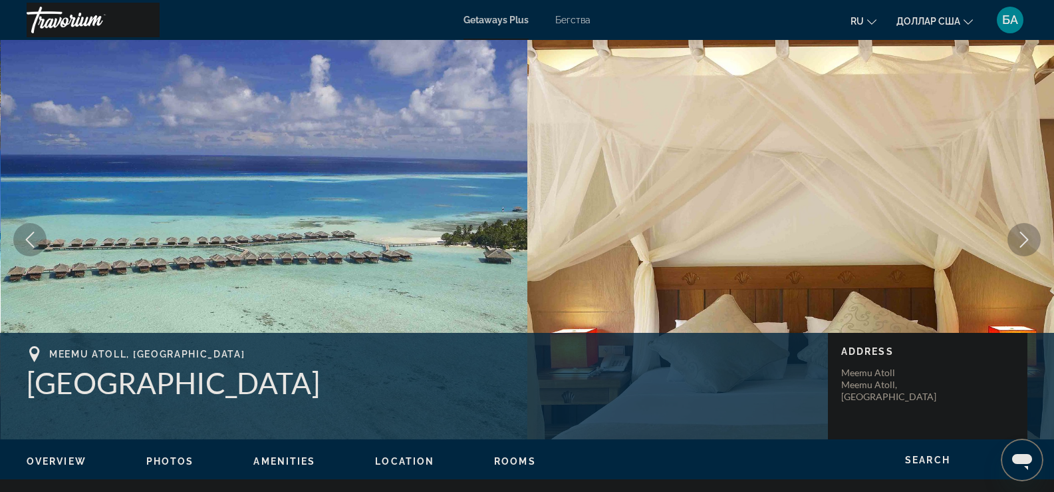
click at [1022, 240] on icon "Next image" at bounding box center [1025, 240] width 16 height 16
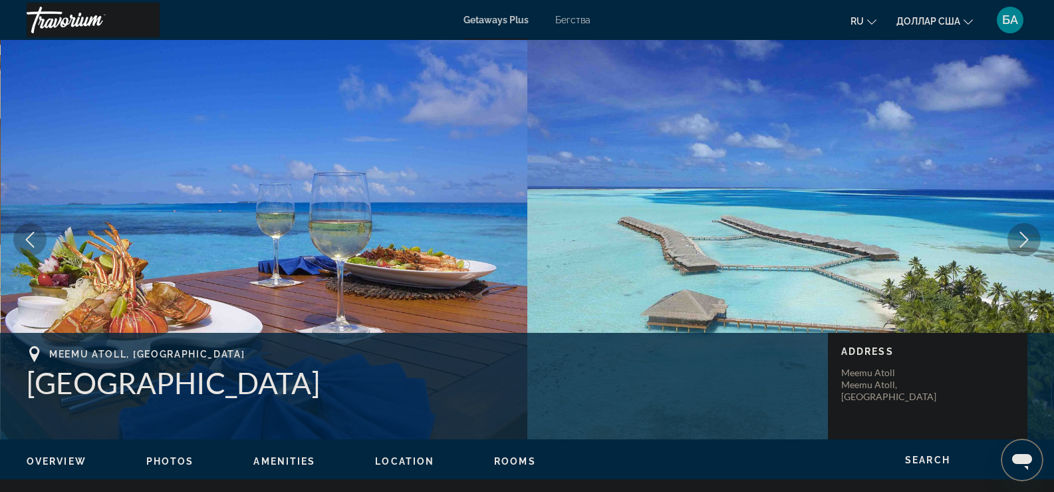
click at [1035, 238] on button "Next image" at bounding box center [1024, 239] width 33 height 33
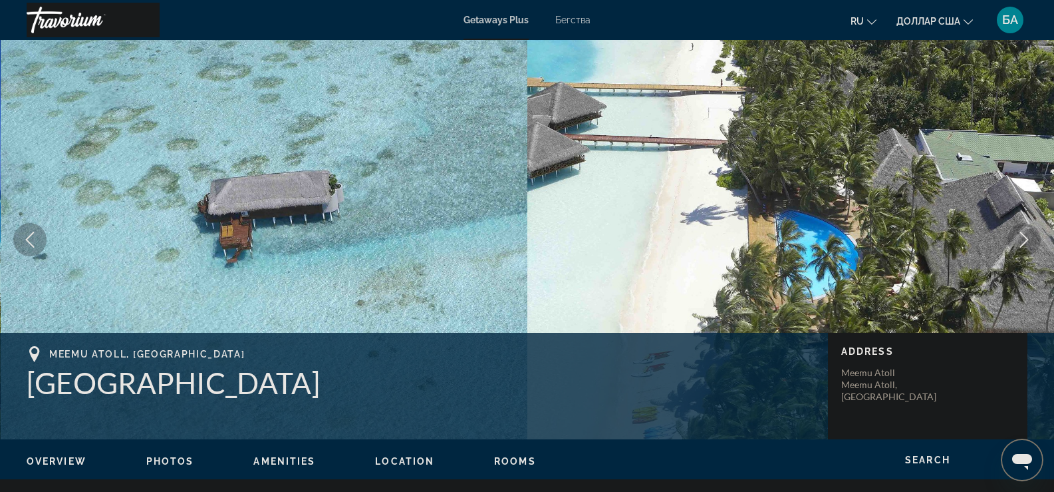
click at [1035, 238] on button "Next image" at bounding box center [1024, 239] width 33 height 33
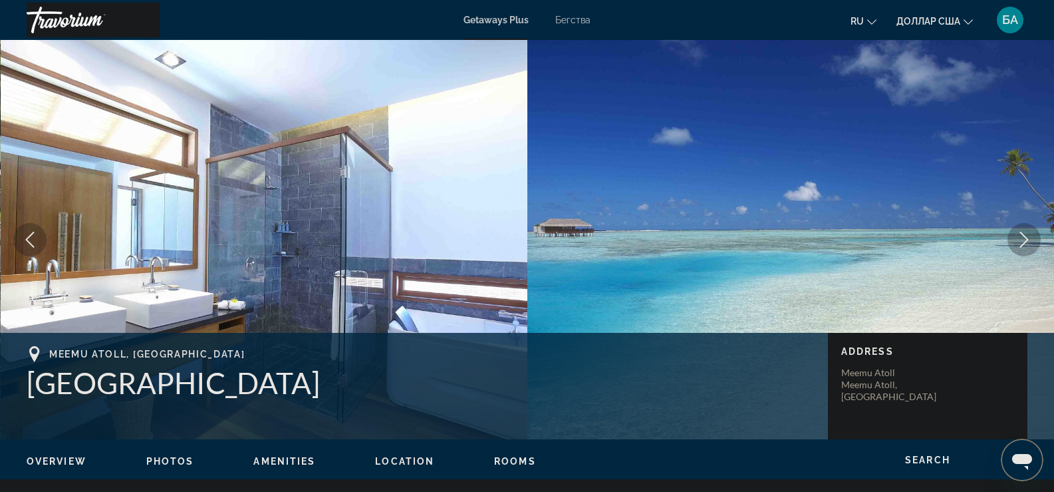
click at [29, 246] on icon "Previous image" at bounding box center [30, 240] width 16 height 16
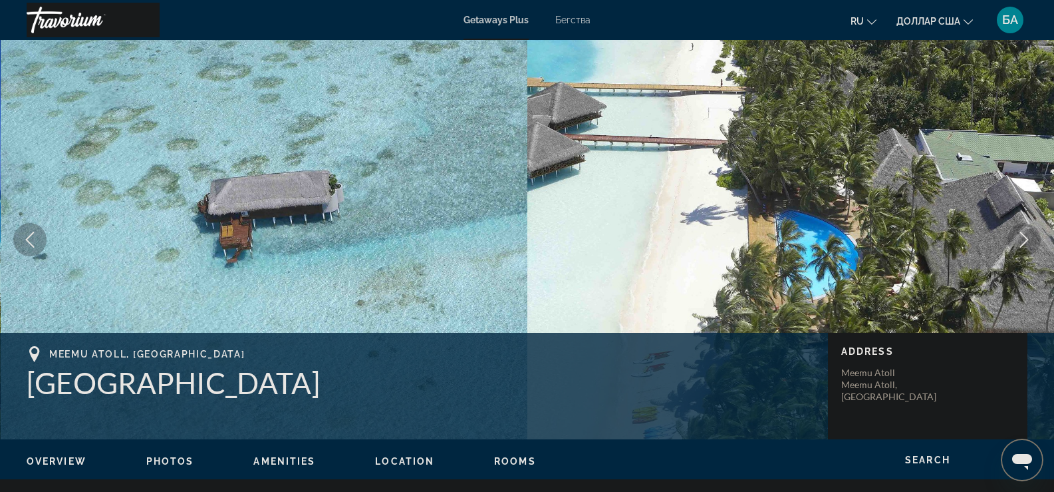
click at [1021, 240] on icon "Next image" at bounding box center [1025, 240] width 16 height 16
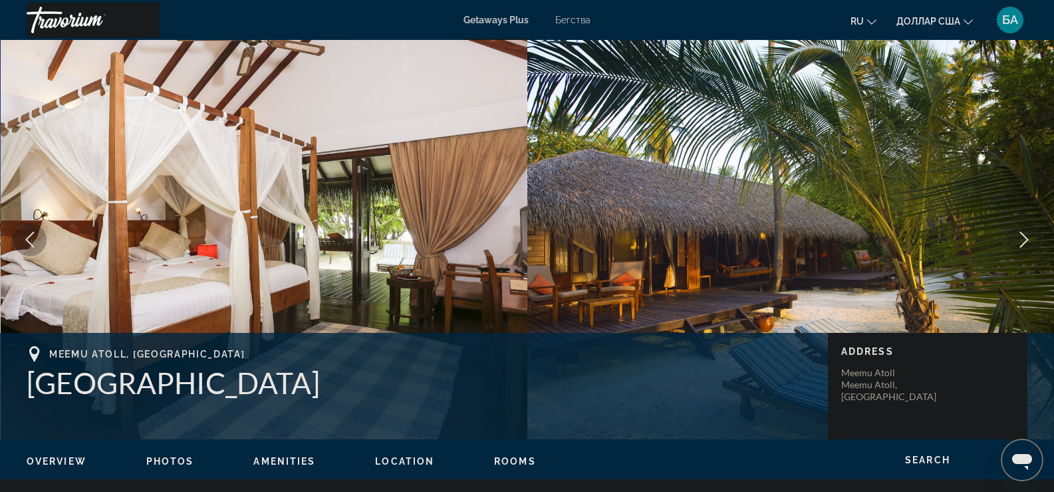
click at [1023, 238] on icon "Next image" at bounding box center [1025, 240] width 16 height 16
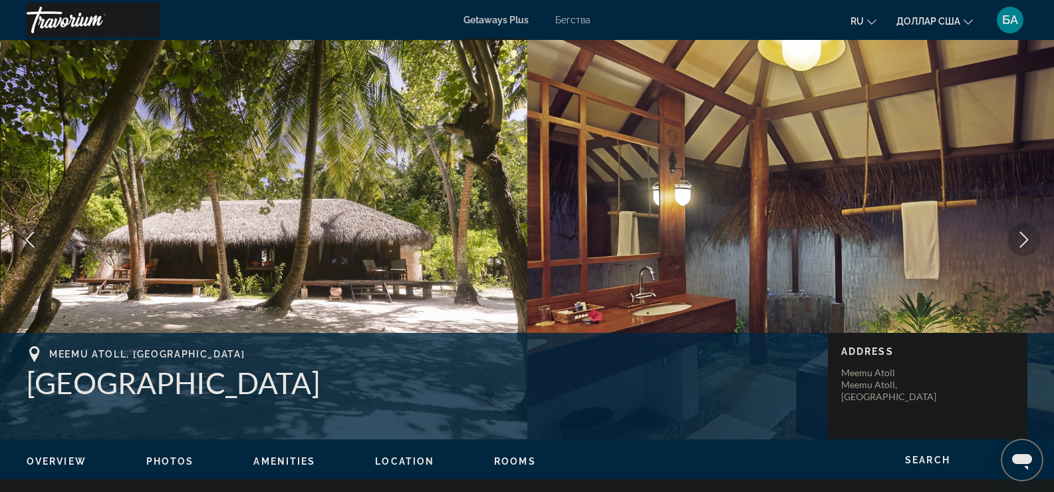
click at [1023, 238] on icon "Next image" at bounding box center [1025, 240] width 16 height 16
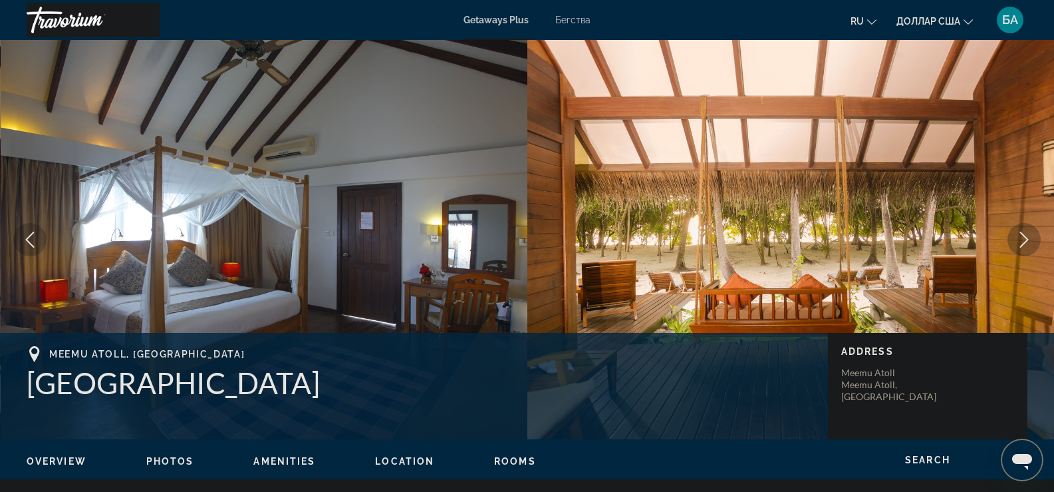
click at [1023, 238] on icon "Next image" at bounding box center [1025, 240] width 16 height 16
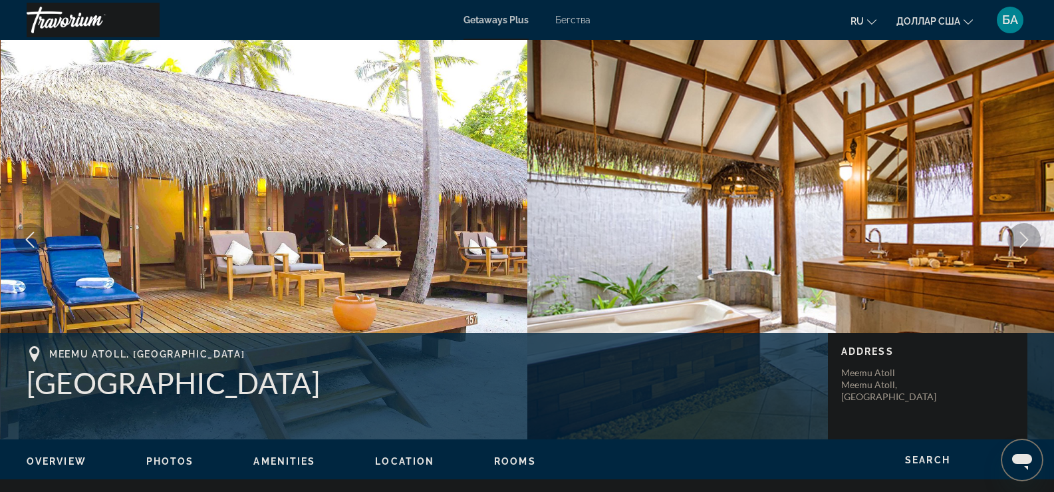
click at [1023, 238] on icon "Next image" at bounding box center [1025, 240] width 16 height 16
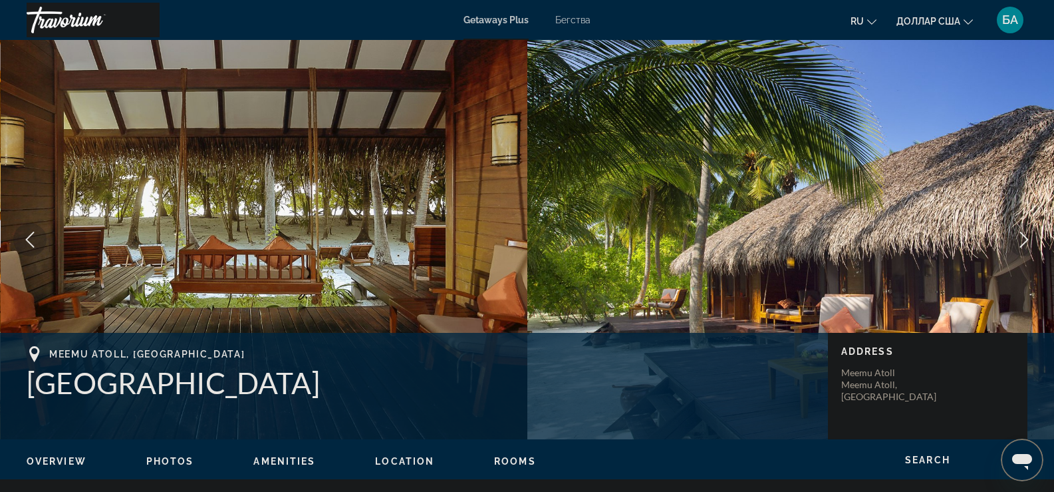
click at [1023, 238] on icon "Next image" at bounding box center [1025, 240] width 16 height 16
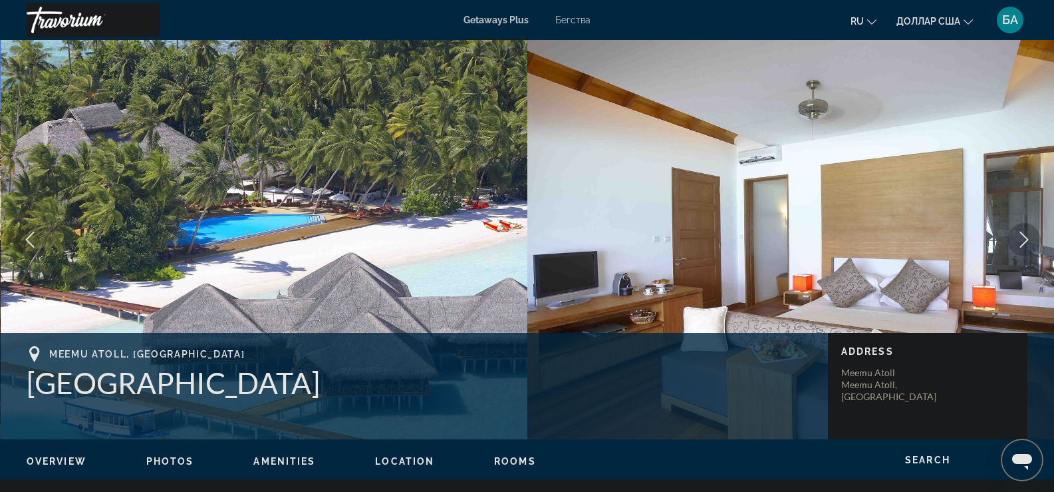
click at [1029, 242] on icon "Next image" at bounding box center [1025, 240] width 16 height 16
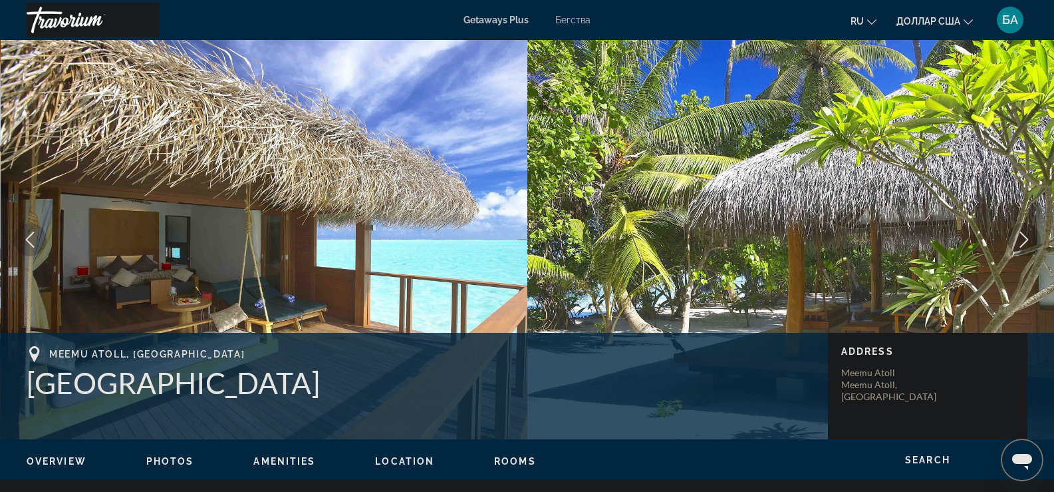
scroll to position [67, 0]
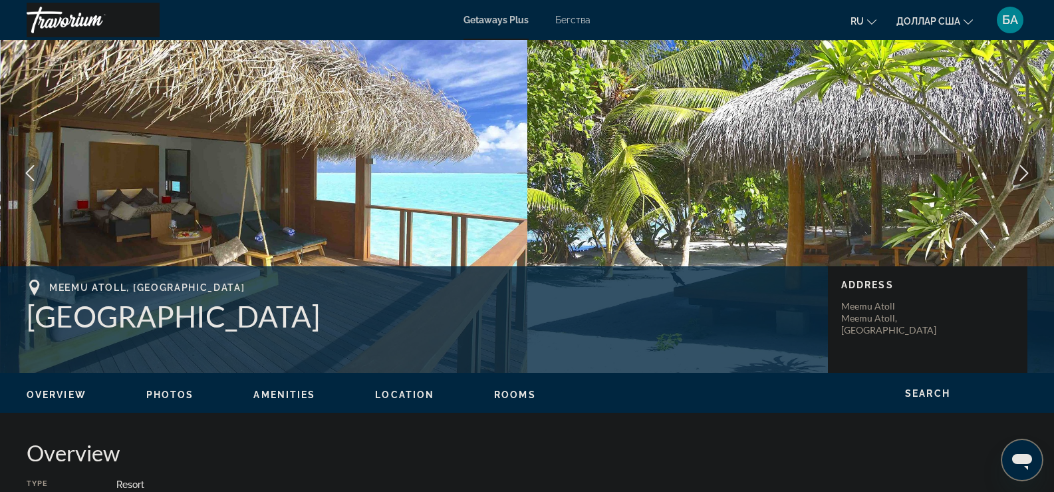
click at [1017, 174] on icon "Next image" at bounding box center [1025, 173] width 16 height 16
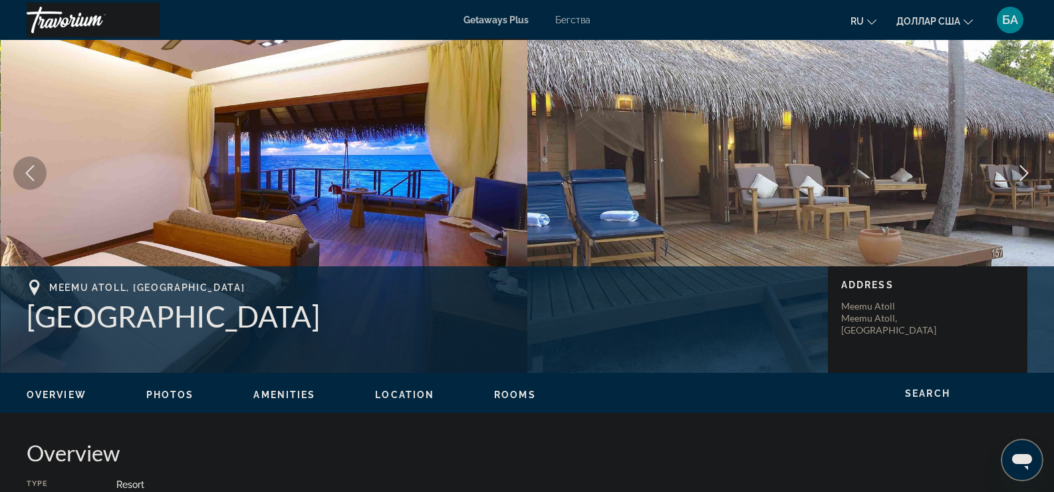
click at [1017, 174] on icon "Next image" at bounding box center [1025, 173] width 16 height 16
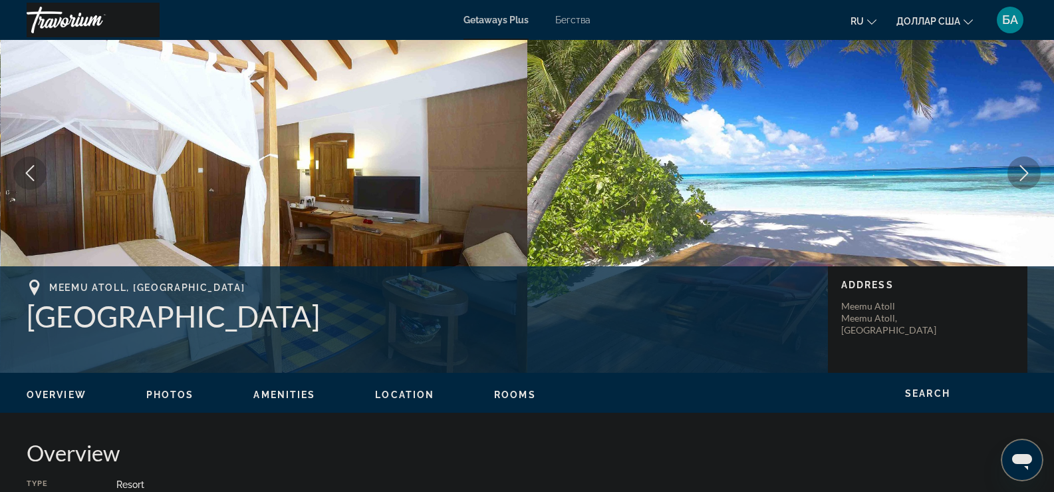
click at [26, 176] on icon "Previous image" at bounding box center [30, 173] width 16 height 16
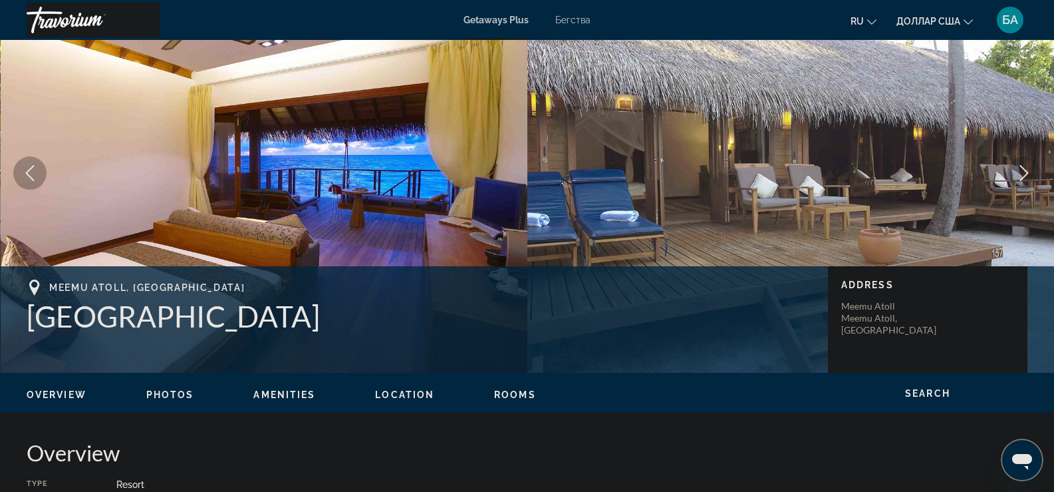
click at [1023, 178] on icon "Next image" at bounding box center [1025, 173] width 9 height 16
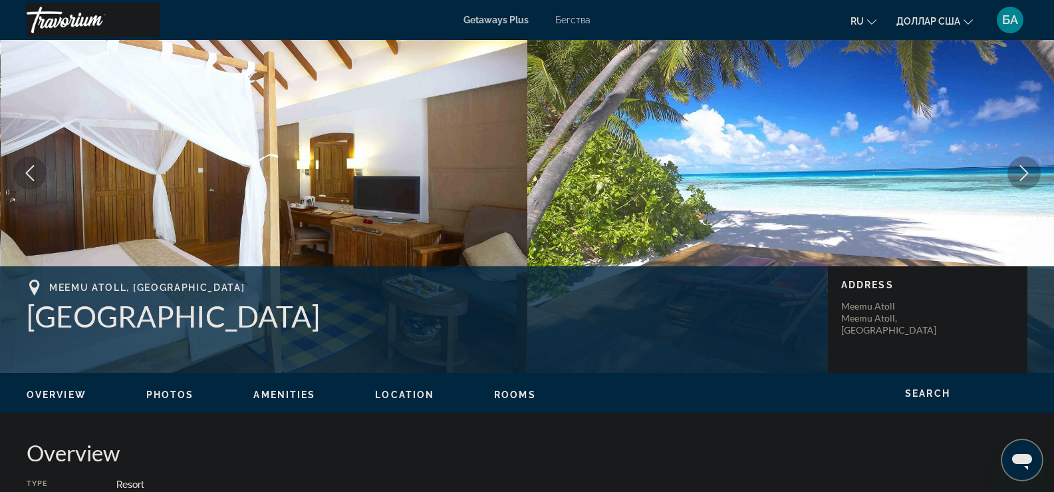
click at [1031, 185] on button "Next image" at bounding box center [1024, 172] width 33 height 33
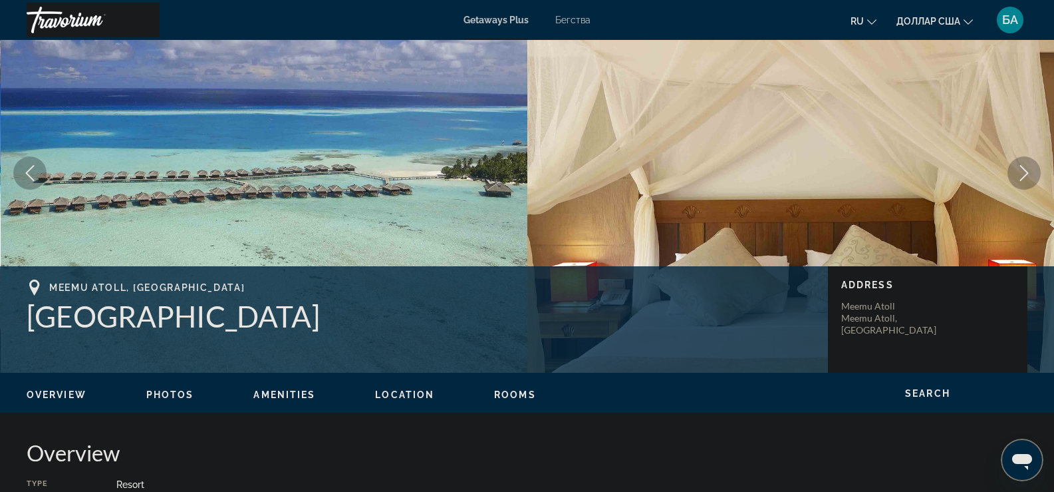
click at [1031, 185] on button "Next image" at bounding box center [1024, 172] width 33 height 33
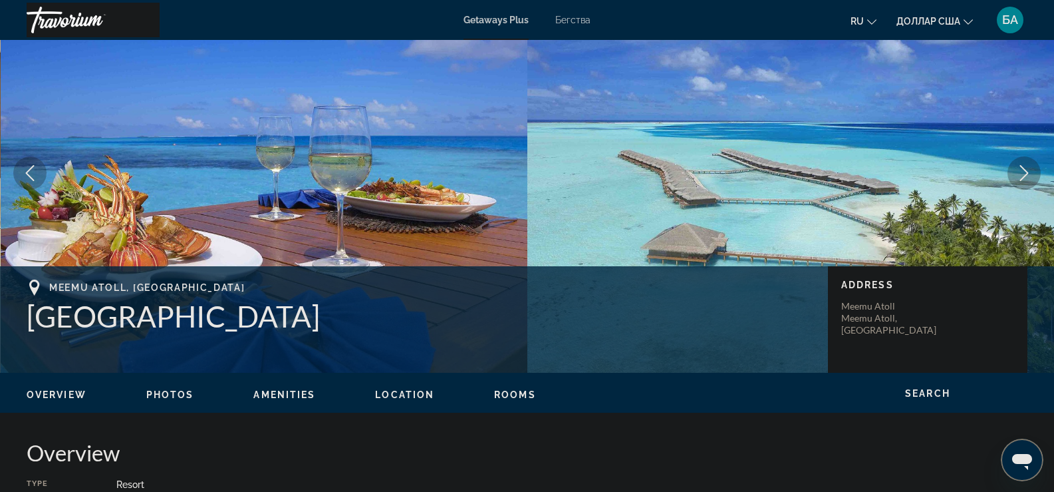
click at [1022, 180] on icon "Next image" at bounding box center [1025, 173] width 16 height 16
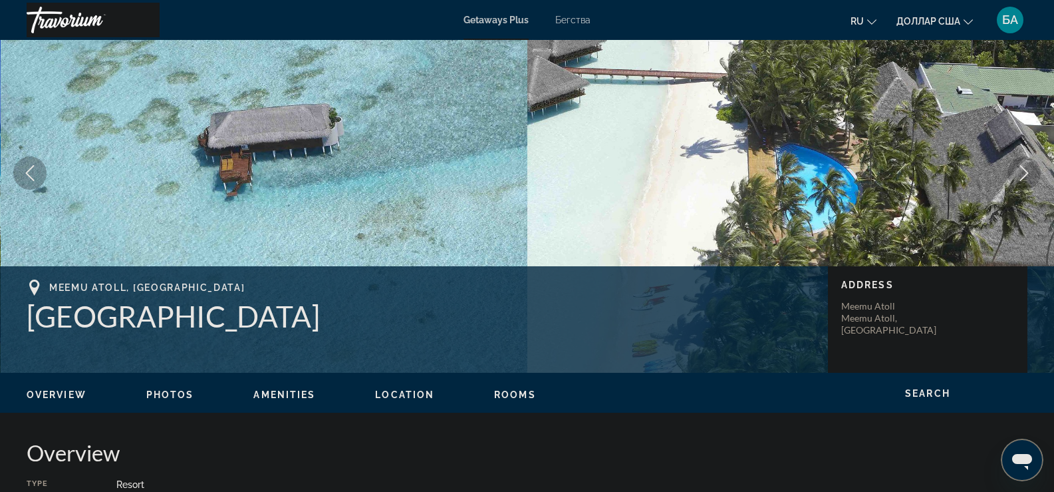
click at [1027, 178] on icon "Next image" at bounding box center [1025, 173] width 16 height 16
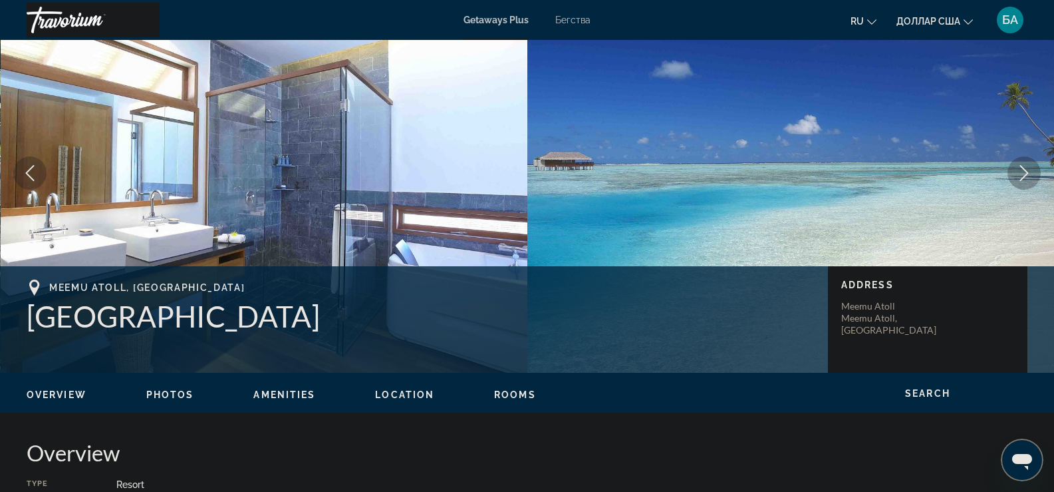
click at [1027, 178] on icon "Next image" at bounding box center [1025, 173] width 16 height 16
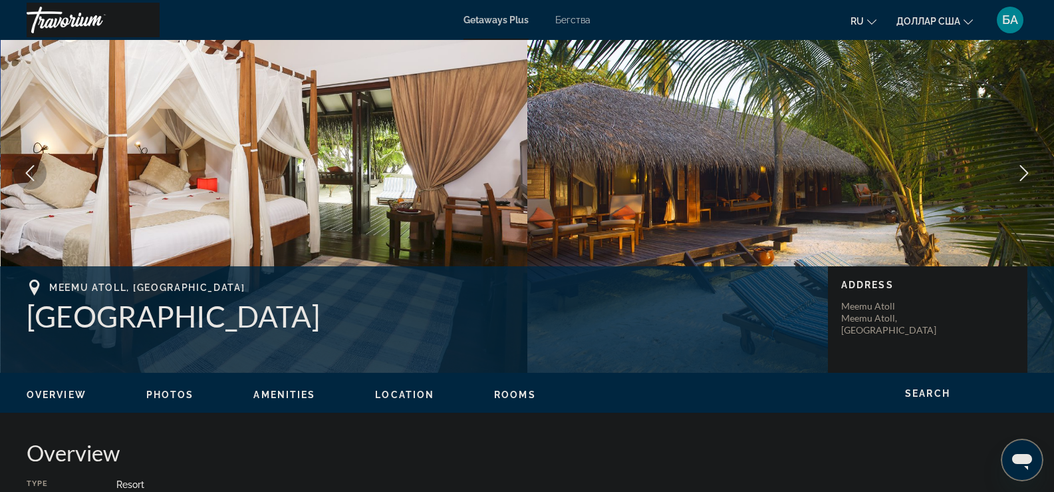
click at [1027, 178] on icon "Next image" at bounding box center [1025, 173] width 16 height 16
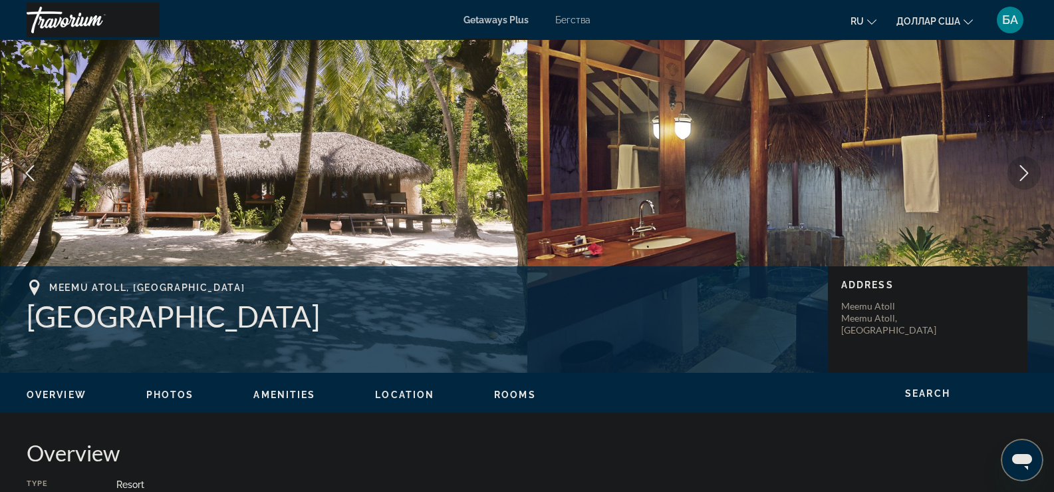
click at [1027, 178] on icon "Next image" at bounding box center [1025, 173] width 16 height 16
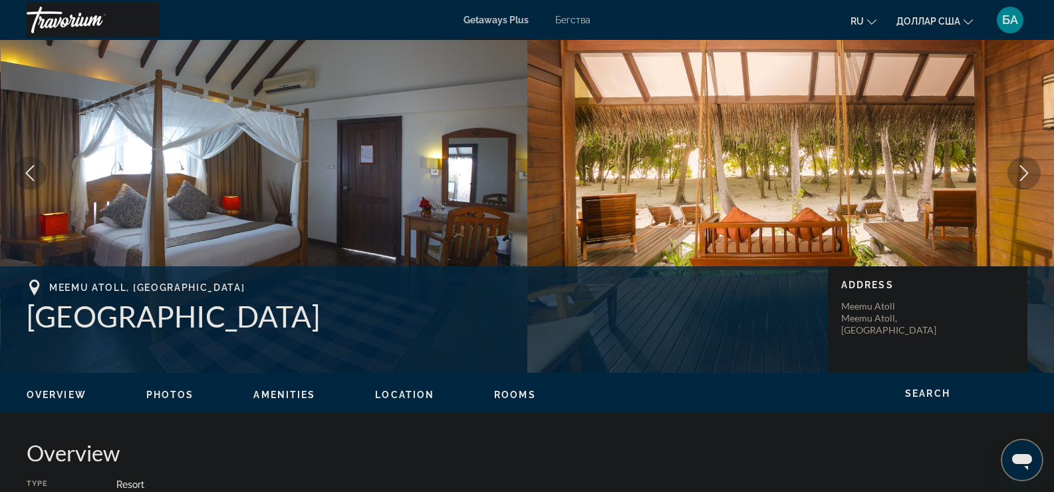
click at [1027, 178] on icon "Next image" at bounding box center [1025, 173] width 16 height 16
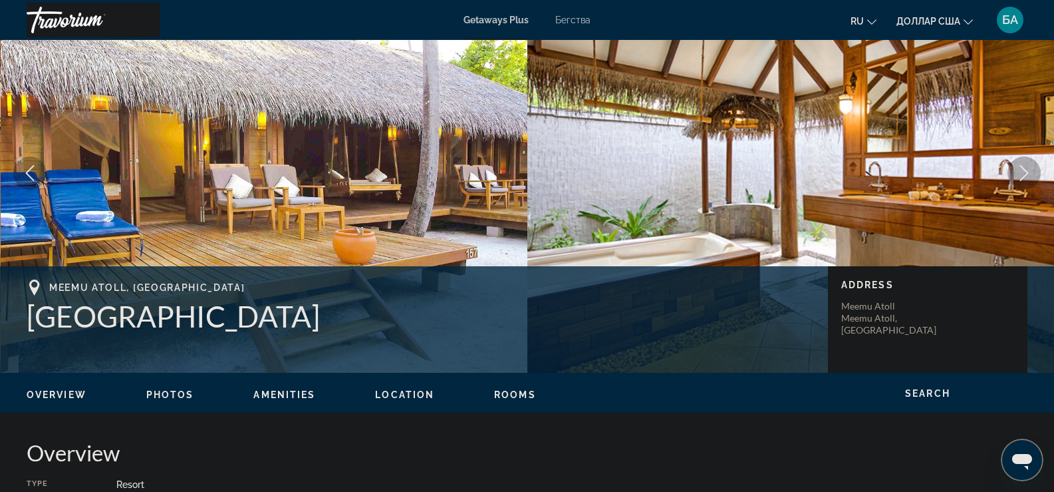
click at [1027, 178] on icon "Next image" at bounding box center [1025, 173] width 16 height 16
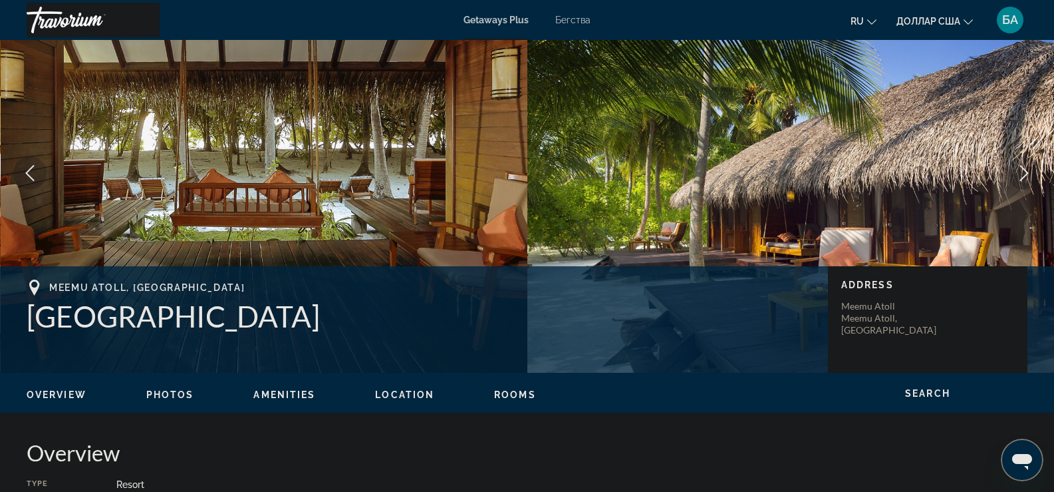
click at [1027, 178] on icon "Next image" at bounding box center [1025, 173] width 16 height 16
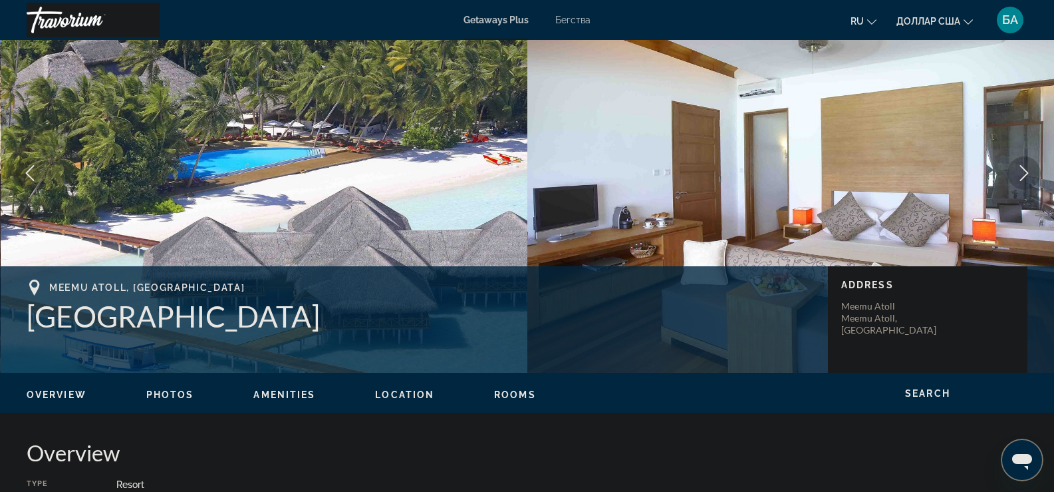
click at [1027, 178] on icon "Next image" at bounding box center [1025, 173] width 16 height 16
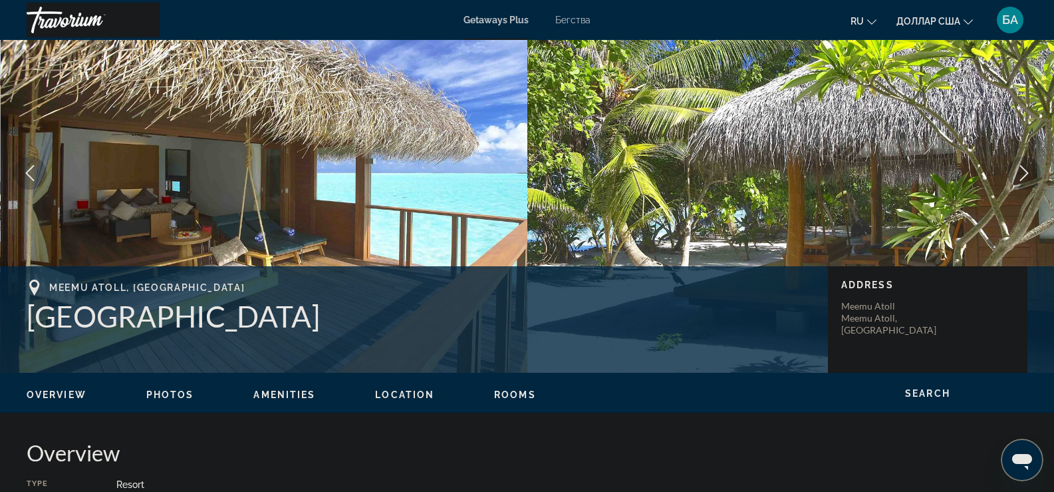
click at [1027, 178] on icon "Next image" at bounding box center [1025, 173] width 16 height 16
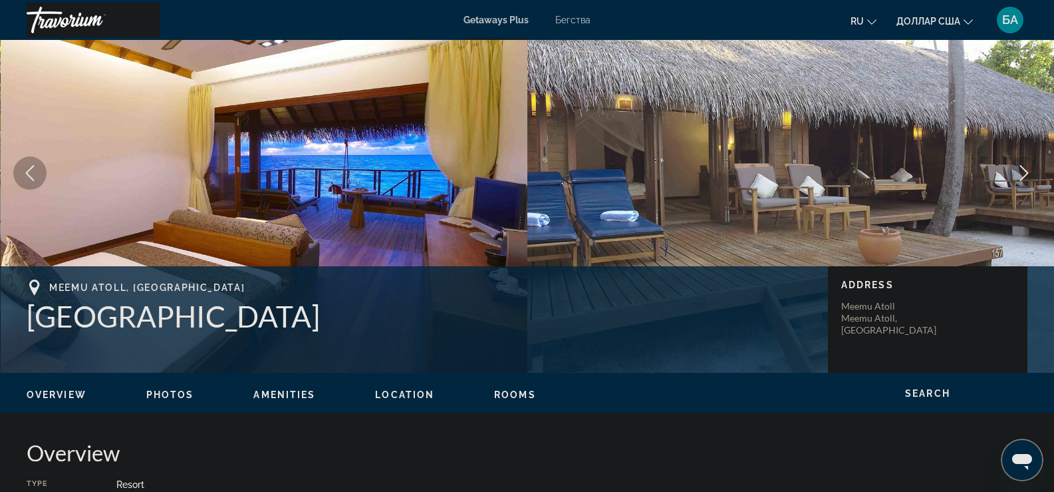
click at [1027, 178] on icon "Next image" at bounding box center [1025, 173] width 16 height 16
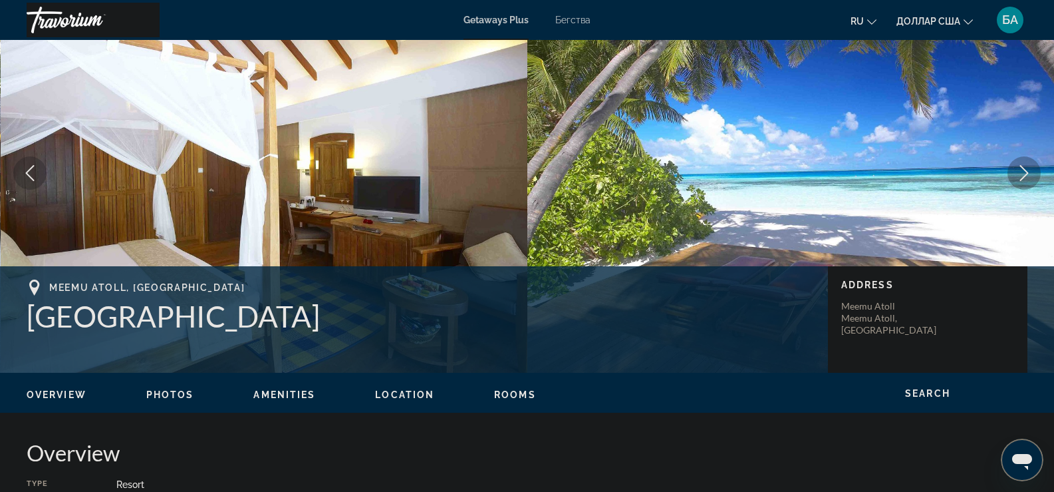
click at [1027, 178] on icon "Next image" at bounding box center [1025, 173] width 16 height 16
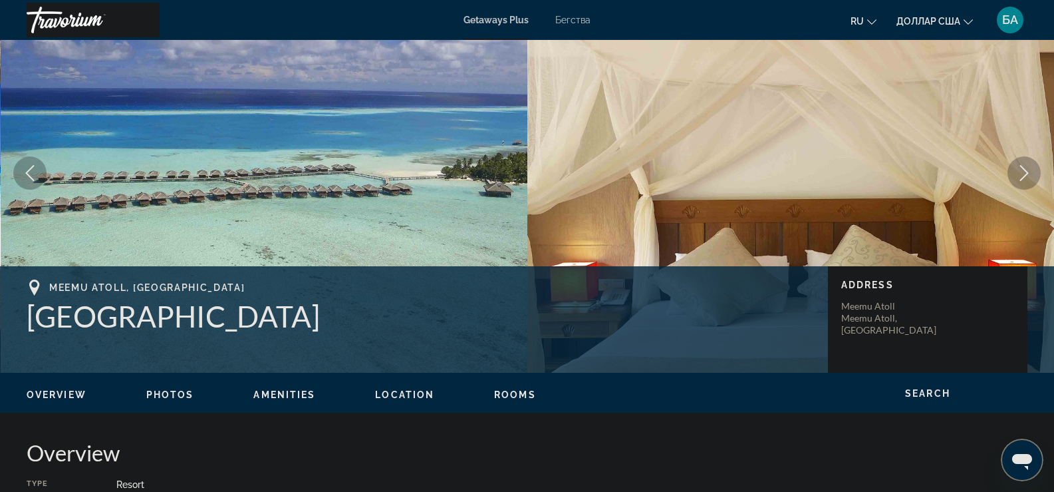
click at [1027, 178] on icon "Next image" at bounding box center [1025, 173] width 16 height 16
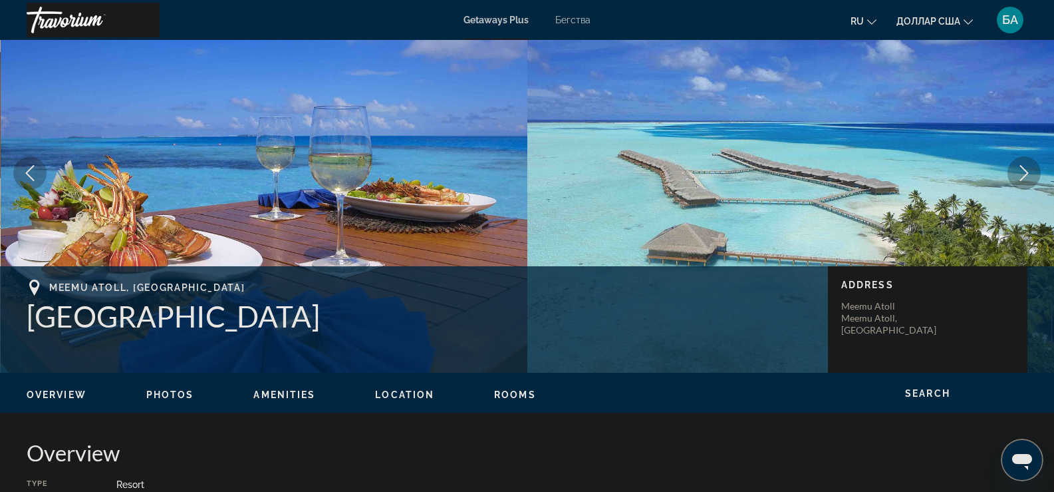
click at [1027, 178] on icon "Next image" at bounding box center [1025, 173] width 16 height 16
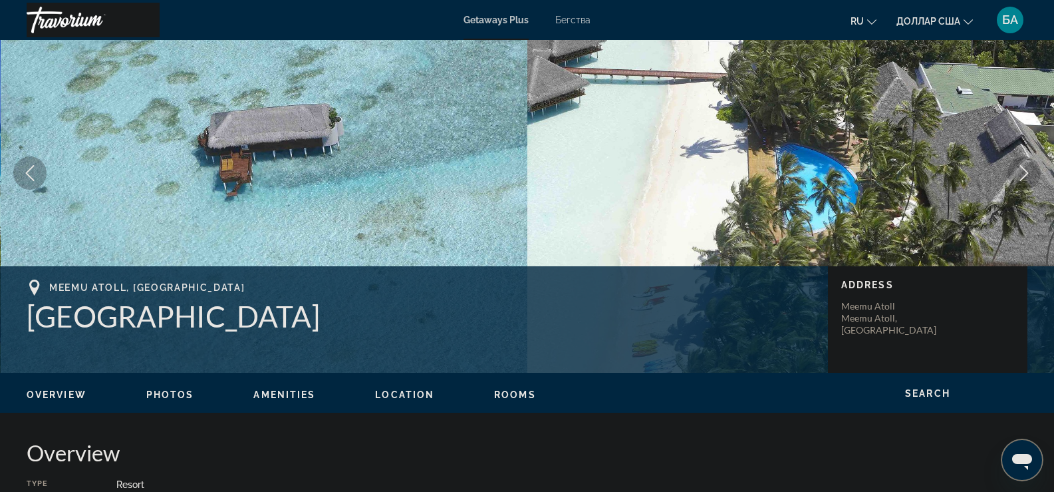
click at [1027, 178] on icon "Next image" at bounding box center [1025, 173] width 16 height 16
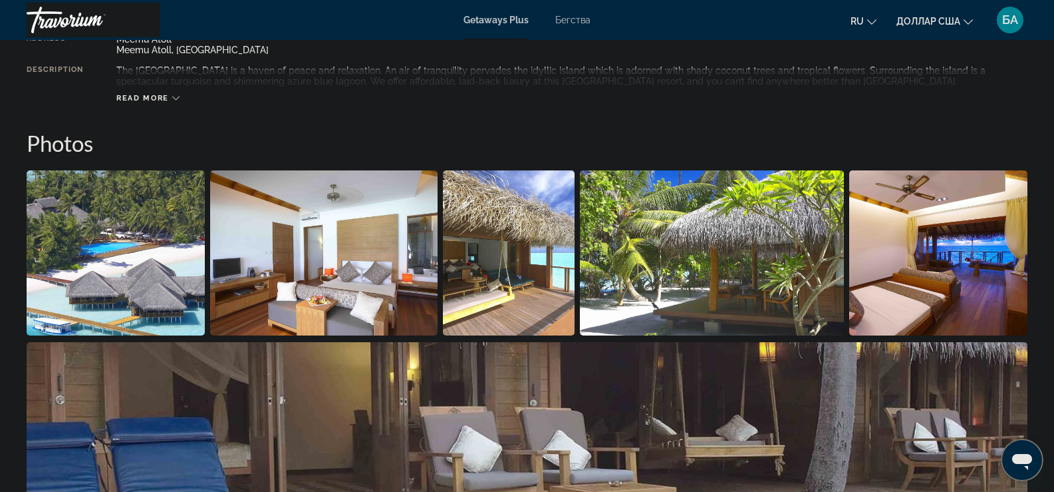
scroll to position [599, 0]
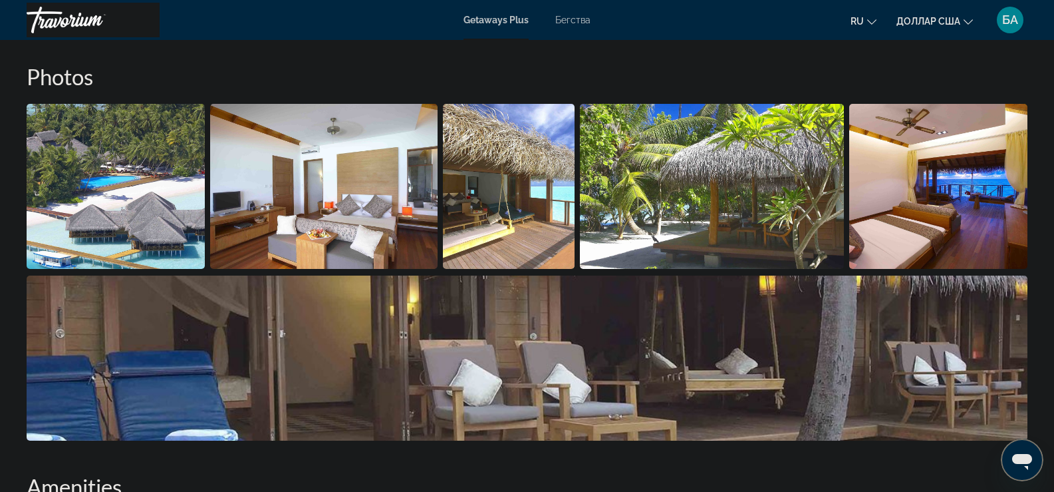
click at [81, 171] on img "Open full-screen image slider" at bounding box center [116, 186] width 178 height 165
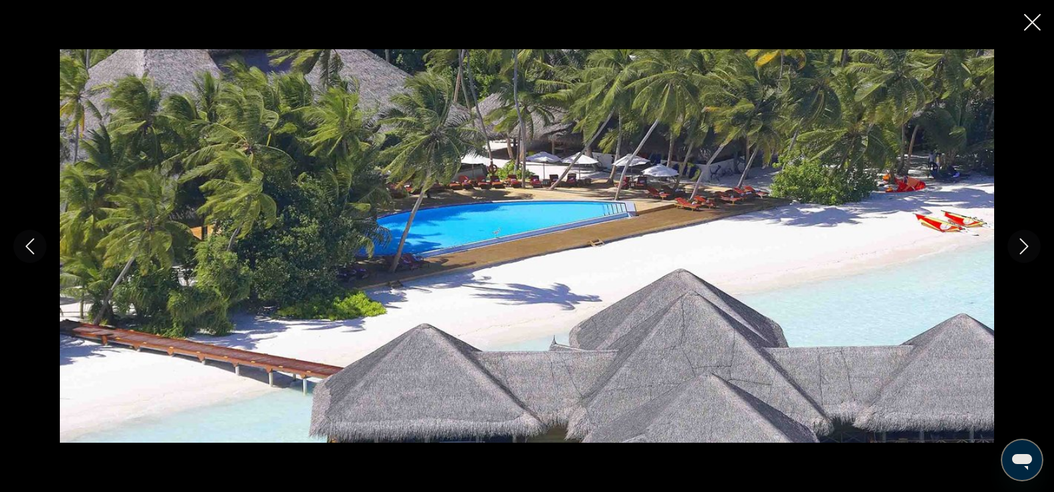
scroll to position [3458, 0]
click at [1025, 249] on icon "Next image" at bounding box center [1025, 246] width 9 height 16
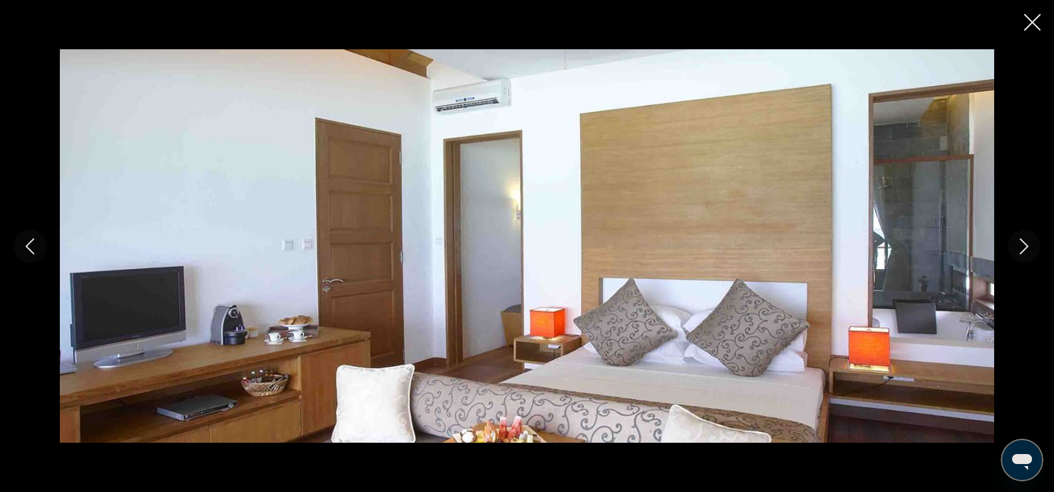
click at [1025, 249] on icon "Next image" at bounding box center [1025, 246] width 9 height 16
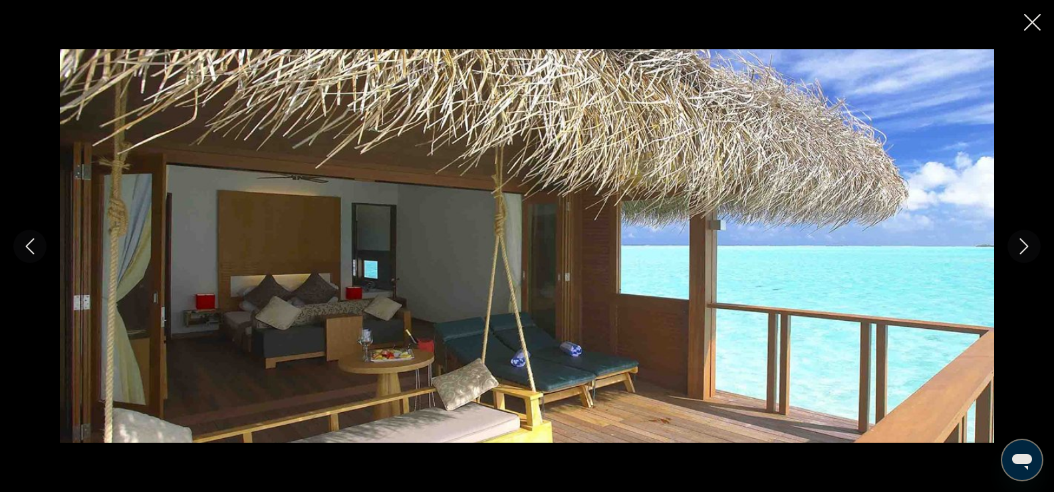
click at [1025, 249] on icon "Next image" at bounding box center [1025, 246] width 9 height 16
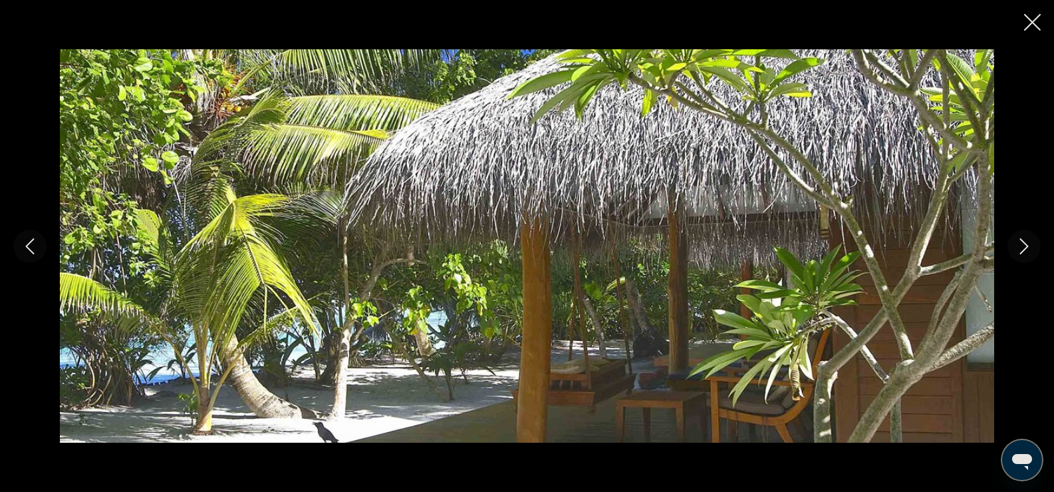
scroll to position [3392, 0]
click at [1025, 249] on icon "Next image" at bounding box center [1025, 246] width 9 height 16
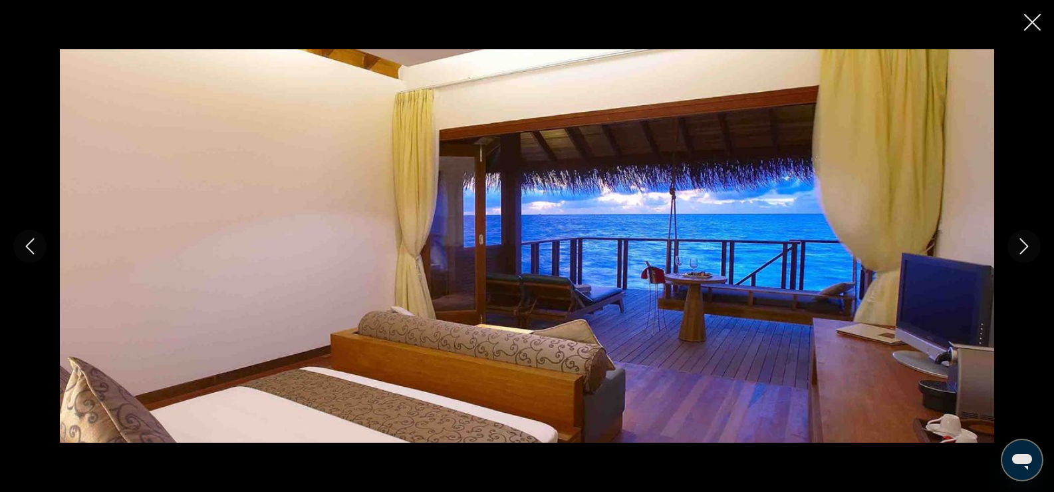
click at [1025, 249] on icon "Next image" at bounding box center [1025, 246] width 9 height 16
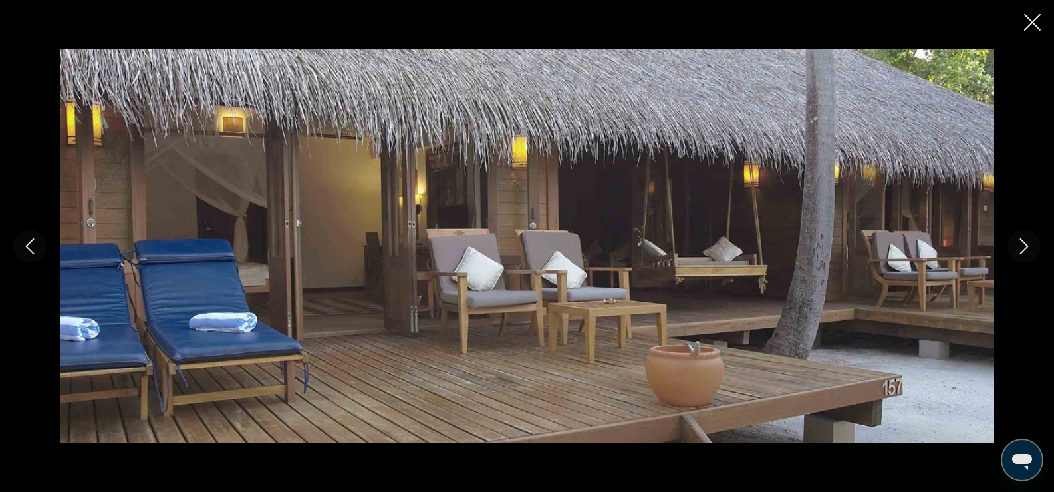
click at [1025, 249] on icon "Next image" at bounding box center [1025, 246] width 9 height 16
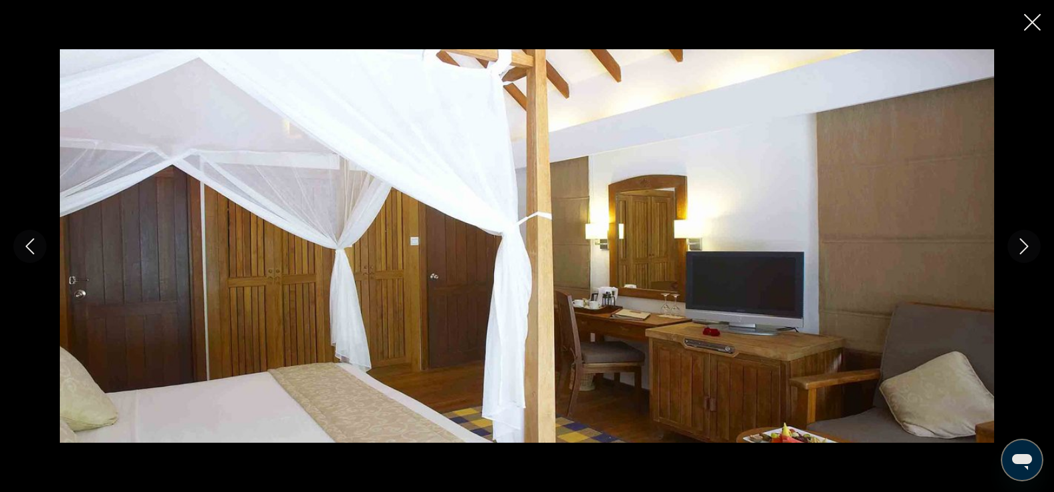
click at [1025, 249] on icon "Next image" at bounding box center [1025, 246] width 9 height 16
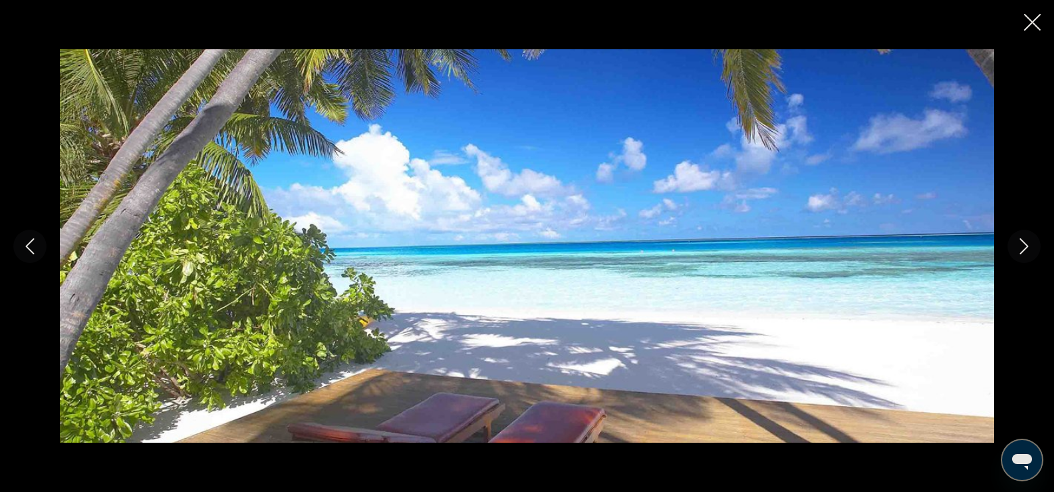
click at [1025, 249] on icon "Next image" at bounding box center [1025, 246] width 9 height 16
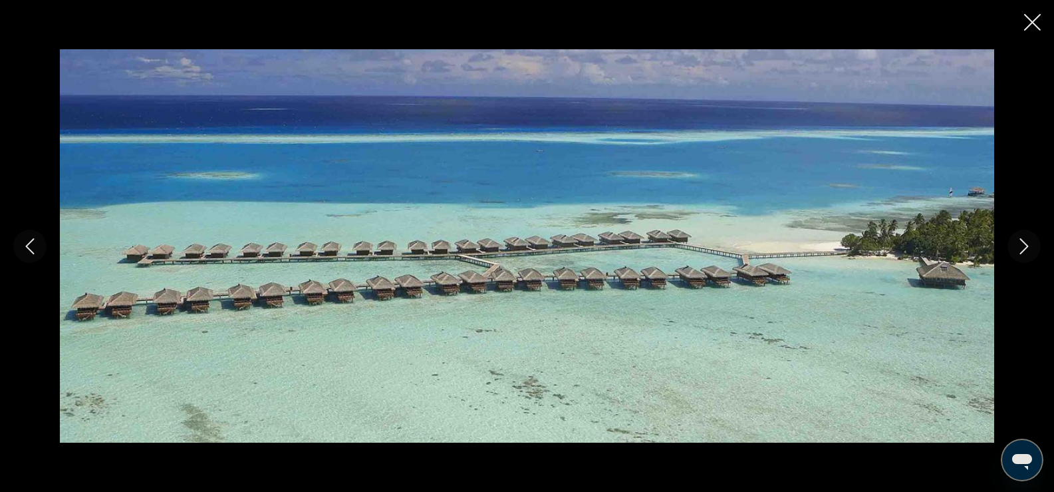
click at [1028, 245] on icon "Next image" at bounding box center [1025, 246] width 9 height 16
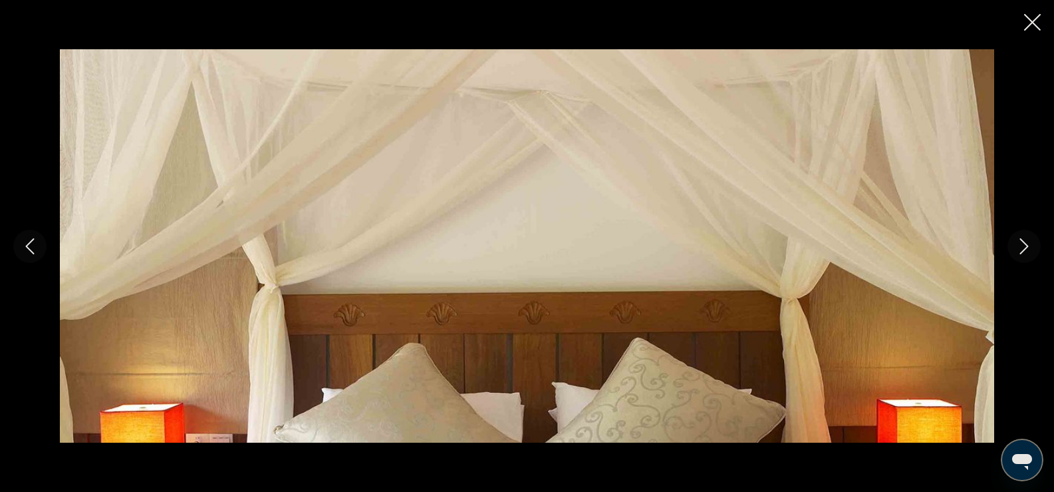
click at [1028, 245] on icon "Next image" at bounding box center [1025, 246] width 9 height 16
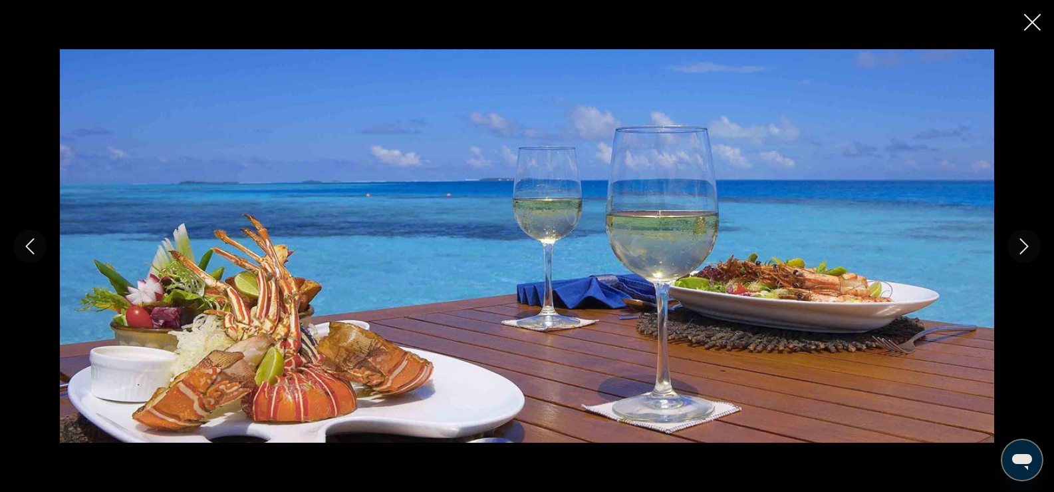
click at [1028, 245] on icon "Next image" at bounding box center [1025, 246] width 9 height 16
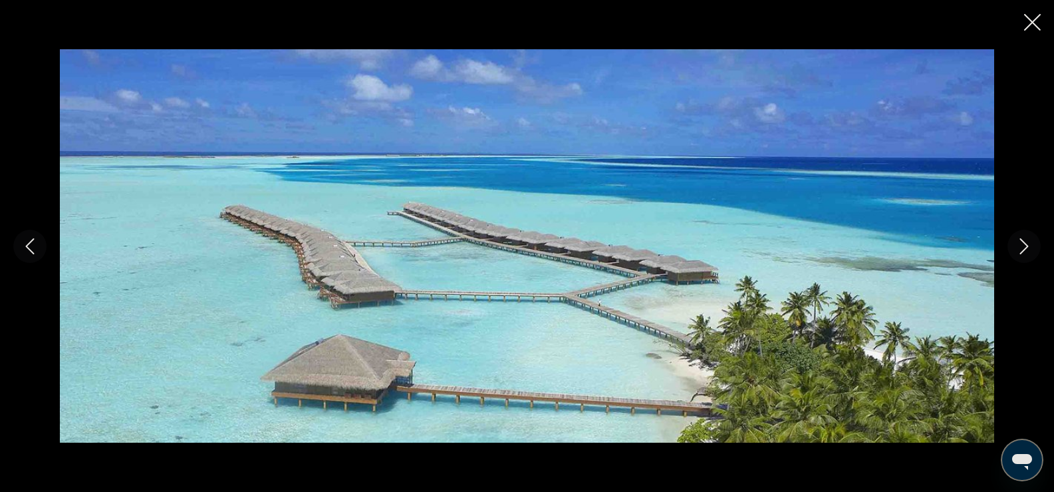
click at [1029, 245] on icon "Next image" at bounding box center [1025, 246] width 16 height 16
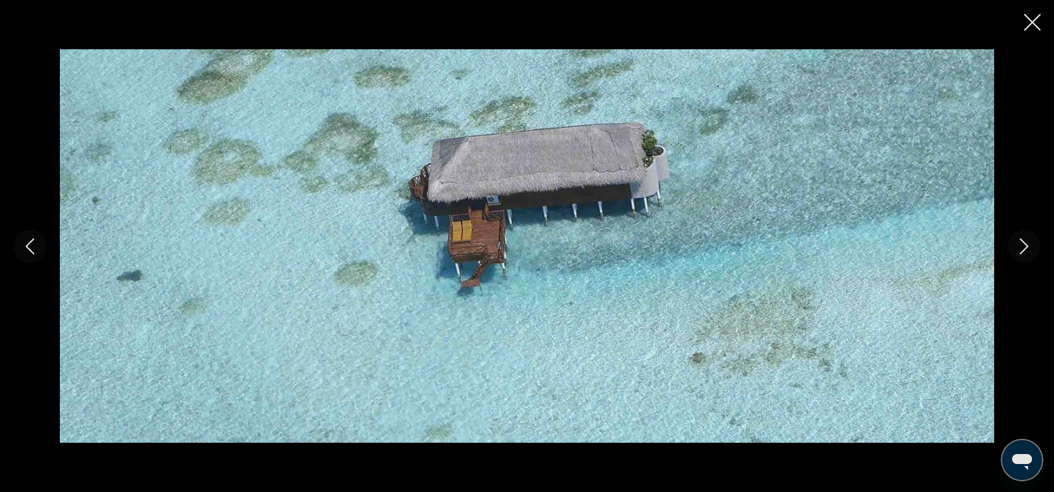
click at [1029, 245] on icon "Next image" at bounding box center [1025, 246] width 16 height 16
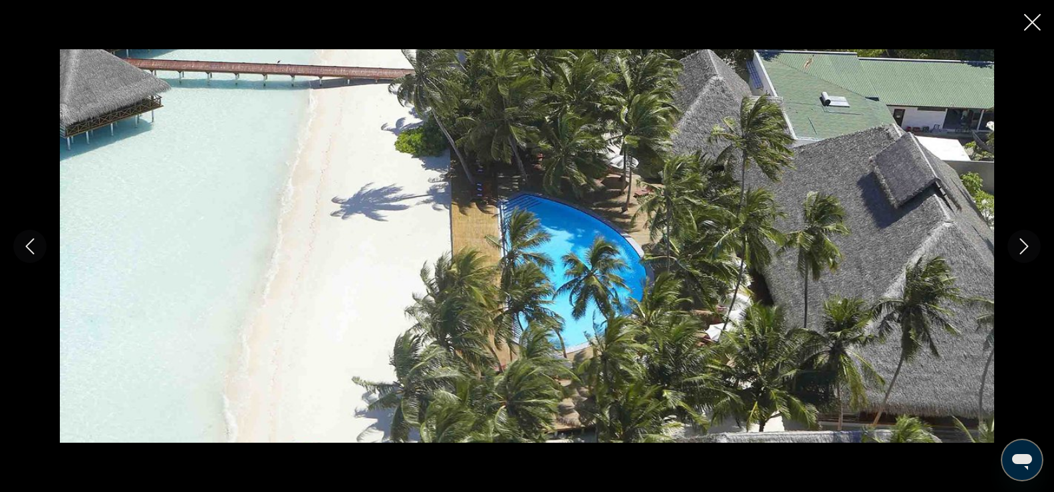
click at [1028, 245] on icon "Next image" at bounding box center [1025, 246] width 9 height 16
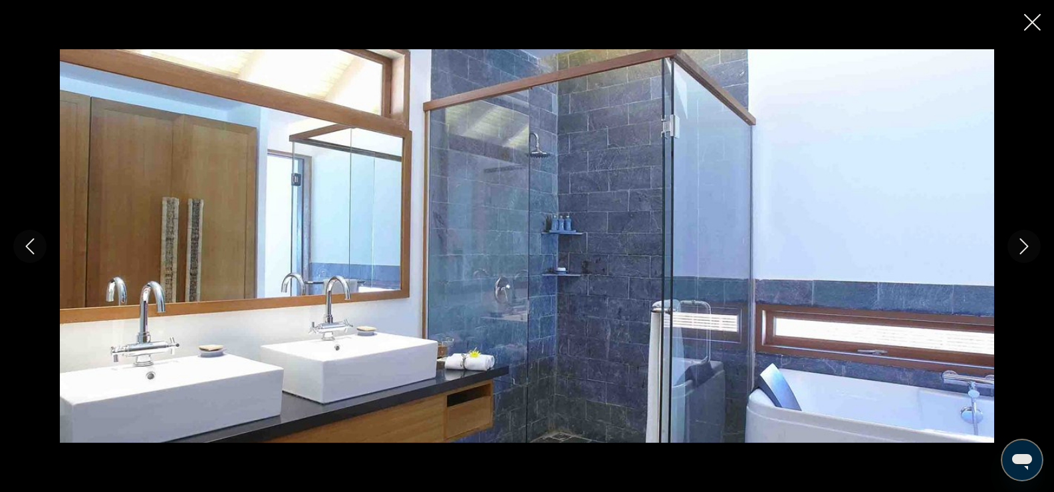
click at [1028, 245] on icon "Next image" at bounding box center [1025, 246] width 9 height 16
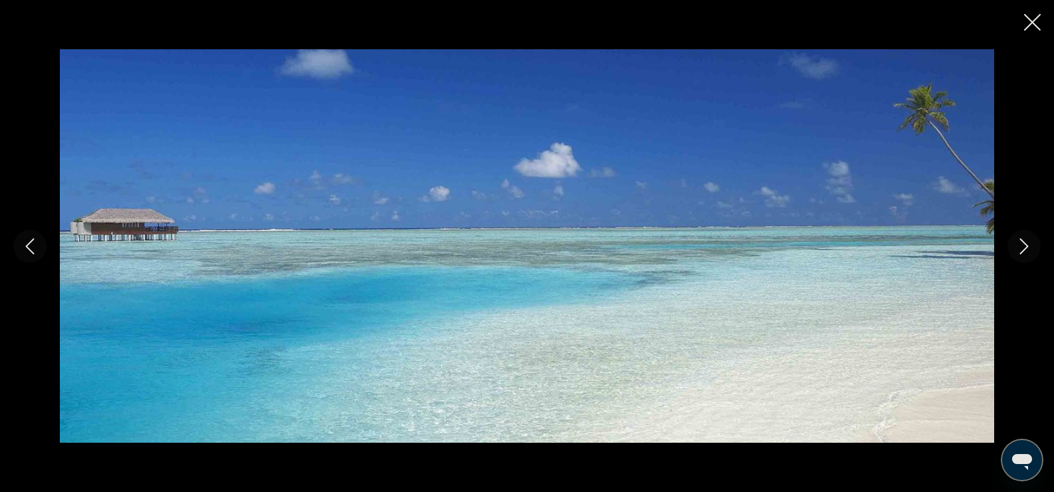
click at [1028, 245] on icon "Next image" at bounding box center [1025, 246] width 9 height 16
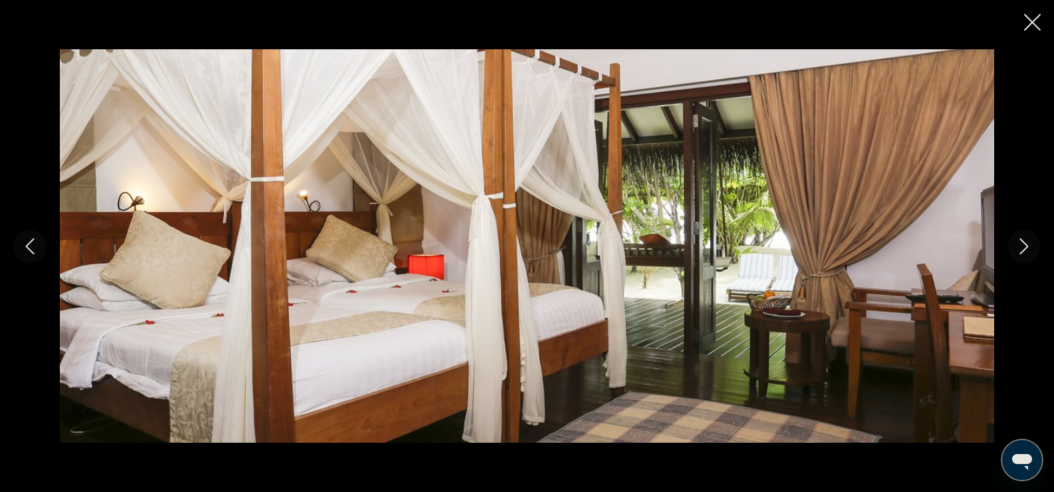
click at [1028, 245] on icon "Next image" at bounding box center [1025, 246] width 9 height 16
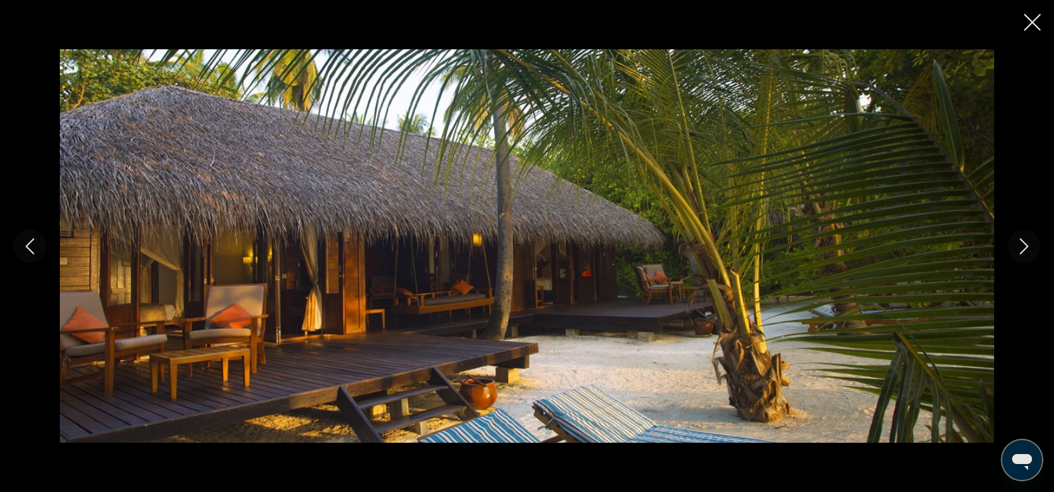
click at [1028, 245] on icon "Next image" at bounding box center [1025, 246] width 9 height 16
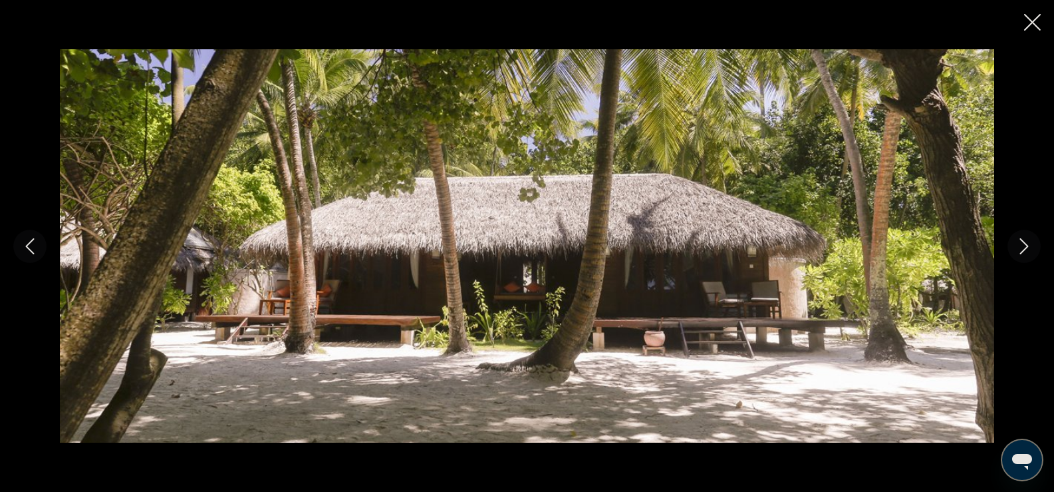
click at [1028, 245] on icon "Next image" at bounding box center [1025, 246] width 9 height 16
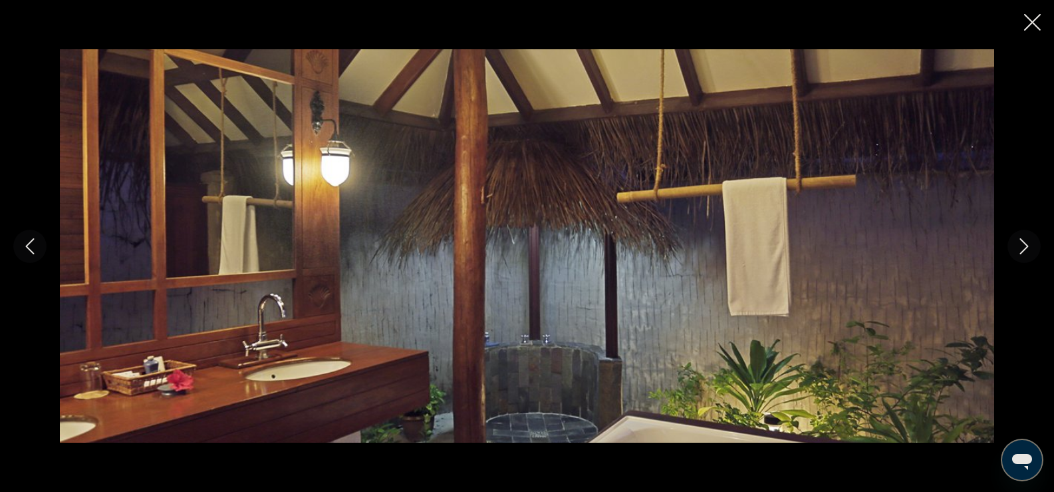
click at [1028, 245] on icon "Next image" at bounding box center [1025, 246] width 9 height 16
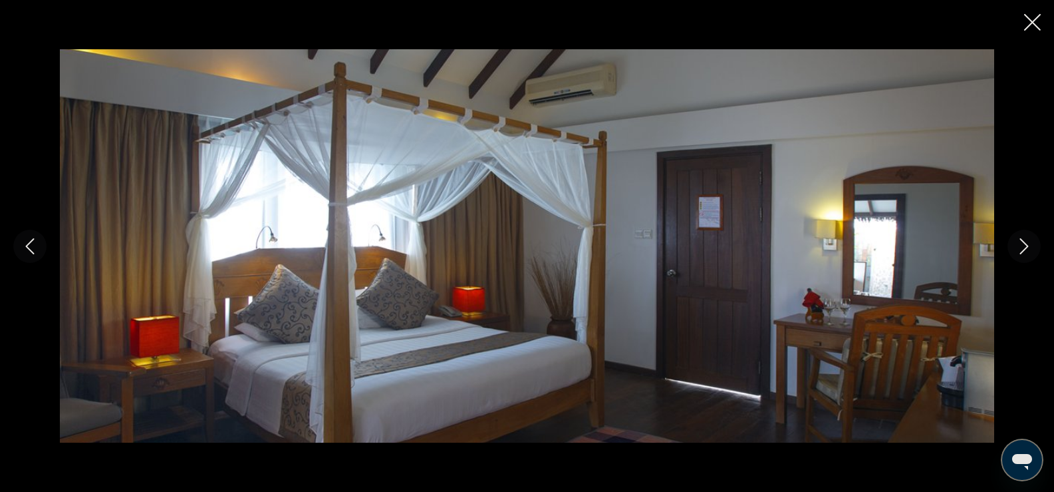
click at [1028, 245] on icon "Next image" at bounding box center [1025, 246] width 9 height 16
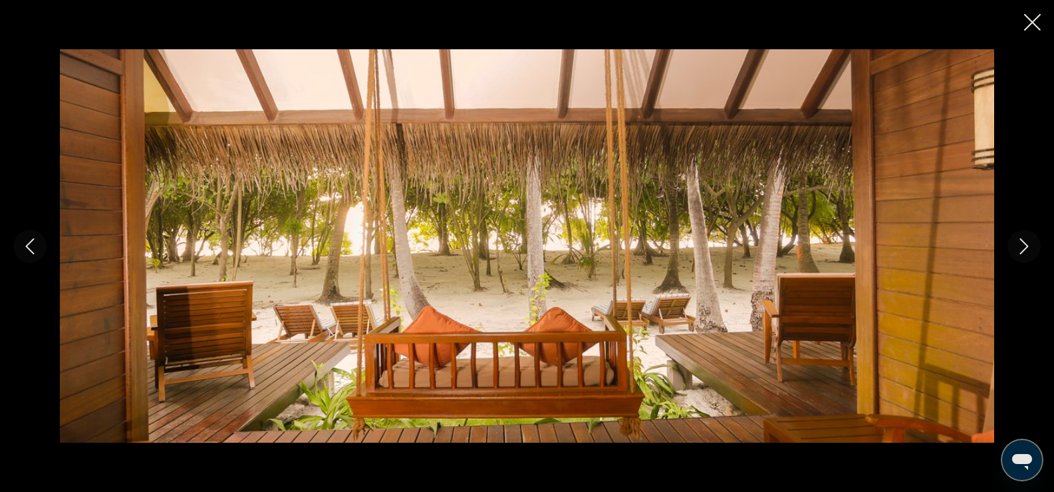
click at [1028, 245] on icon "Next image" at bounding box center [1025, 246] width 9 height 16
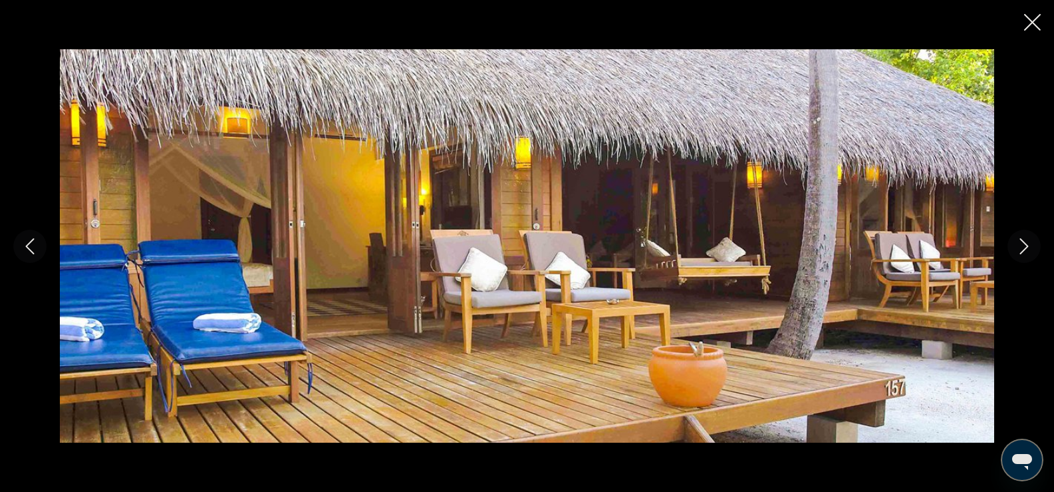
click at [1028, 245] on icon "Next image" at bounding box center [1025, 246] width 9 height 16
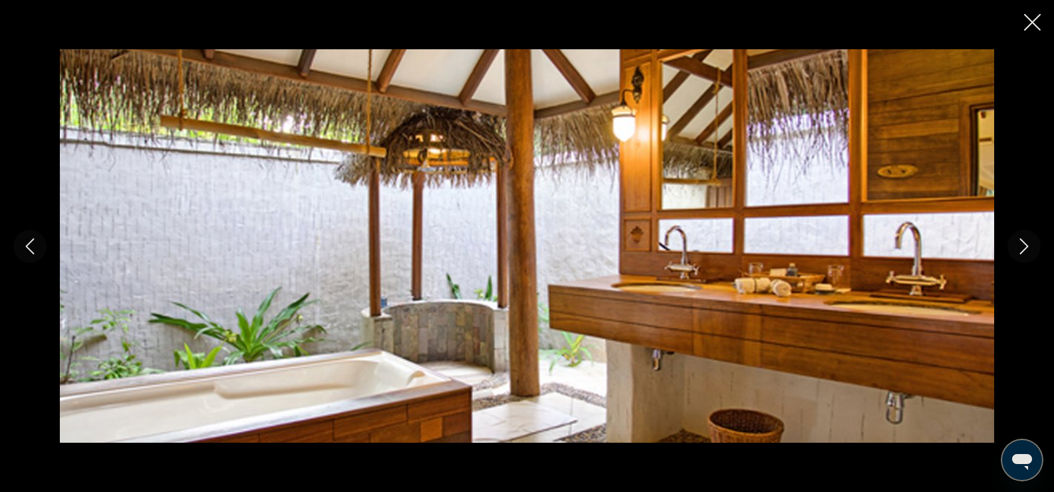
click at [1028, 245] on icon "Next image" at bounding box center [1025, 246] width 9 height 16
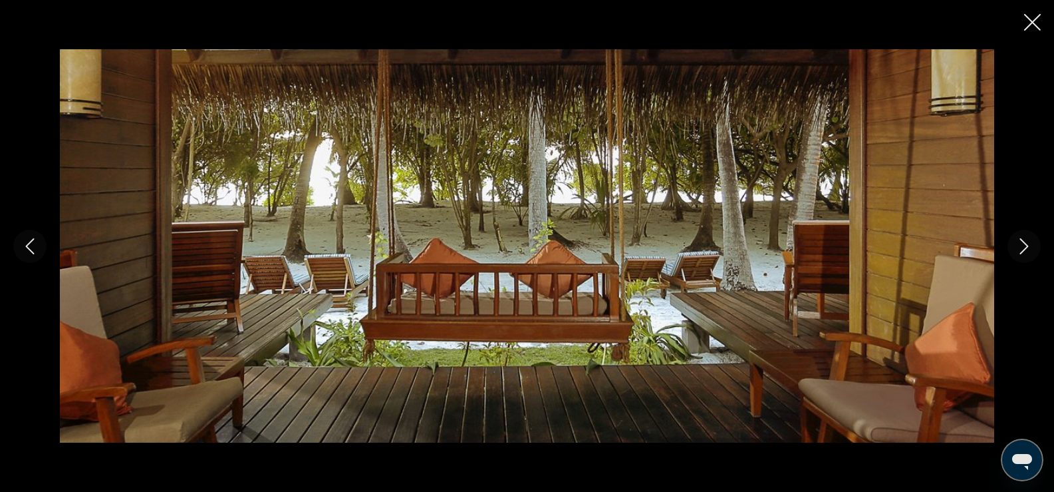
click at [1028, 245] on icon "Next image" at bounding box center [1025, 246] width 9 height 16
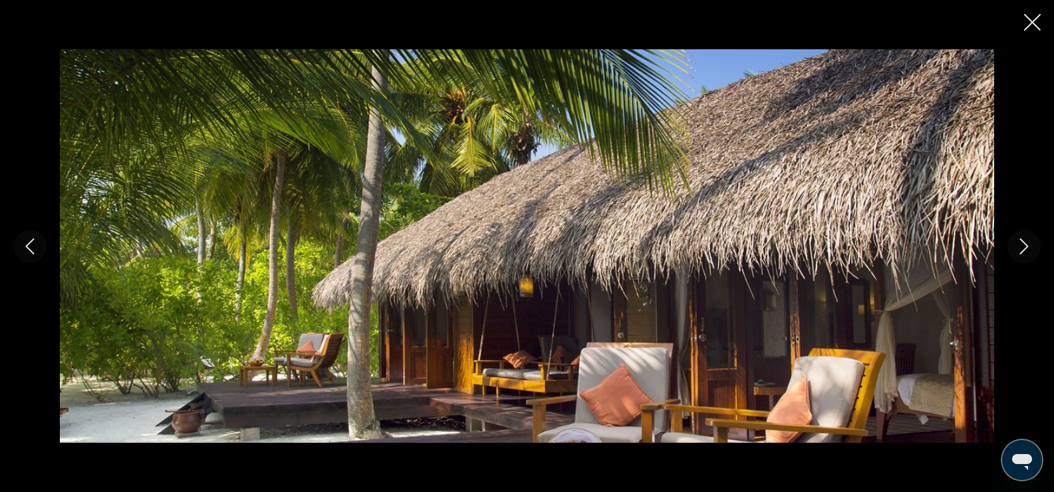
click at [1028, 245] on icon "Next image" at bounding box center [1025, 246] width 9 height 16
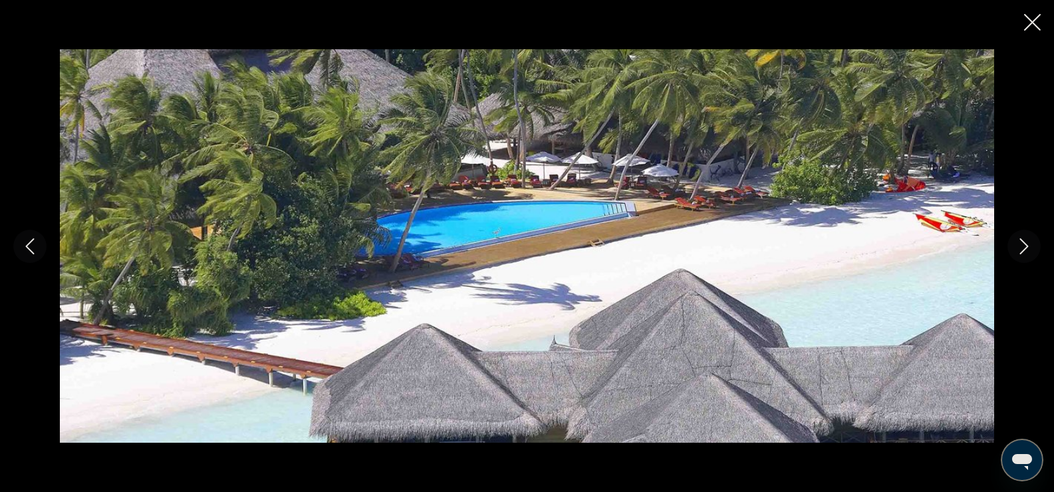
click at [1028, 245] on icon "Next image" at bounding box center [1025, 246] width 9 height 16
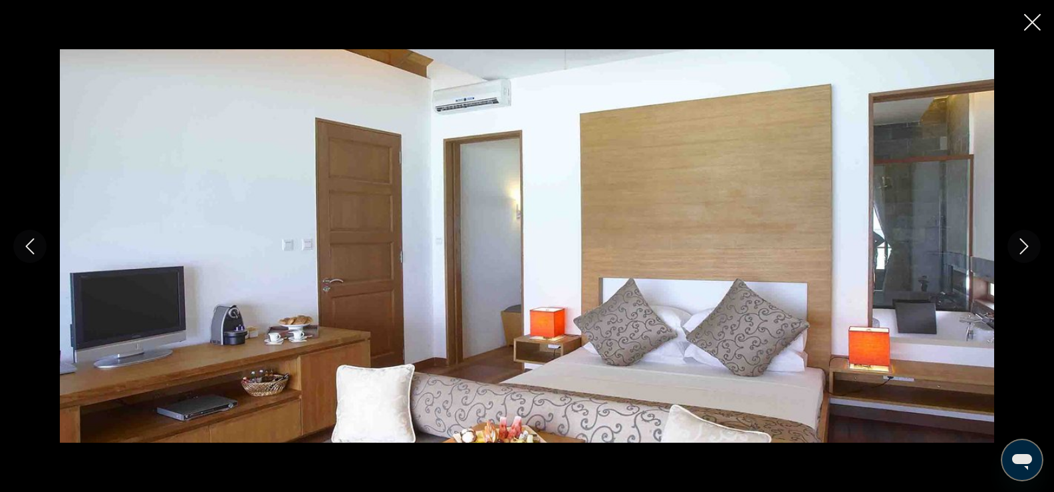
click at [1049, 21] on div "prev next" at bounding box center [527, 246] width 1054 height 492
click at [1037, 22] on icon "Close slideshow" at bounding box center [1033, 22] width 17 height 17
